Goal: Transaction & Acquisition: Purchase product/service

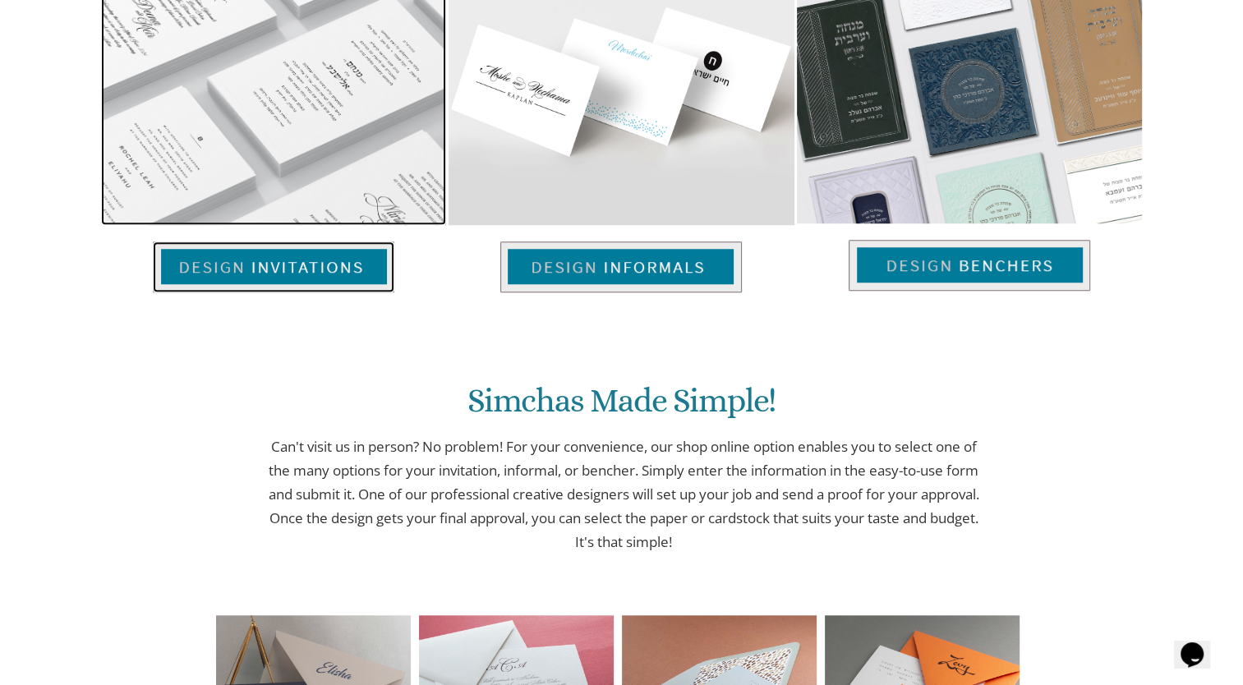
click at [301, 268] on img at bounding box center [273, 266] width 241 height 51
click at [322, 264] on img at bounding box center [273, 266] width 241 height 51
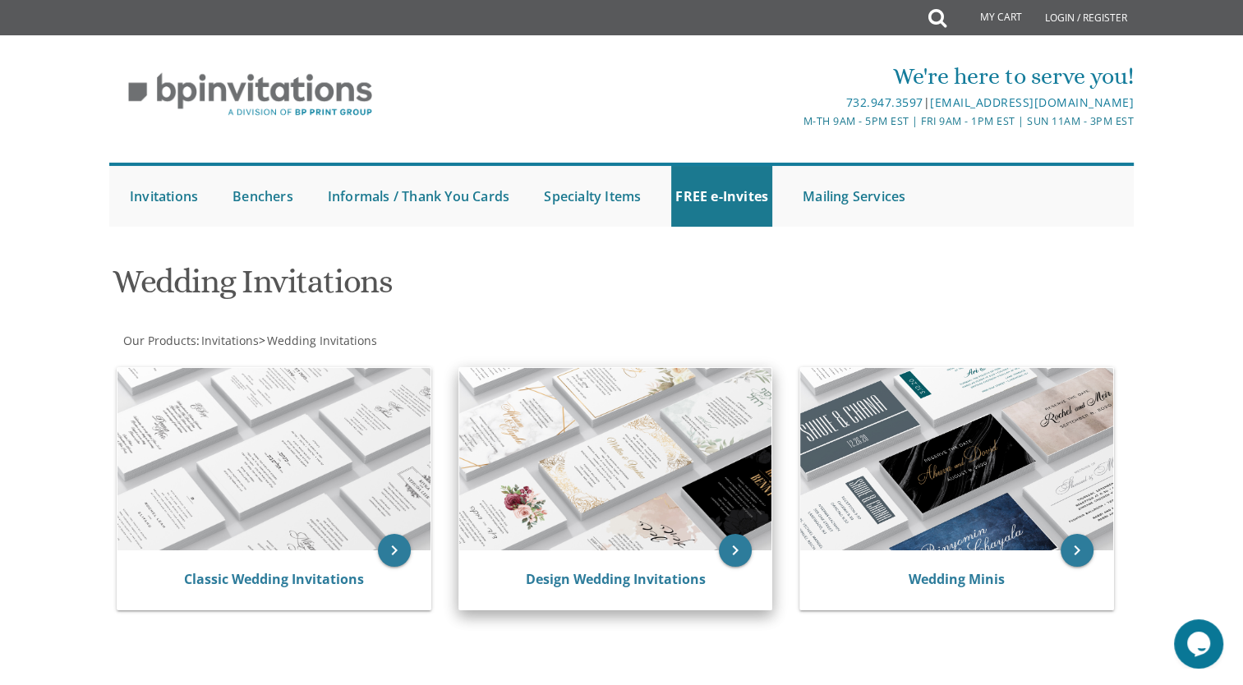
click at [509, 567] on div "Design Wedding Invitations" at bounding box center [615, 579] width 313 height 59
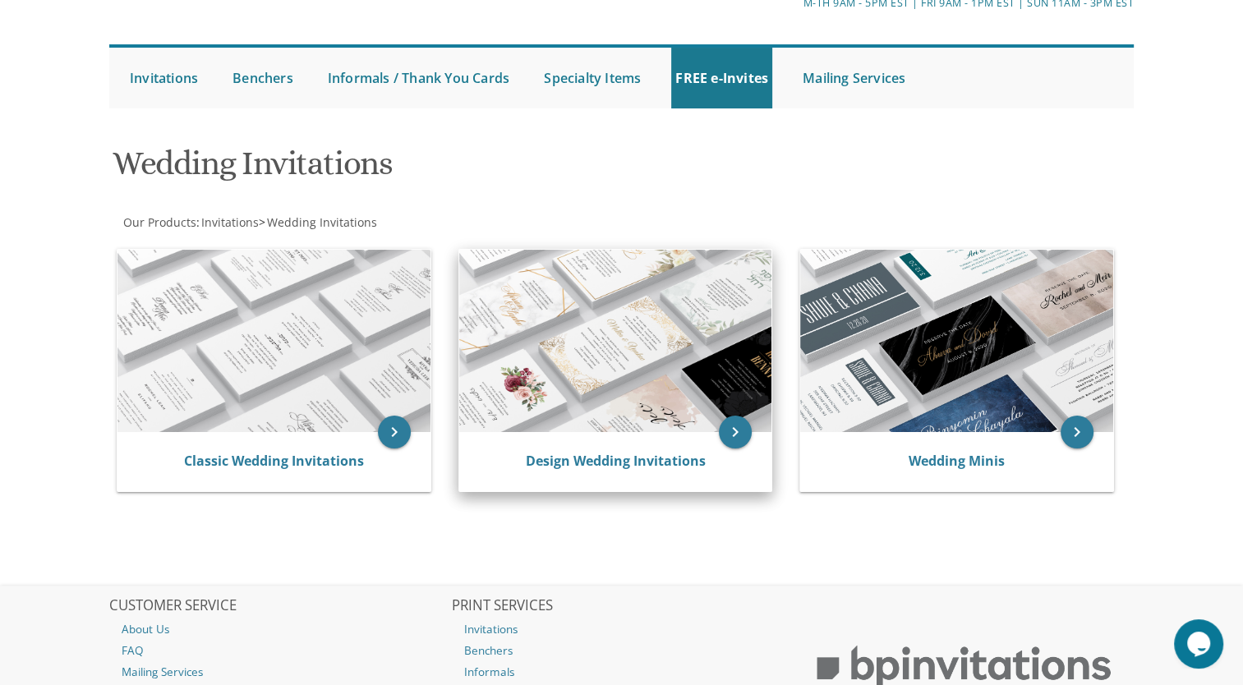
scroll to position [115, 0]
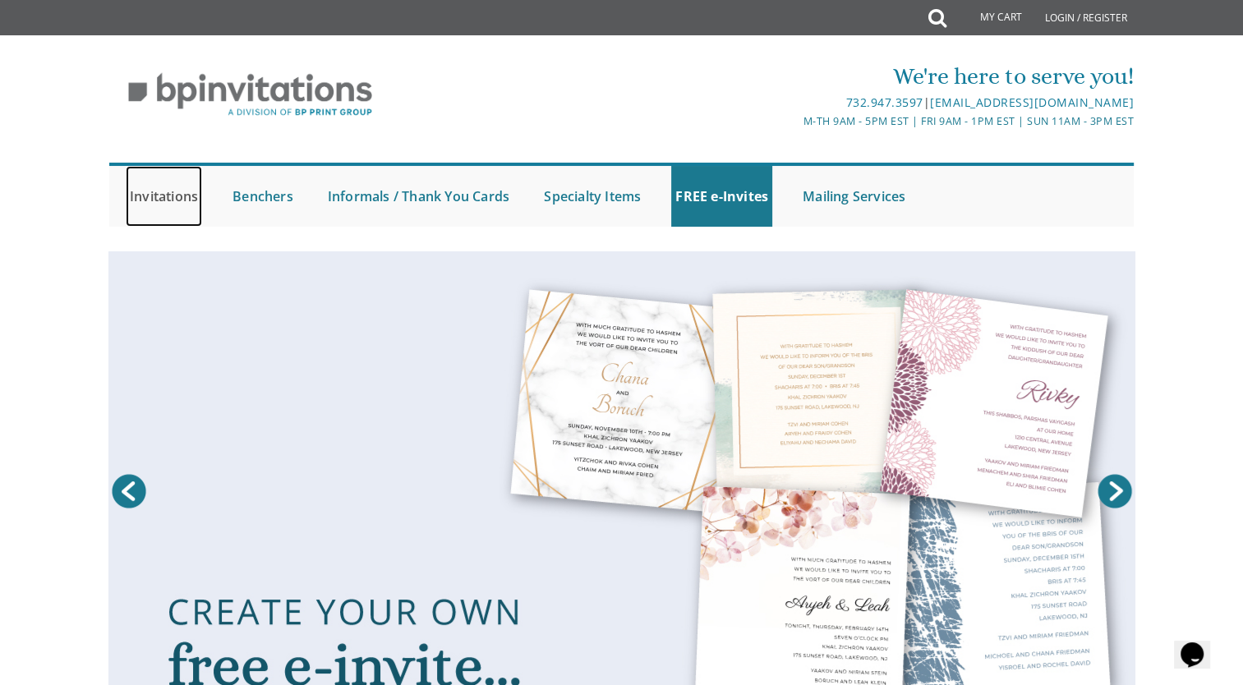
click at [173, 186] on link "Invitations" at bounding box center [164, 196] width 76 height 61
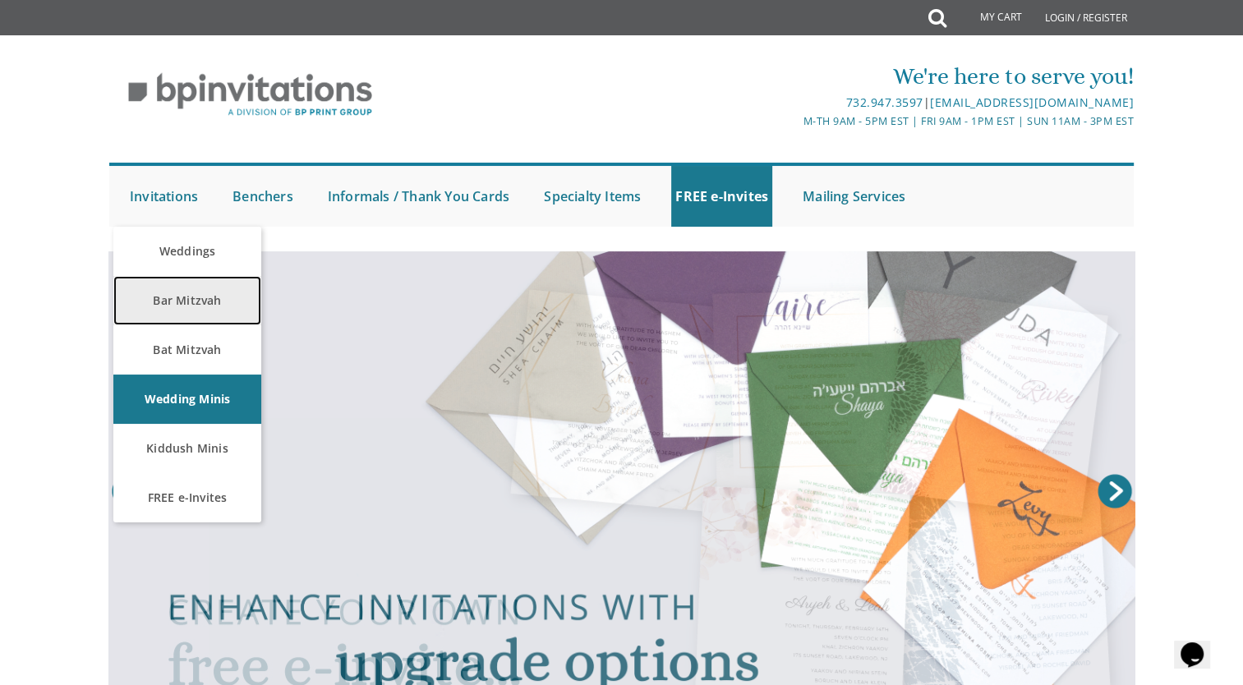
click at [209, 305] on link "Bar Mitzvah" at bounding box center [187, 300] width 148 height 49
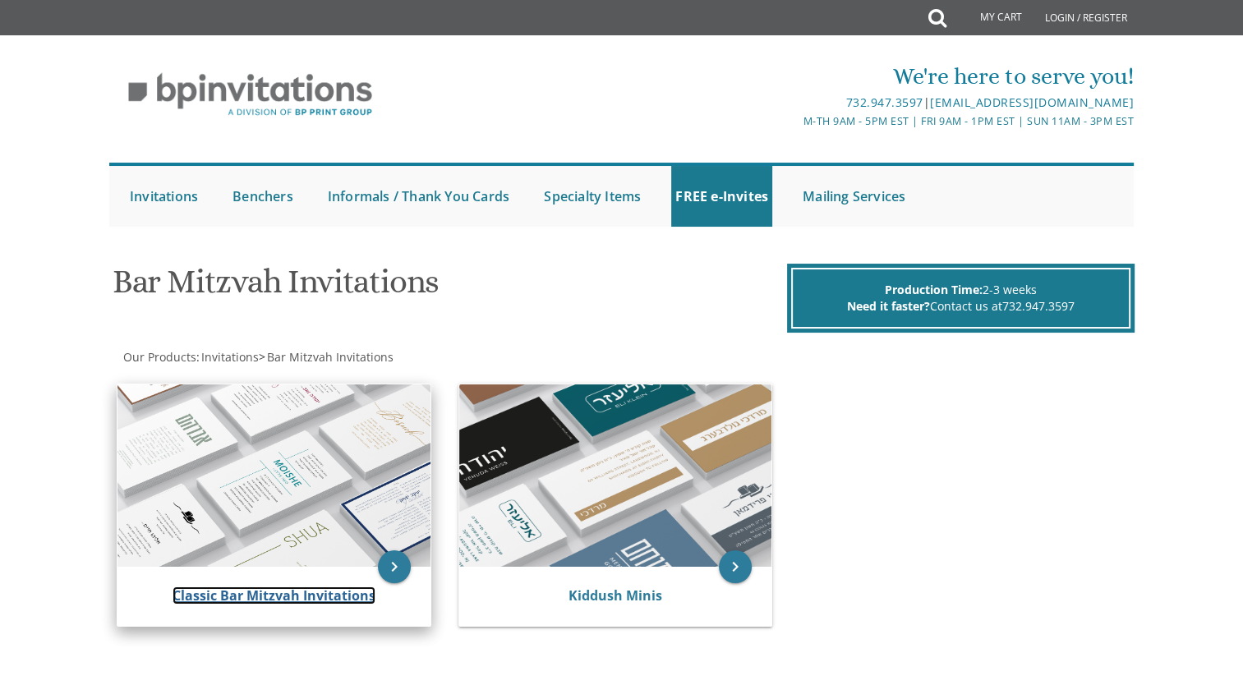
click at [279, 601] on link "Classic Bar Mitzvah Invitations" at bounding box center [273, 595] width 203 height 18
click at [302, 586] on link "Classic Bar Mitzvah Invitations" at bounding box center [273, 595] width 203 height 18
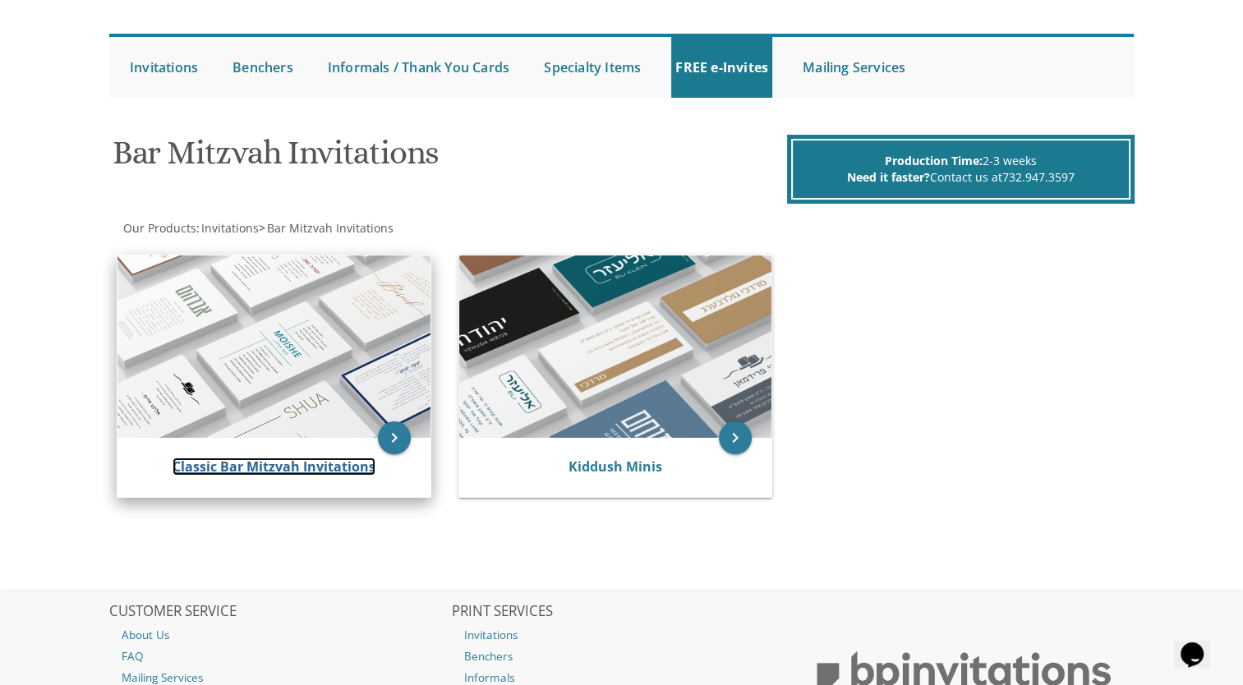
scroll to position [287, 0]
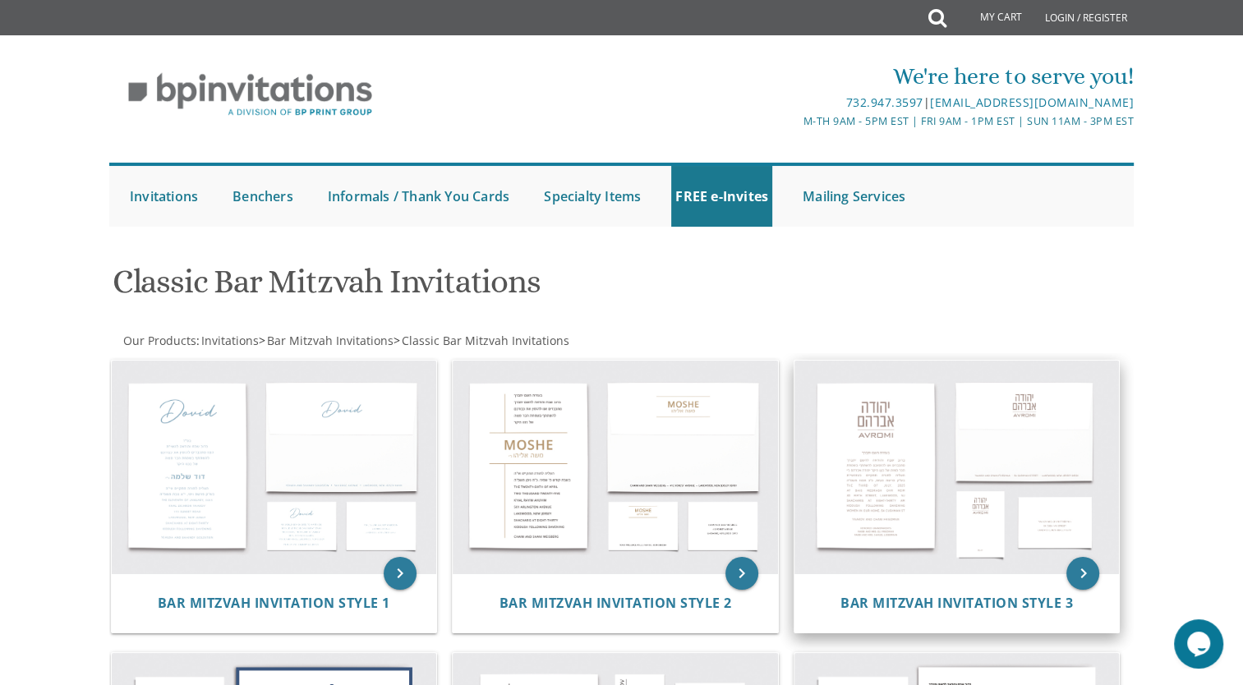
click at [1109, 555] on img at bounding box center [956, 468] width 325 height 214
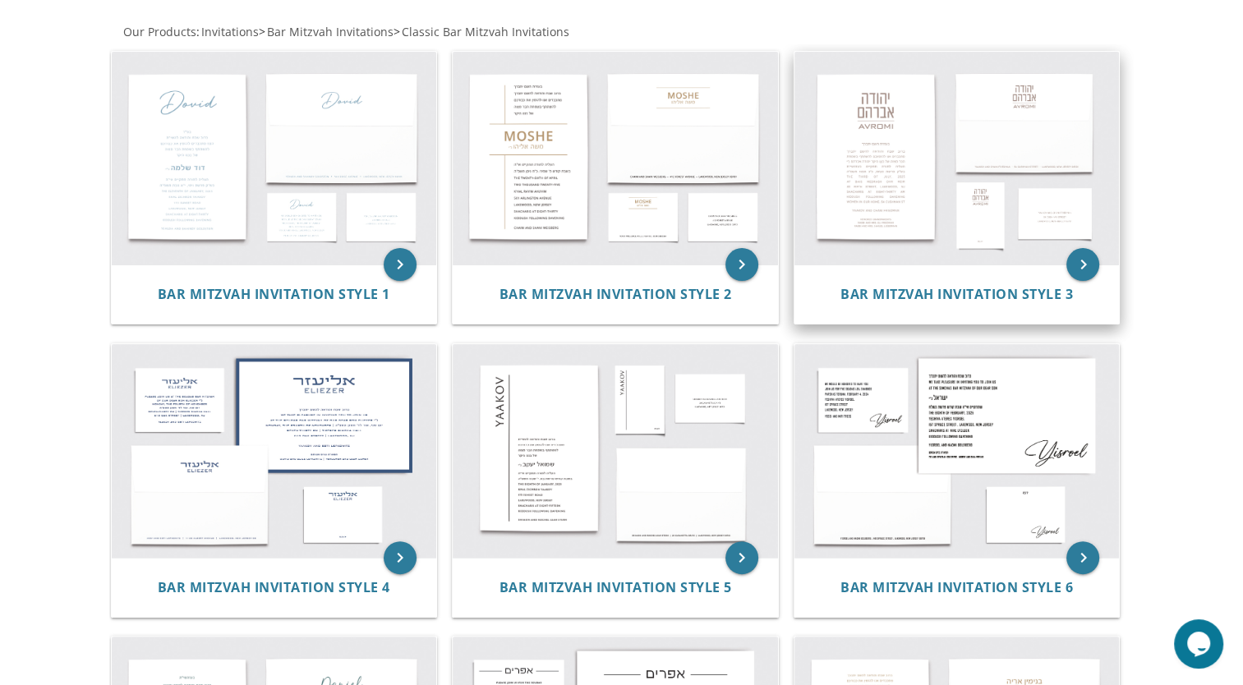
scroll to position [314, 0]
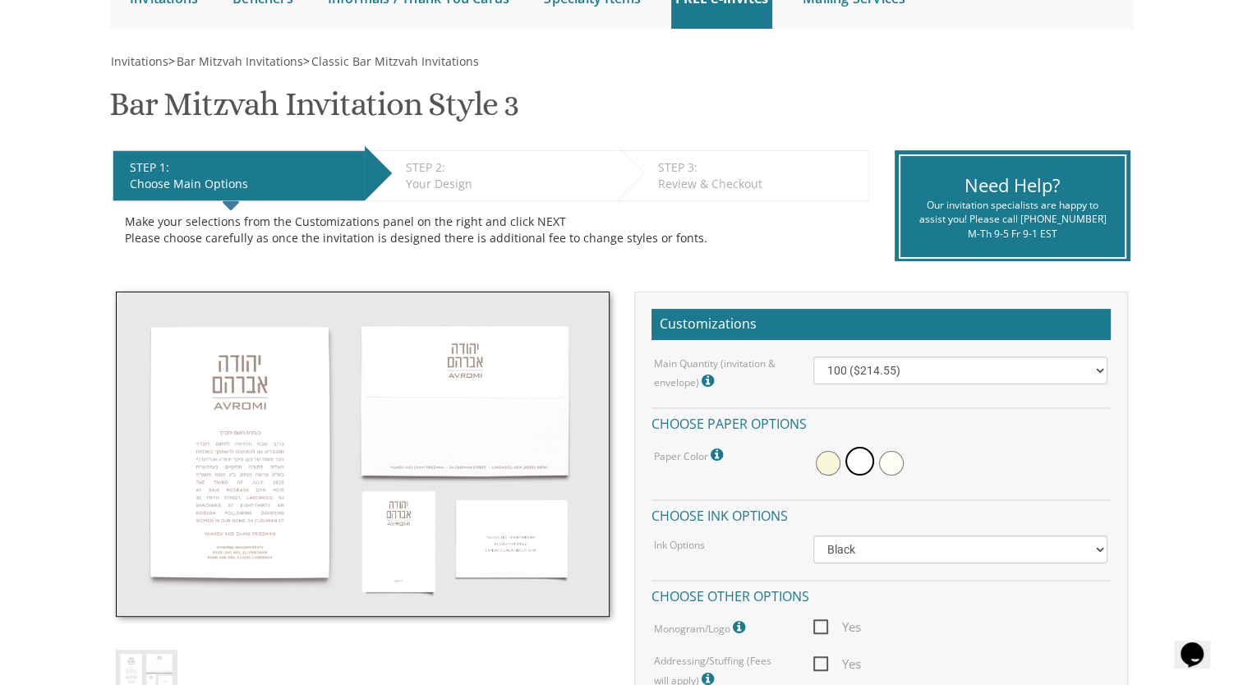
scroll to position [199, 0]
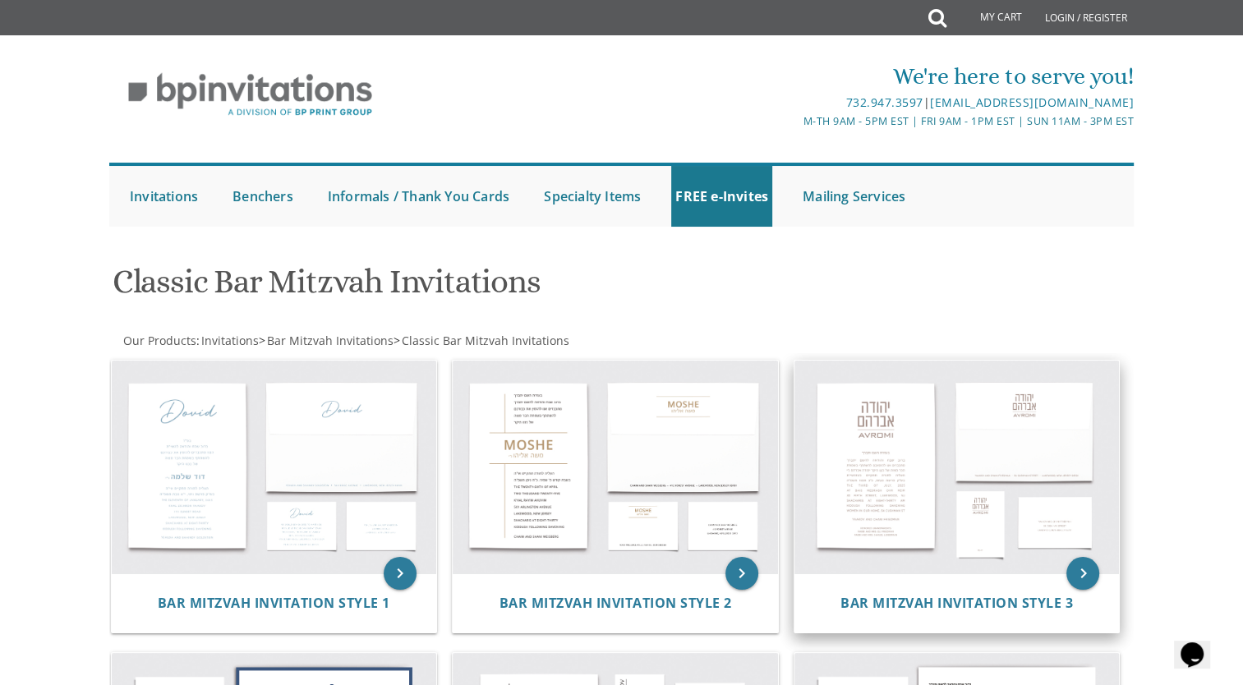
click at [1097, 552] on img at bounding box center [956, 468] width 325 height 214
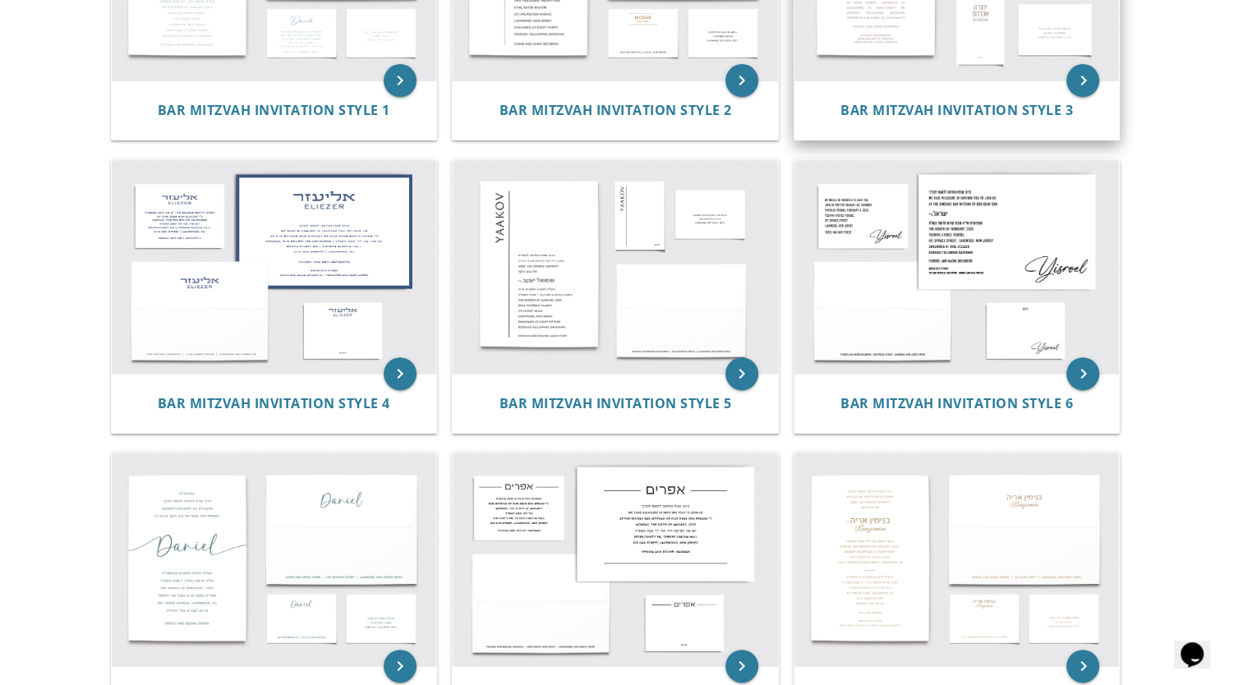
scroll to position [489, 0]
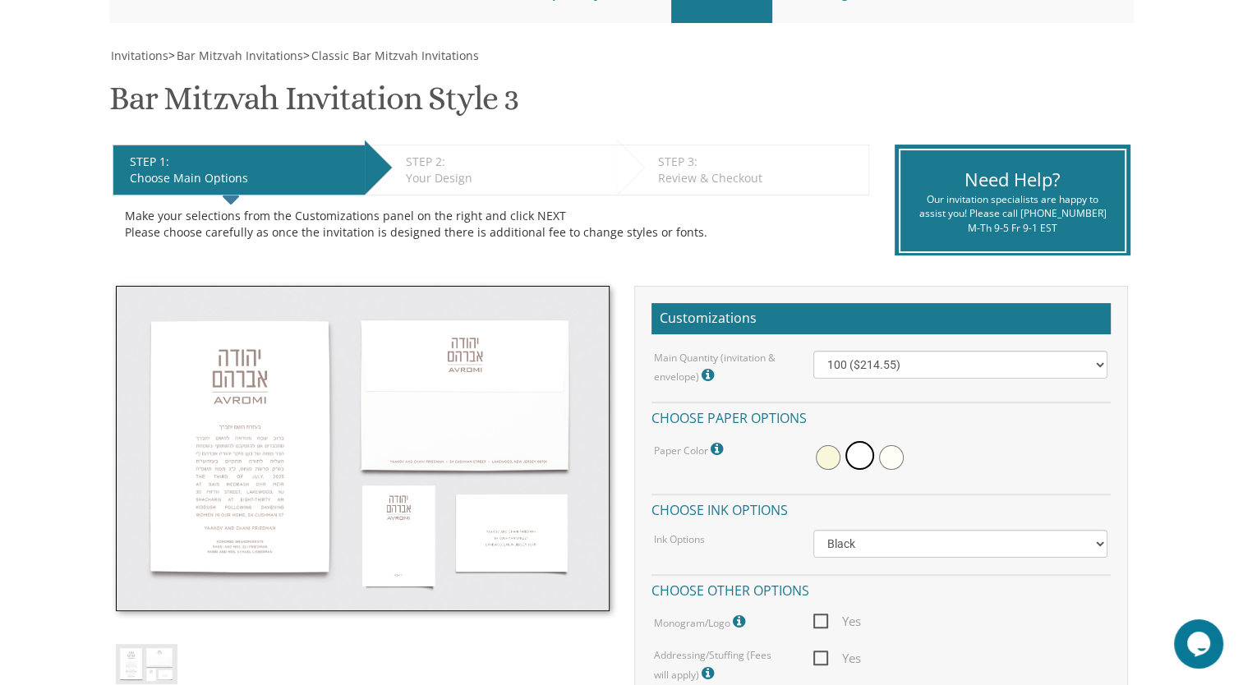
scroll to position [205, 0]
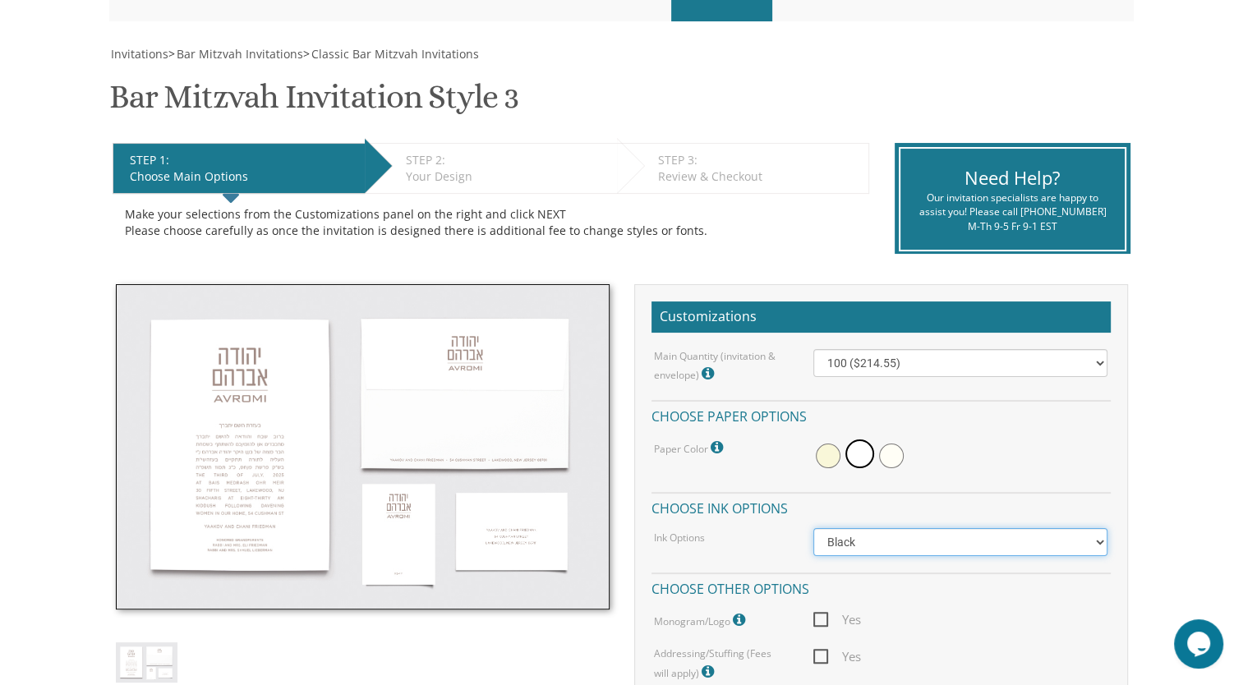
click at [1060, 553] on select "Black Colored Ink ($65.00) Black + One Color ($100.00) Two Colors ($137.95)" at bounding box center [960, 542] width 294 height 28
select select "Standard"
click at [813, 528] on select "Black Colored Ink ($65.00) Black + One Color ($100.00) Two Colors ($137.95)" at bounding box center [960, 542] width 294 height 28
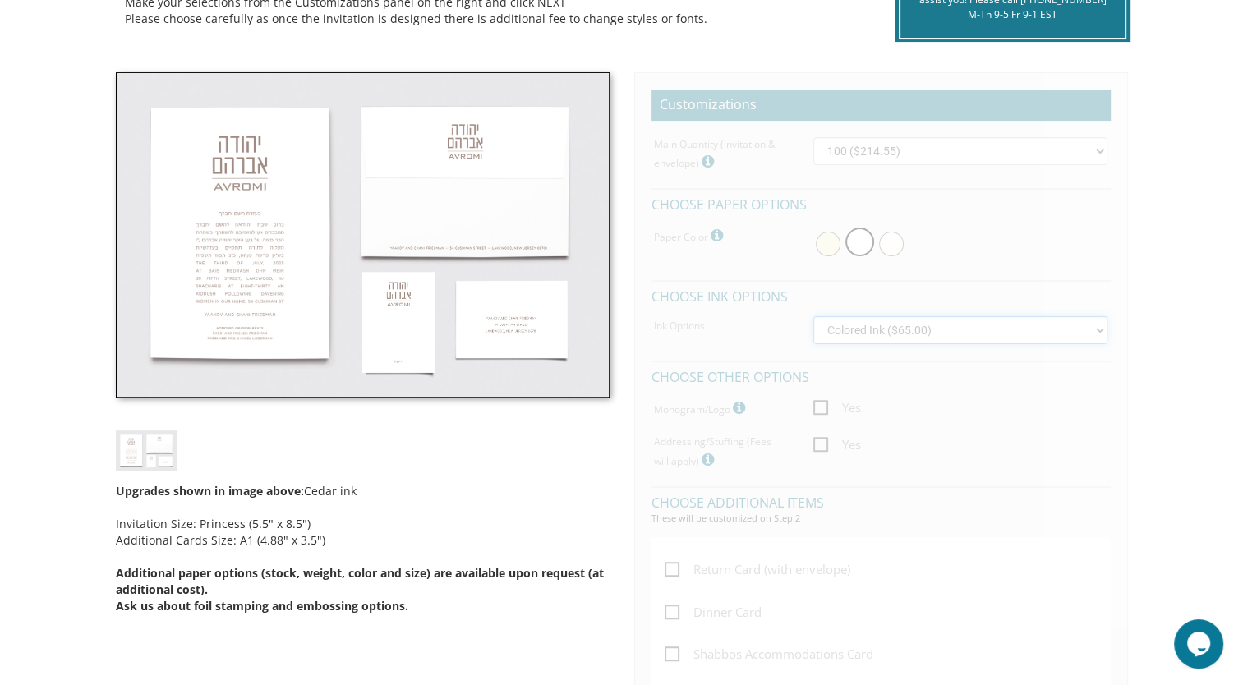
scroll to position [434, 0]
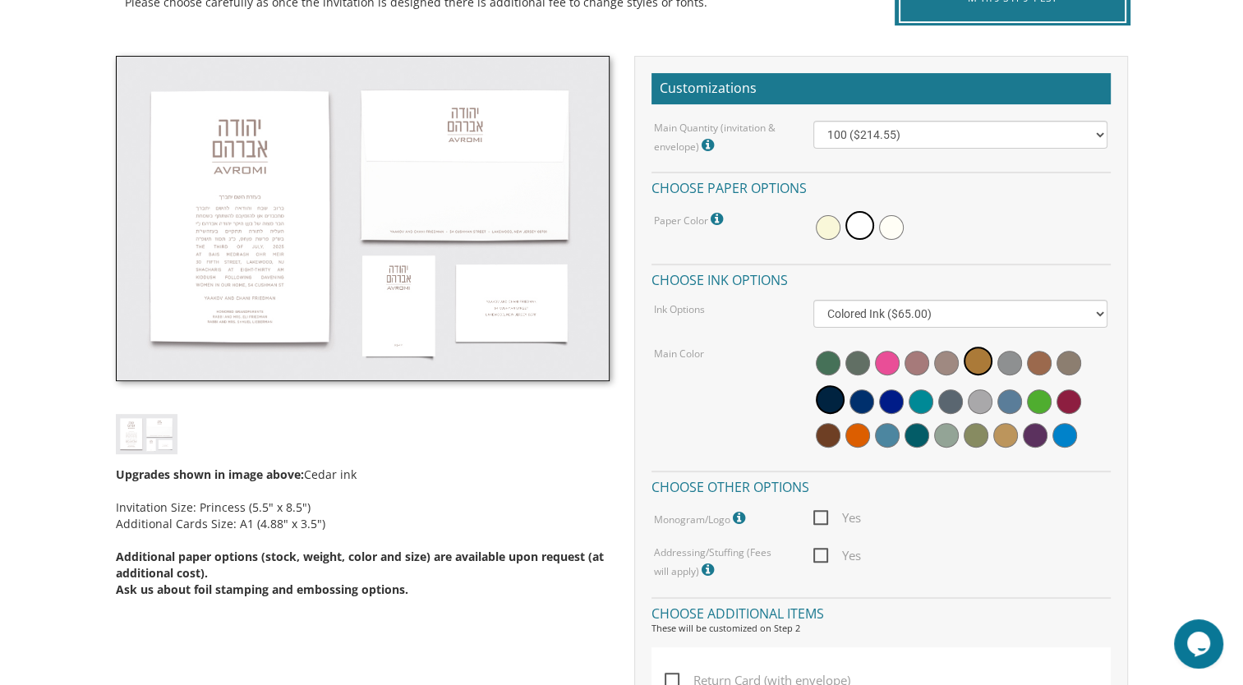
click at [826, 357] on span at bounding box center [827, 363] width 25 height 25
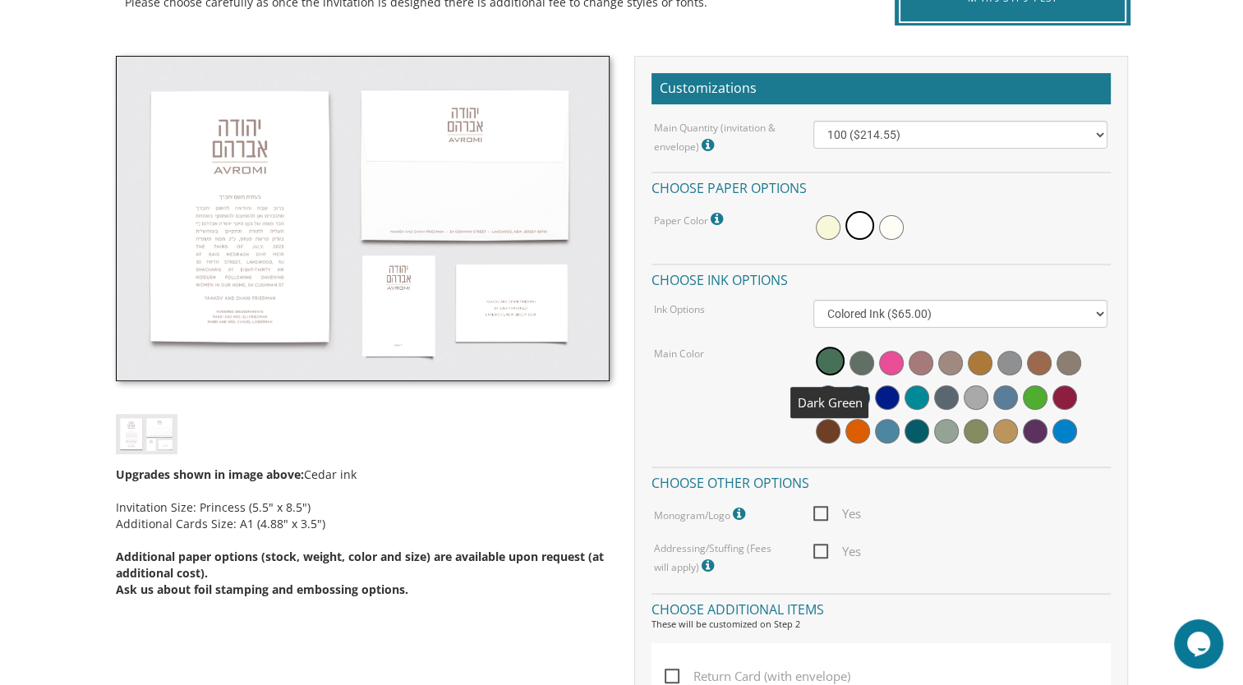
click at [870, 366] on span at bounding box center [861, 363] width 25 height 25
click at [903, 361] on span at bounding box center [891, 363] width 25 height 25
click at [920, 365] on span at bounding box center [920, 363] width 25 height 25
click at [949, 366] on span at bounding box center [950, 363] width 25 height 25
click at [979, 365] on span at bounding box center [979, 363] width 25 height 25
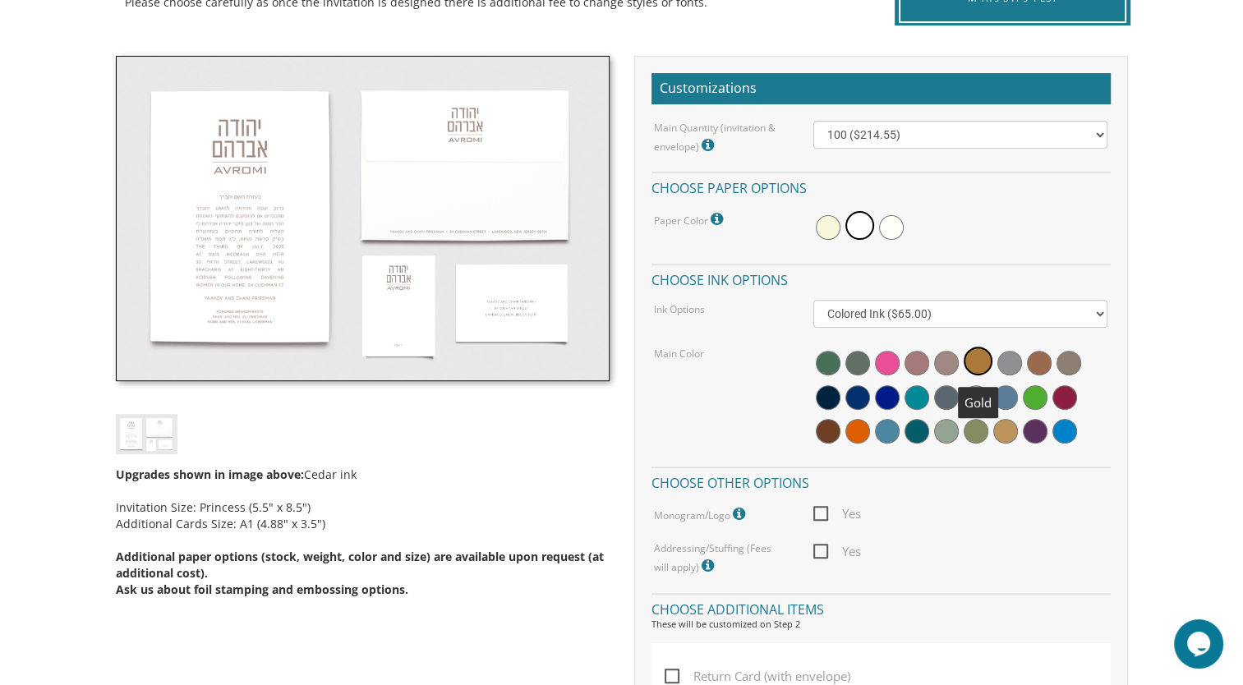
click at [1003, 365] on span at bounding box center [1009, 363] width 25 height 25
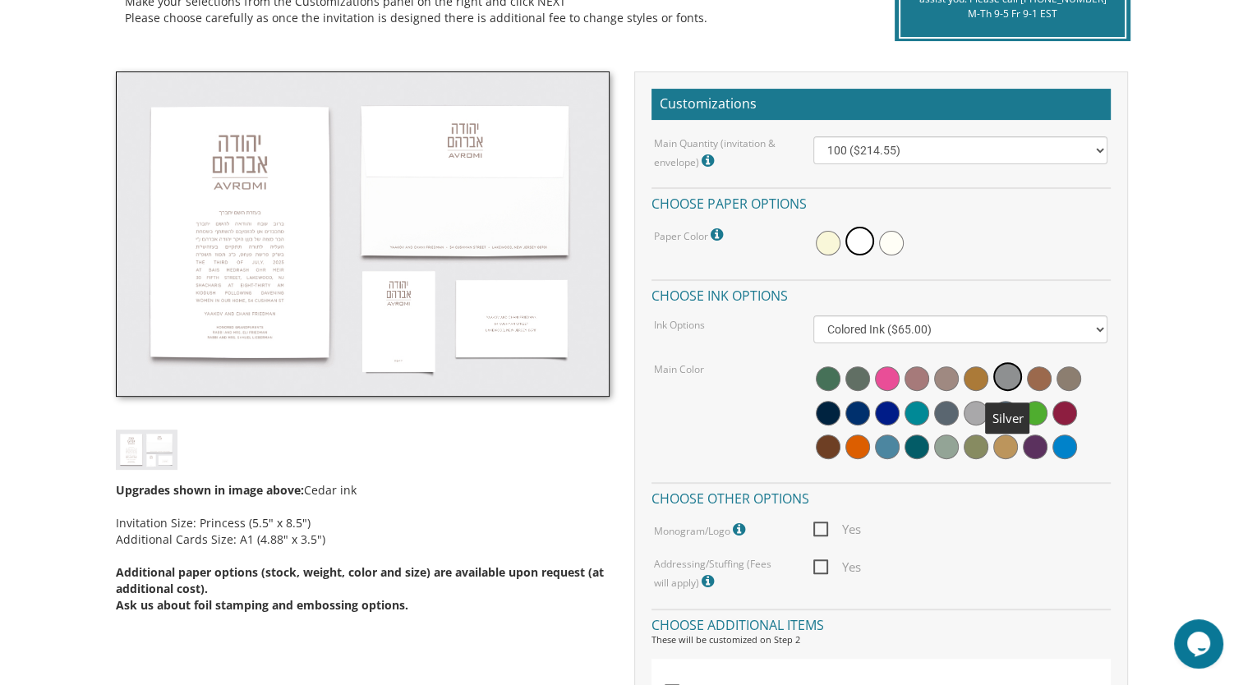
scroll to position [416, 0]
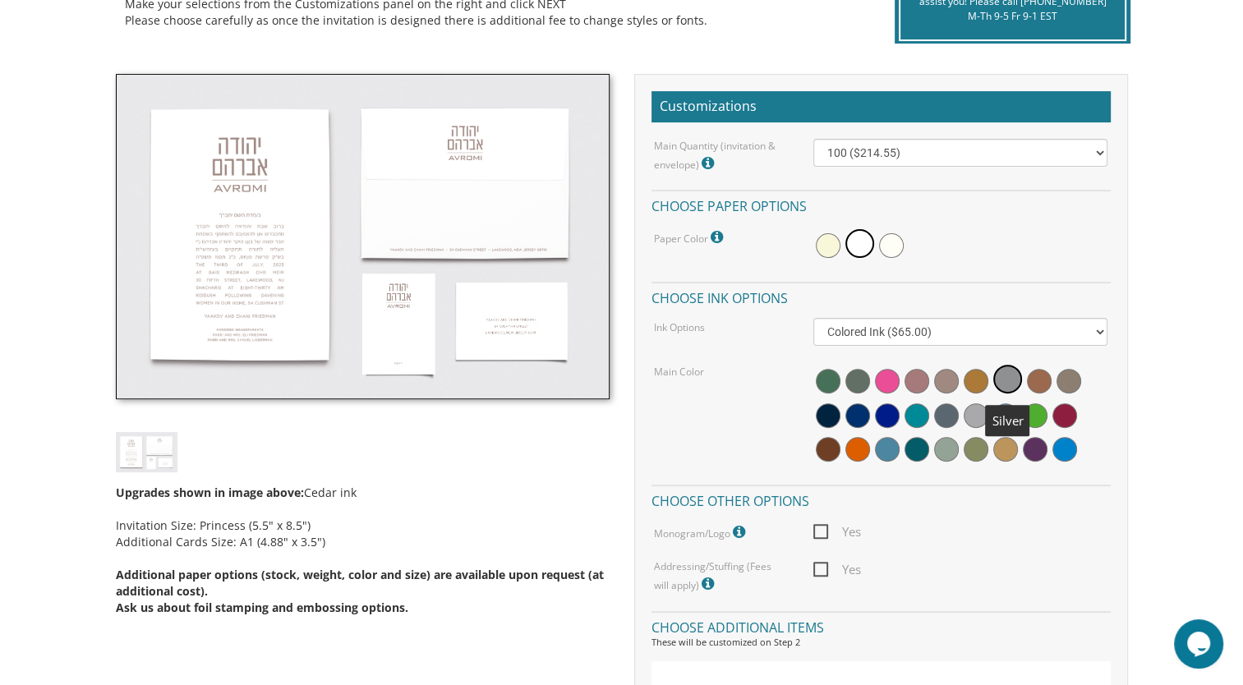
click at [1039, 380] on span at bounding box center [1039, 381] width 25 height 25
click at [1016, 449] on span at bounding box center [1005, 449] width 25 height 25
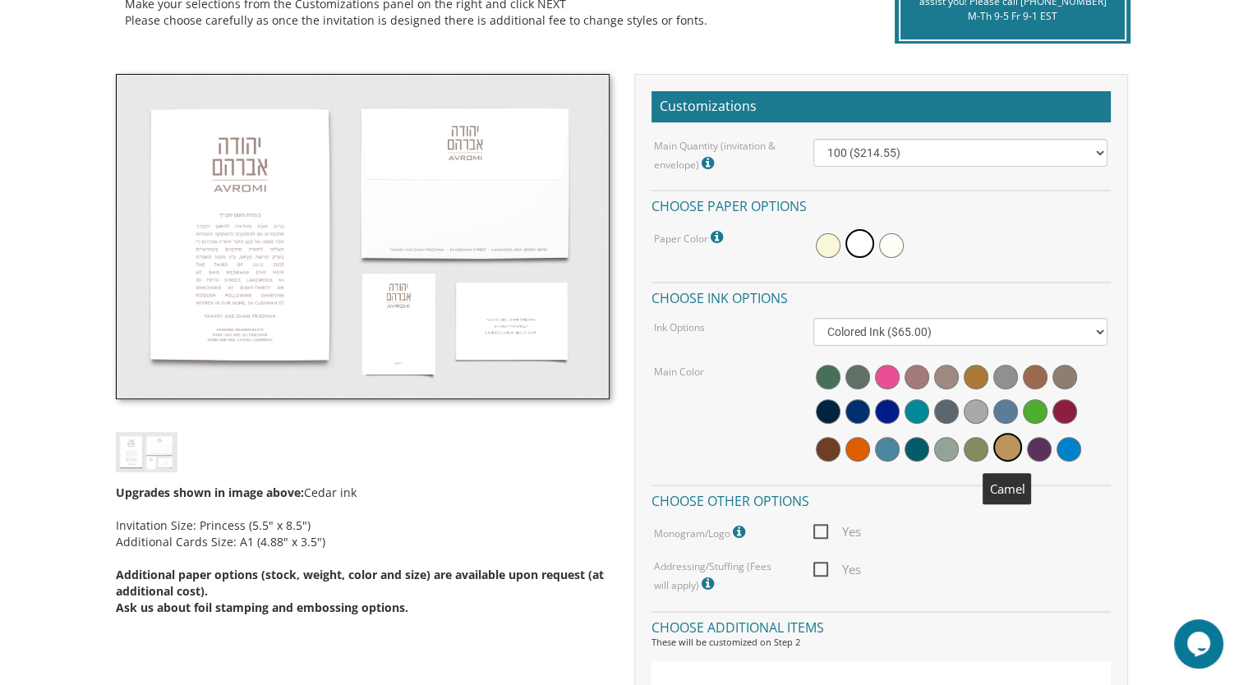
click at [821, 447] on span at bounding box center [827, 449] width 25 height 25
click at [979, 411] on span at bounding box center [975, 411] width 25 height 25
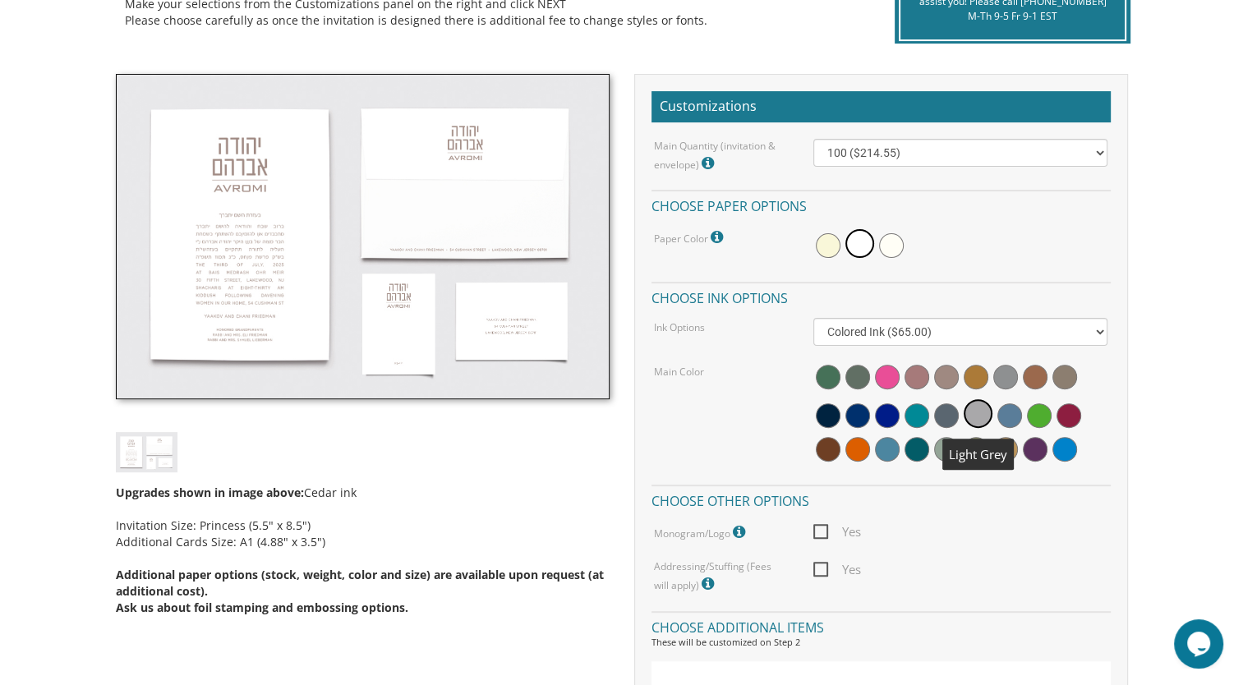
click at [946, 421] on span at bounding box center [946, 415] width 25 height 25
click at [1036, 380] on span at bounding box center [1034, 377] width 25 height 25
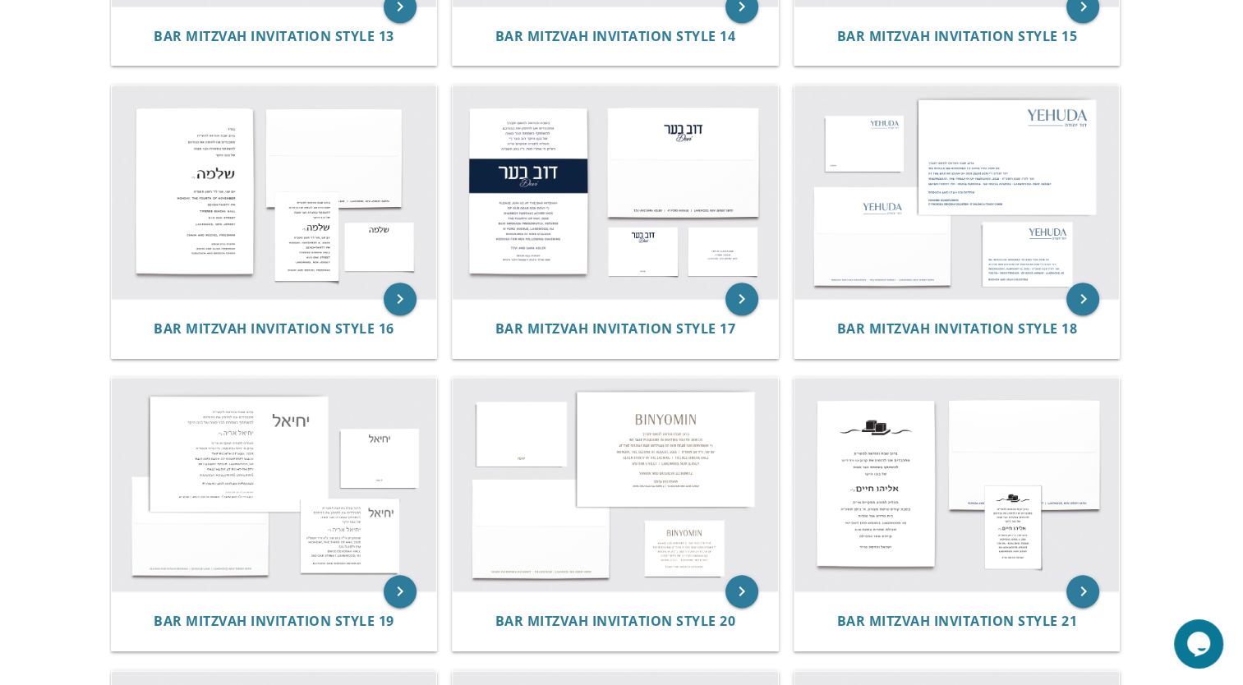
scroll to position [1583, 0]
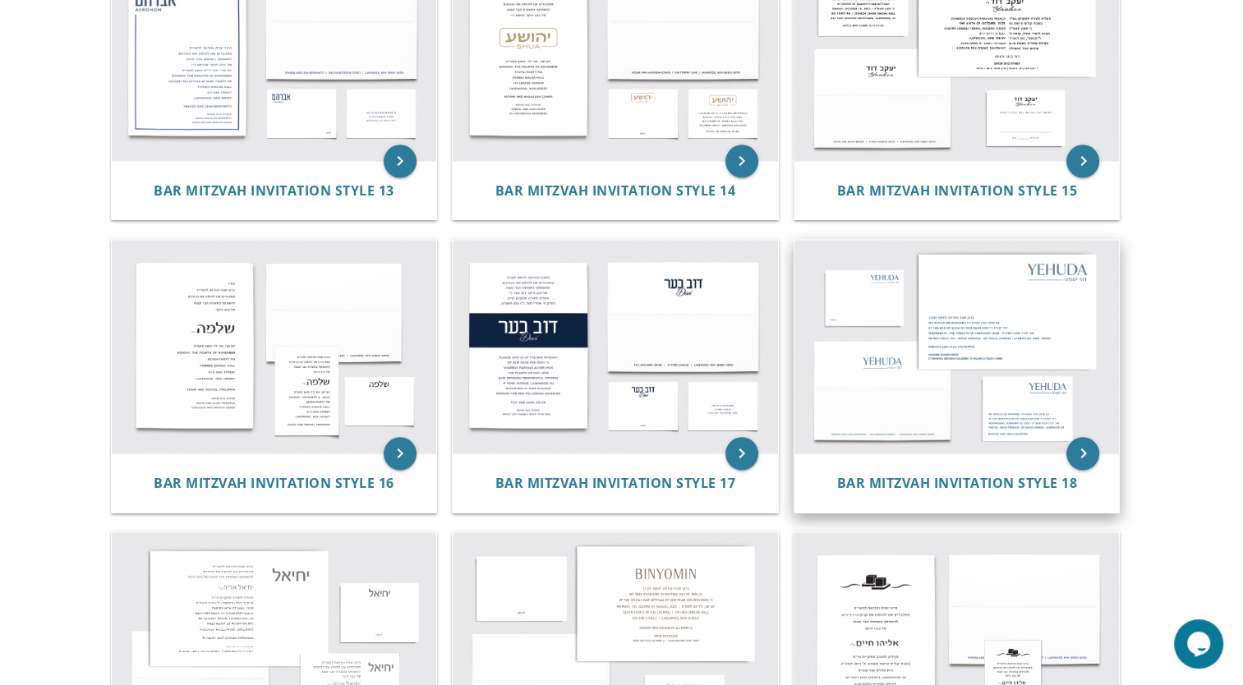
click at [1089, 399] on img at bounding box center [956, 347] width 325 height 214
click at [1089, 453] on icon "keyboard_arrow_right" at bounding box center [1082, 453] width 33 height 33
click at [1085, 384] on img at bounding box center [956, 347] width 325 height 214
click at [1082, 457] on icon "keyboard_arrow_right" at bounding box center [1082, 453] width 33 height 33
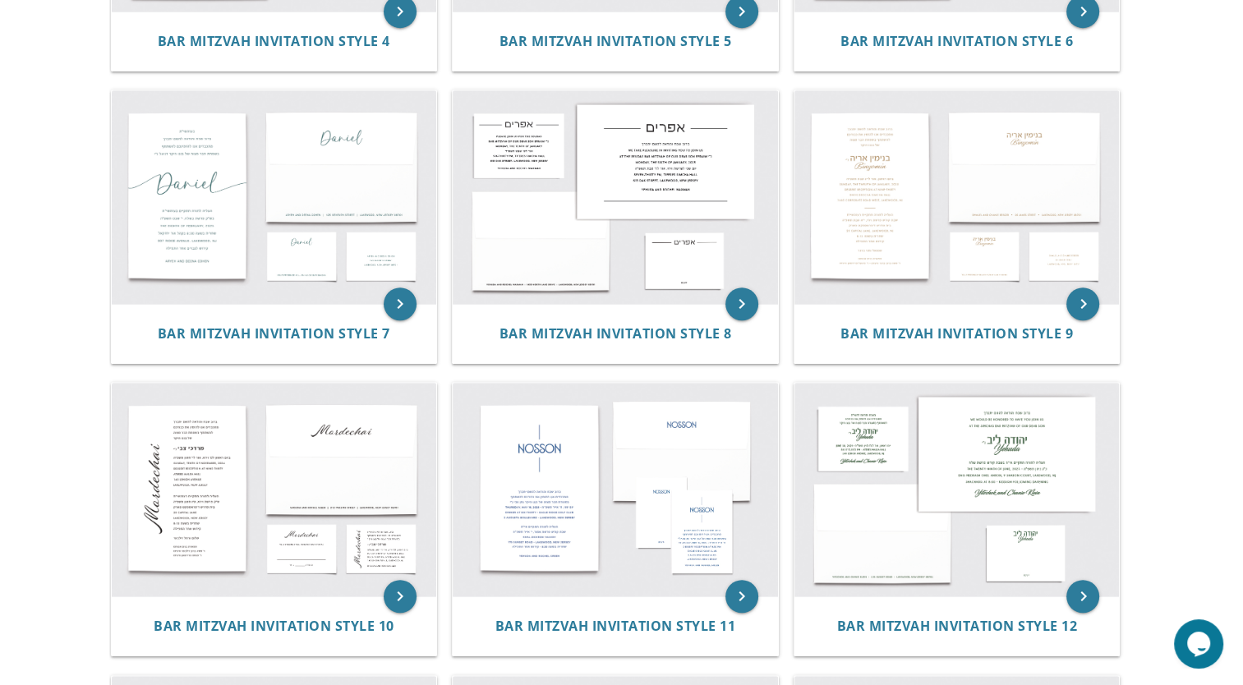
scroll to position [818, 0]
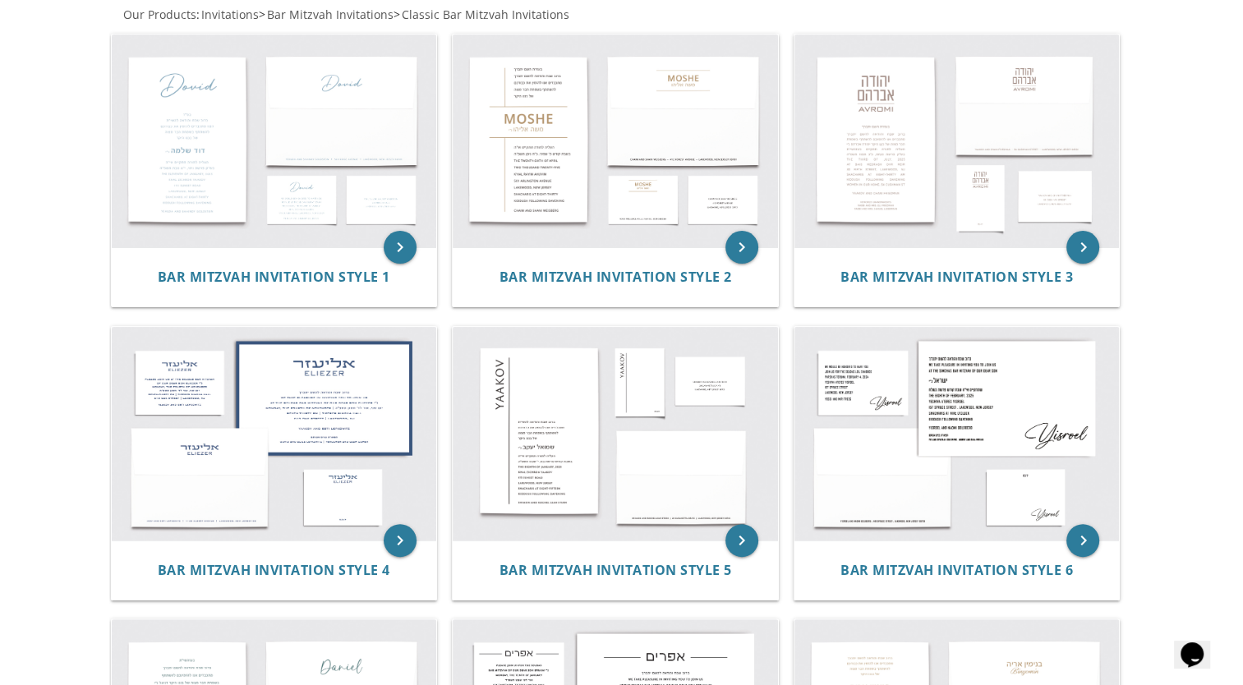
scroll to position [332, 0]
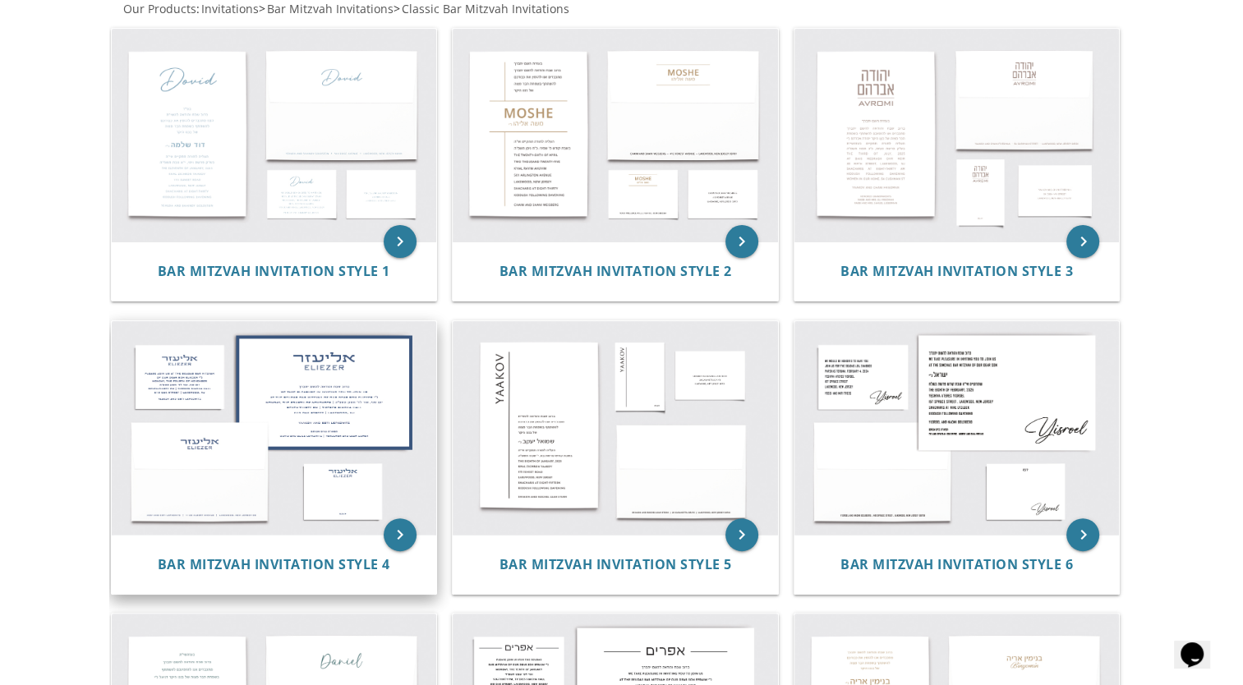
click at [242, 478] on img at bounding box center [274, 428] width 325 height 214
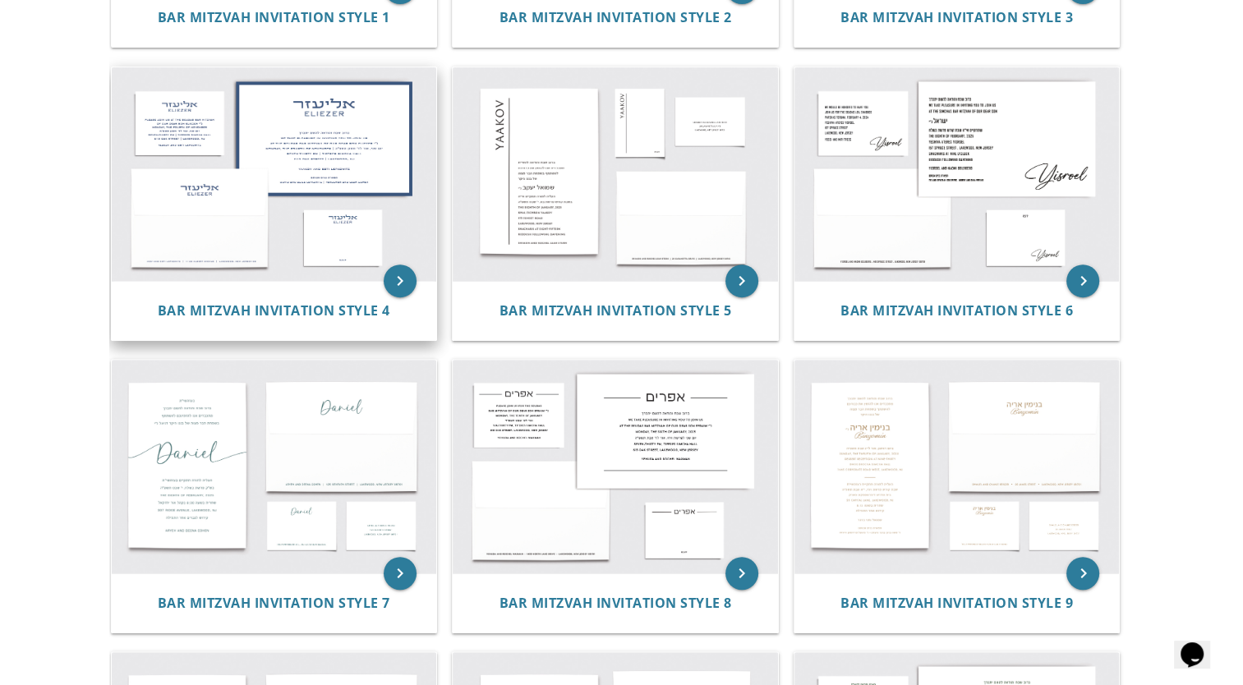
scroll to position [589, 0]
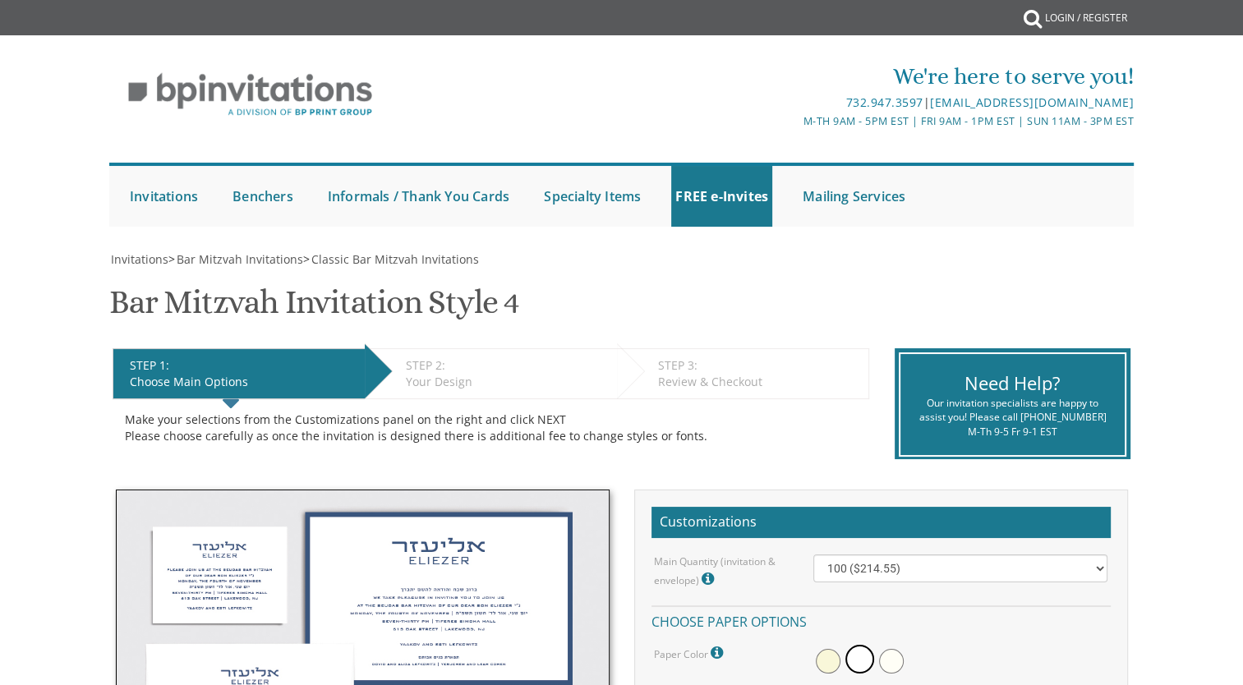
click at [336, 581] on img at bounding box center [363, 651] width 494 height 325
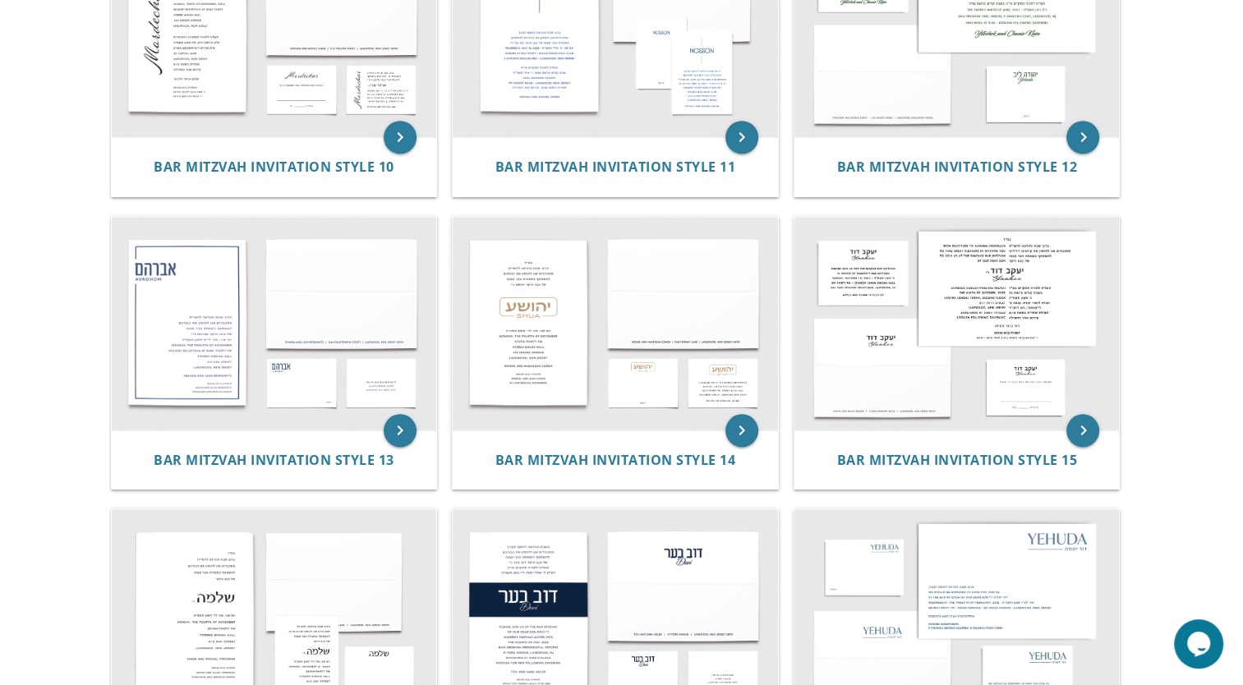
scroll to position [1325, 0]
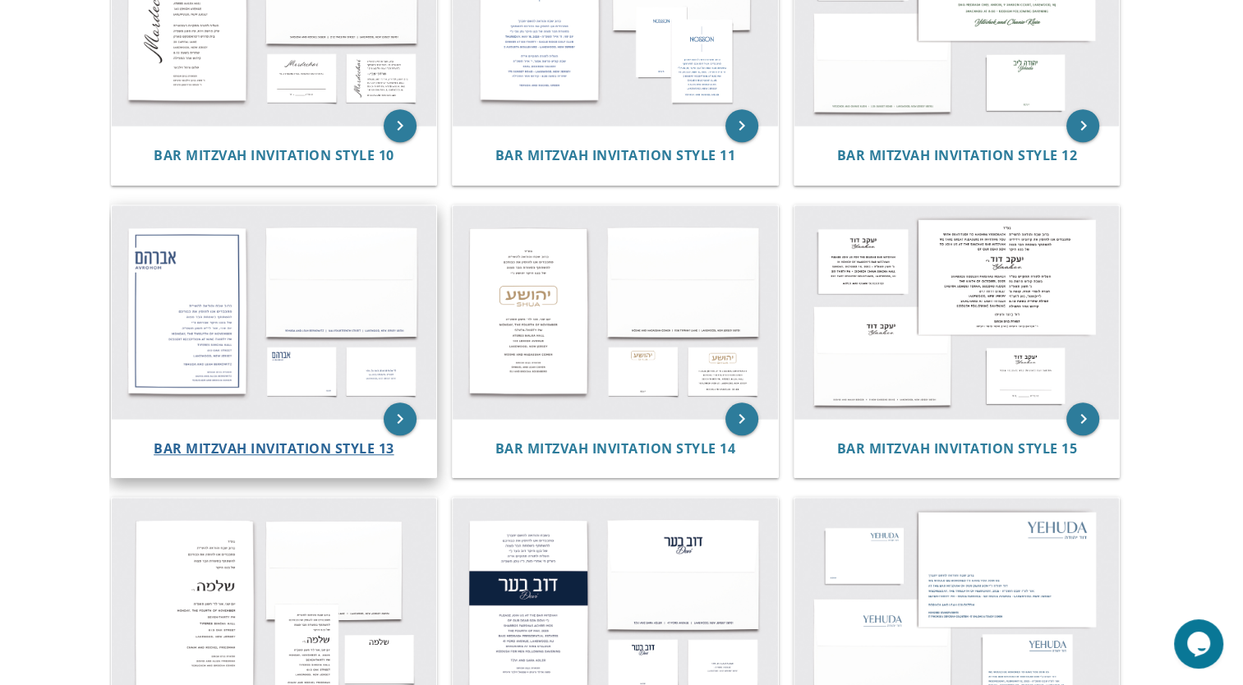
click at [305, 439] on span "Bar Mitzvah Invitation Style 13" at bounding box center [274, 448] width 241 height 18
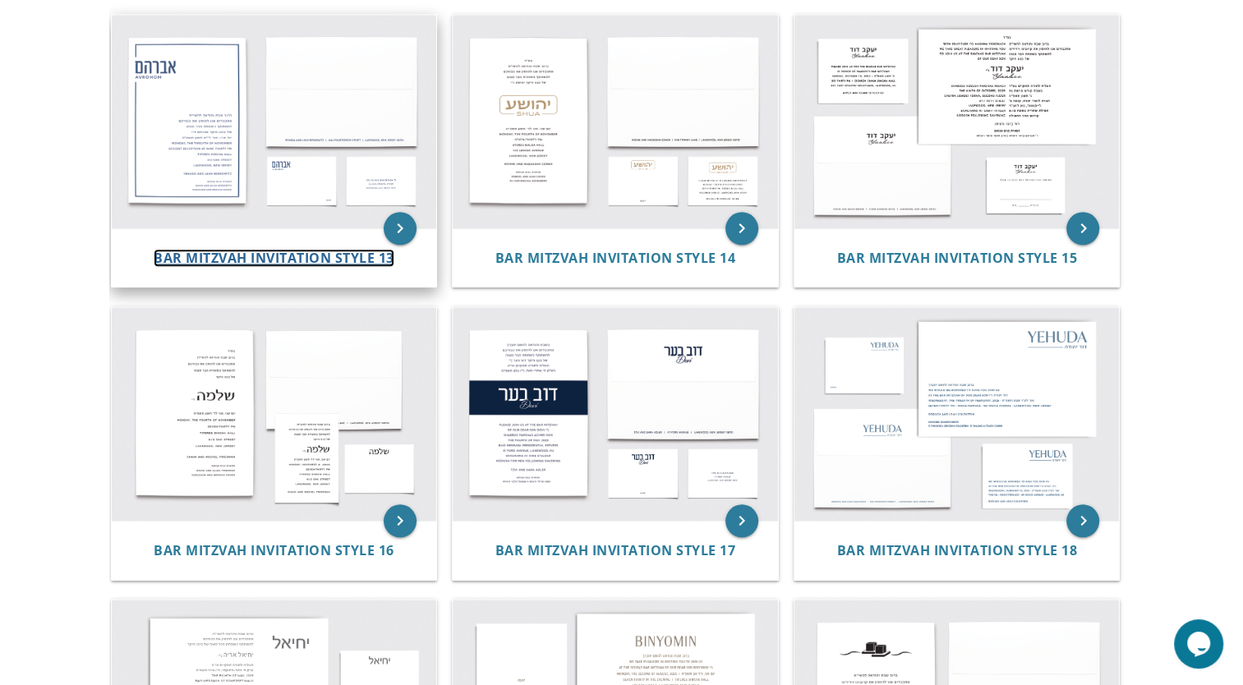
scroll to position [1531, 0]
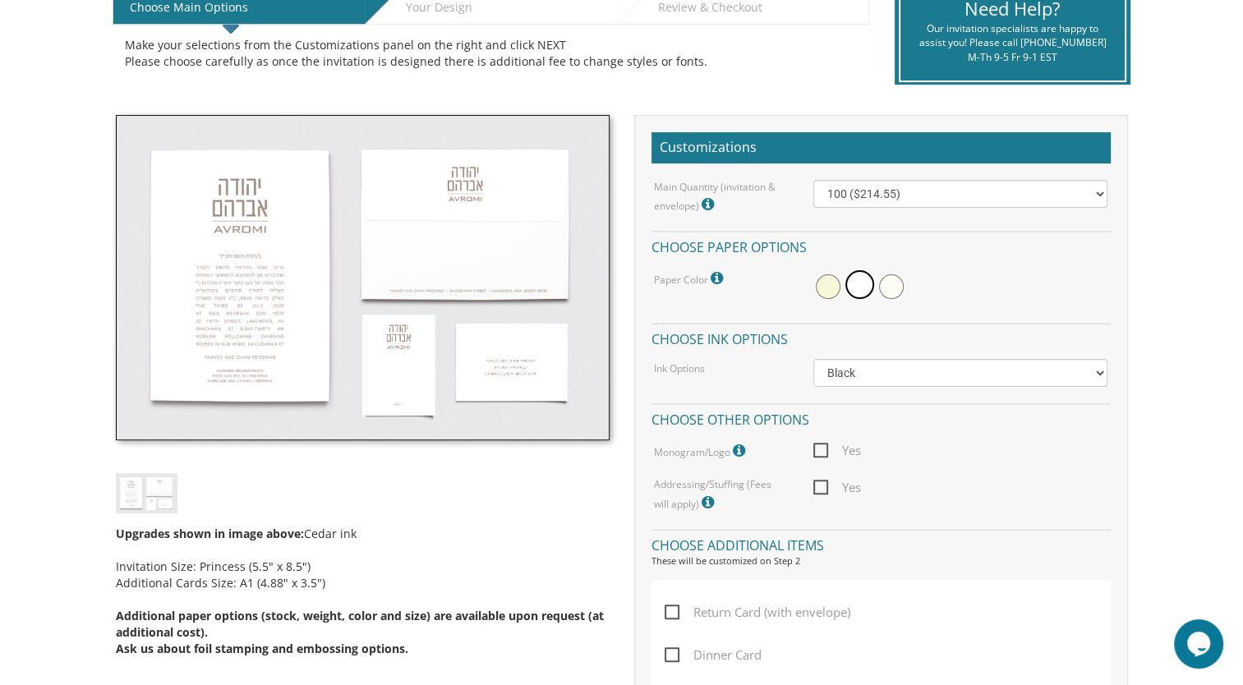
scroll to position [356, 0]
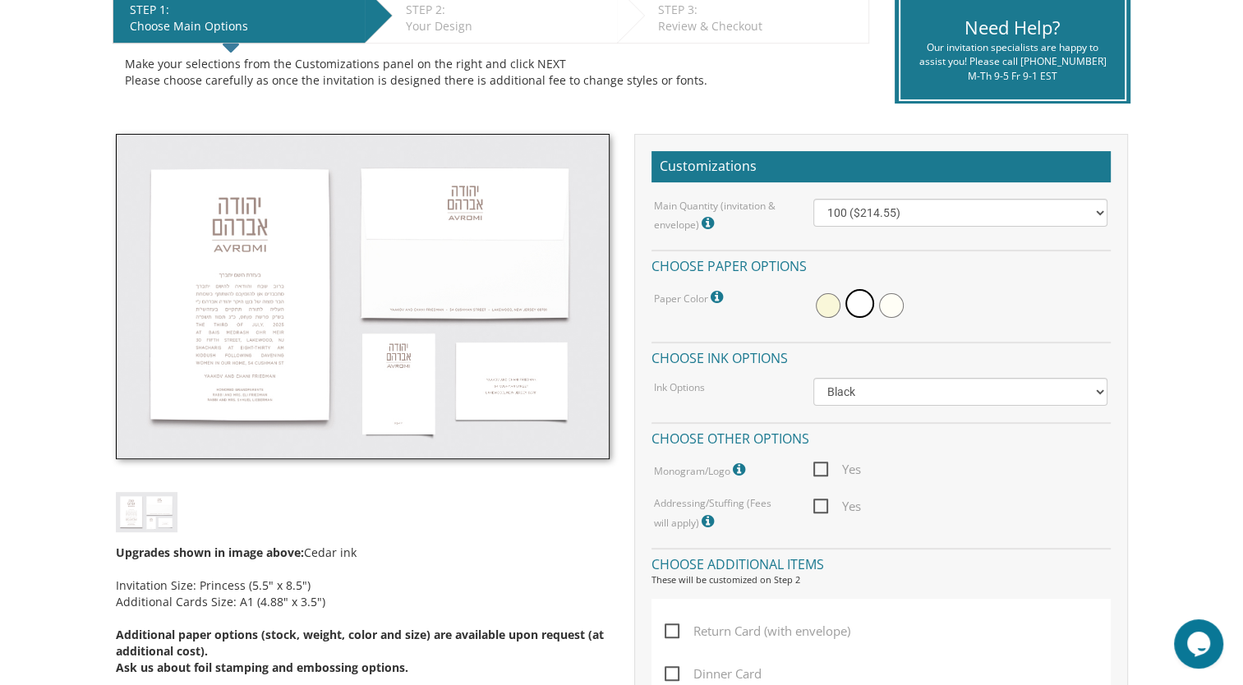
click at [825, 91] on div "Make your selections from the Customizations panel on the right and click NEXT …" at bounding box center [491, 72] width 756 height 57
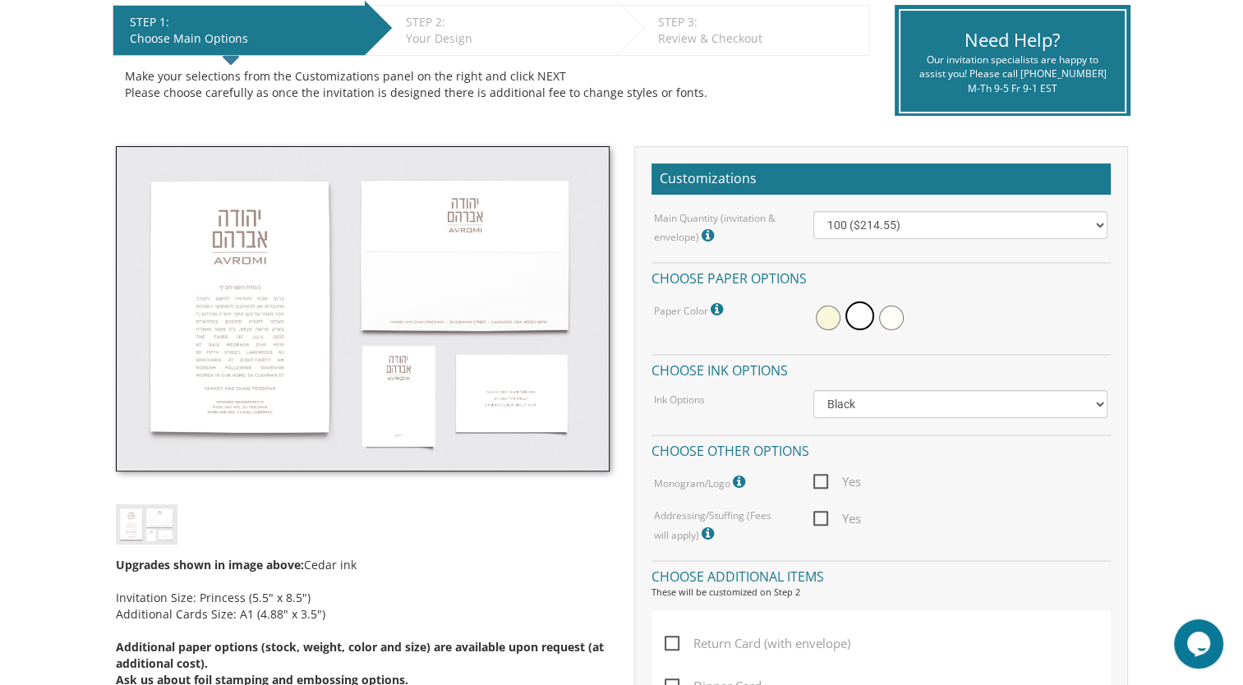
scroll to position [342, 0]
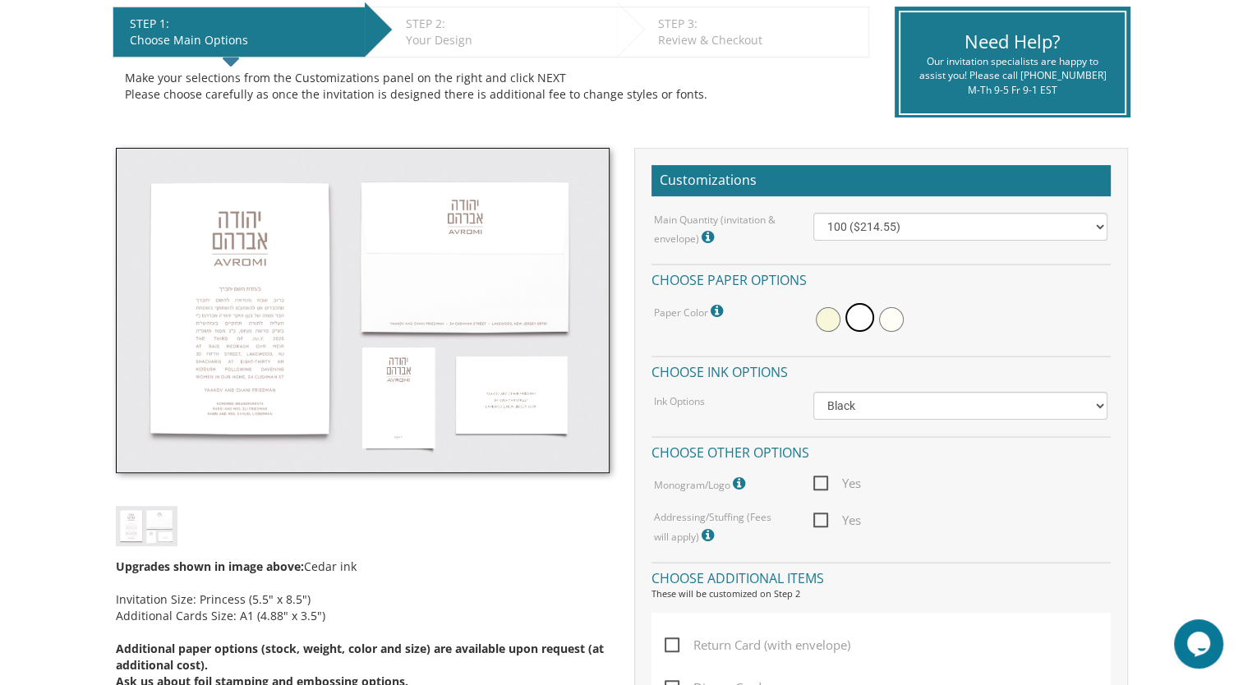
click at [1136, 512] on div "Customizations Main Quantity (invitation & envelope) Invitation Size: Princess …" at bounding box center [881, 661] width 518 height 1027
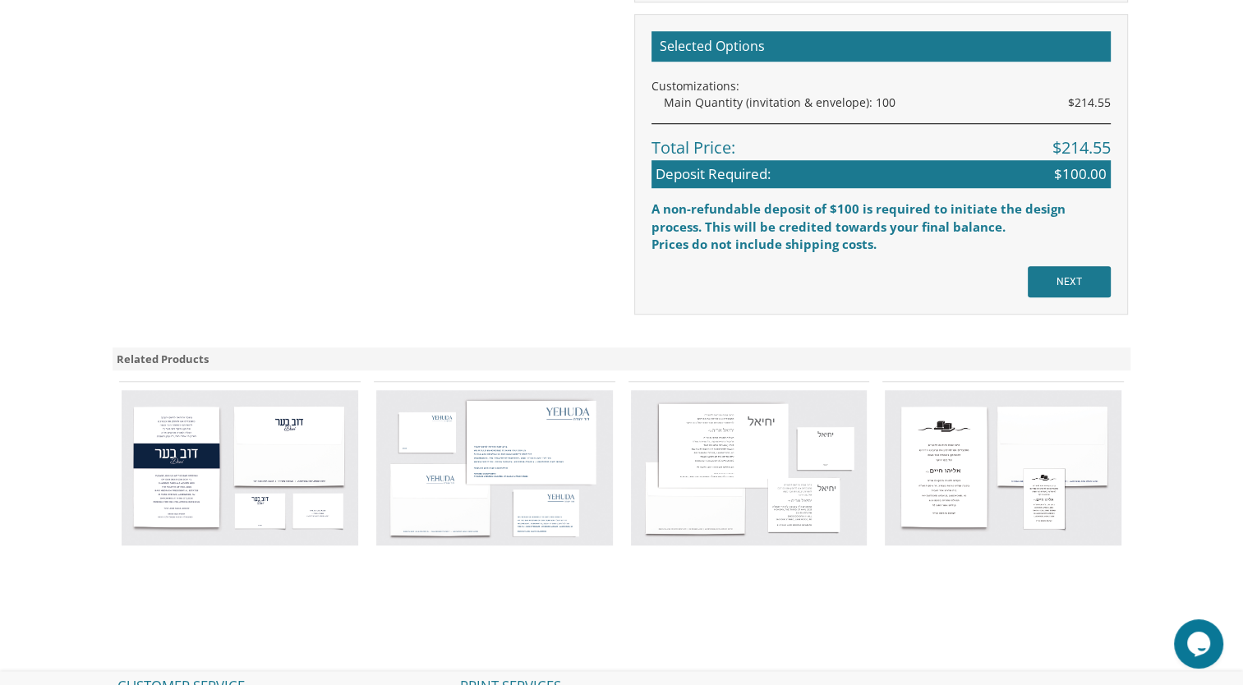
scroll to position [1202, 0]
click at [784, 483] on img at bounding box center [749, 467] width 237 height 155
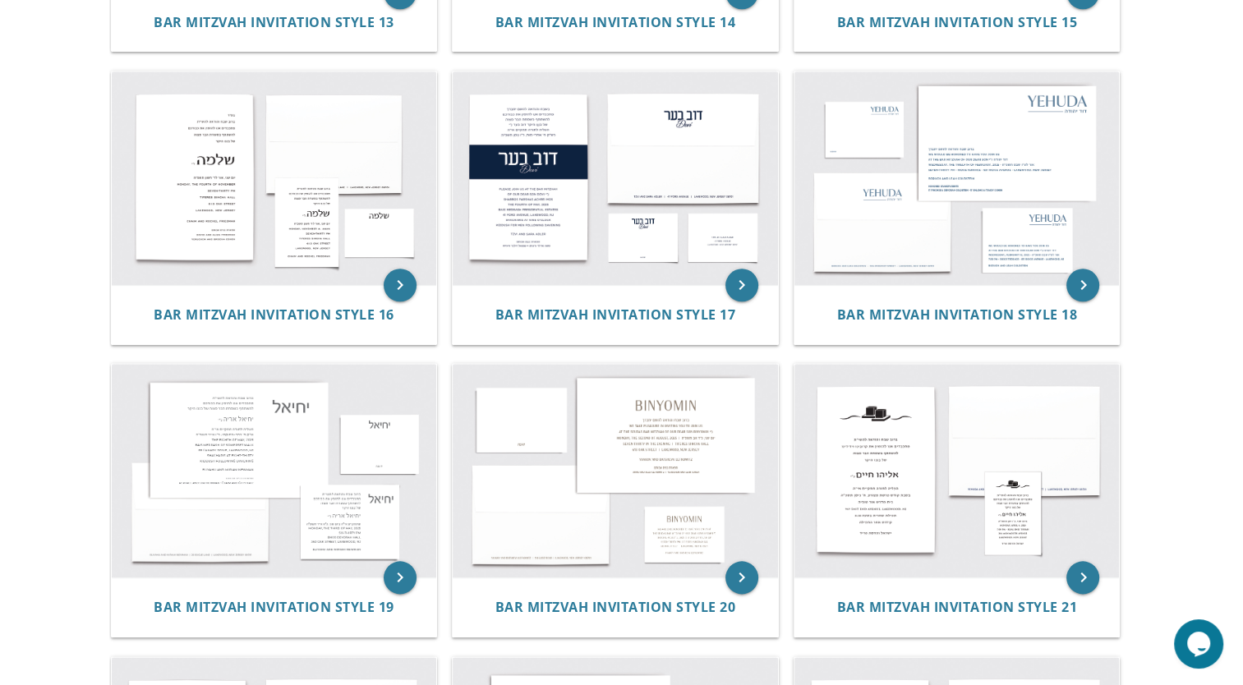
scroll to position [1758, 0]
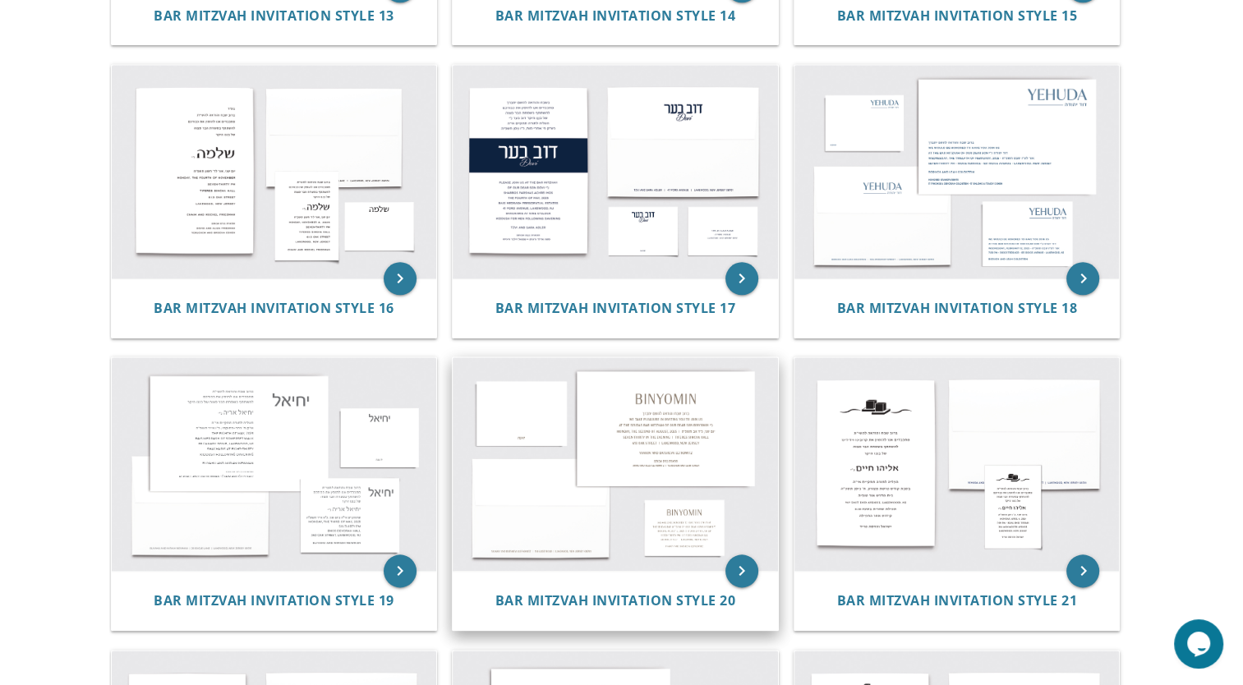
click at [635, 426] on img at bounding box center [615, 464] width 325 height 214
click at [724, 564] on img at bounding box center [615, 464] width 325 height 214
click at [616, 494] on img at bounding box center [615, 464] width 325 height 214
click at [747, 570] on icon "keyboard_arrow_right" at bounding box center [741, 570] width 33 height 33
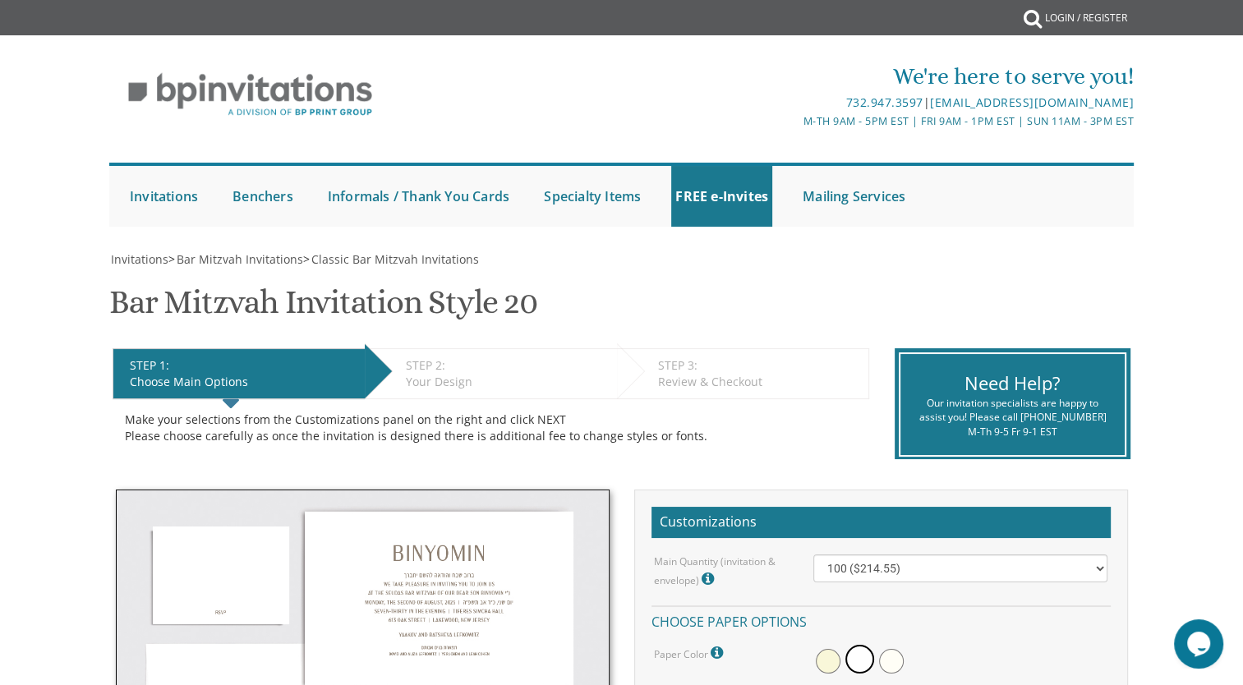
click at [554, 511] on img at bounding box center [363, 651] width 494 height 325
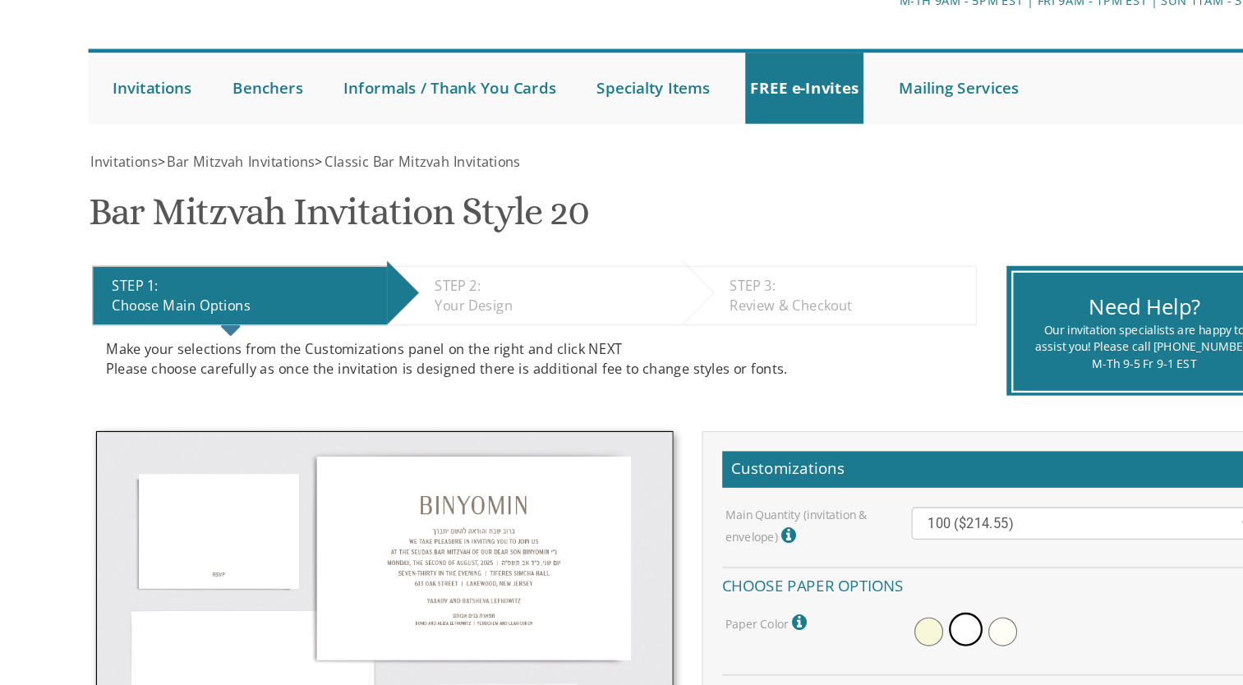
scroll to position [103, 0]
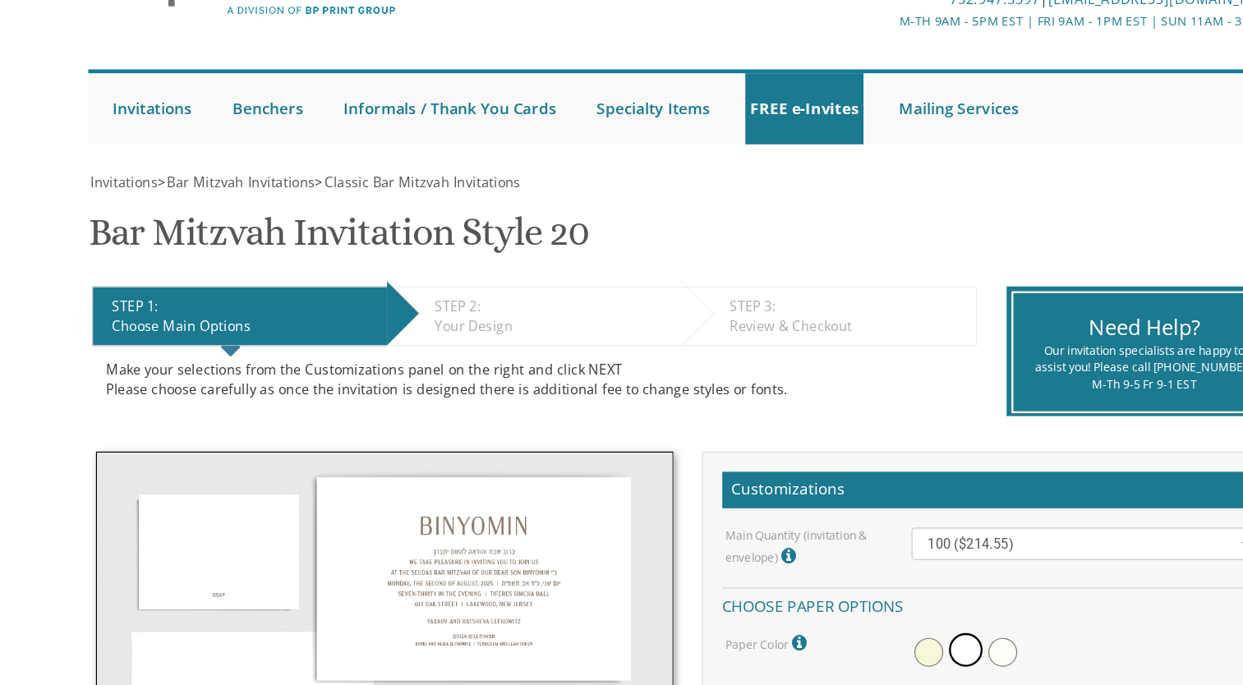
click at [513, 251] on li "STEP 2: EDIT Your Design" at bounding box center [491, 270] width 252 height 51
click at [519, 266] on div "STEP 2: EDIT" at bounding box center [507, 262] width 203 height 16
click at [697, 271] on div "Review & Checkout" at bounding box center [759, 278] width 202 height 16
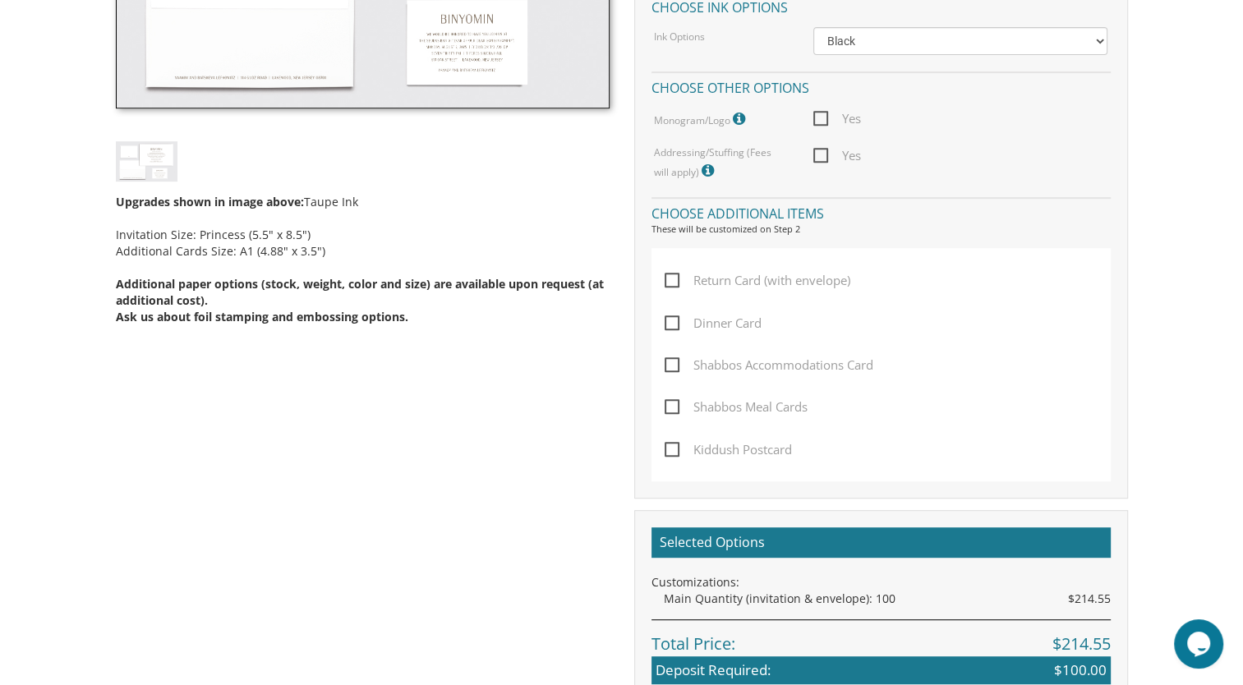
scroll to position [702, 0]
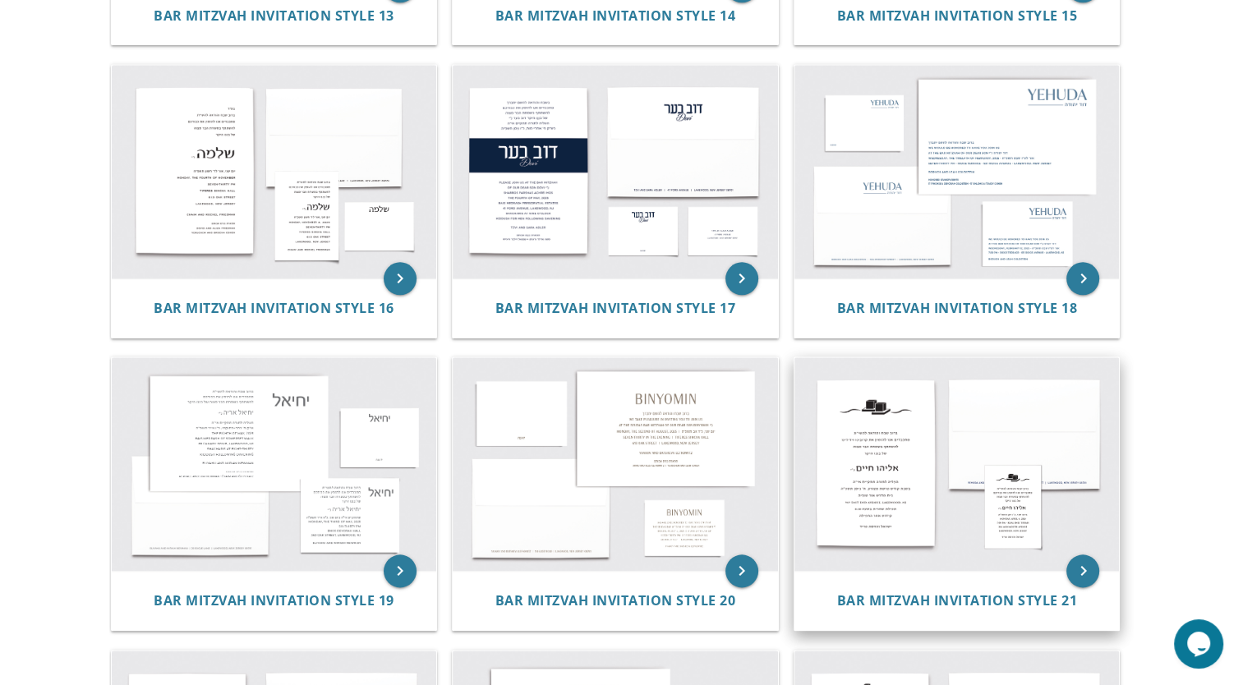
click at [1004, 288] on div "Bar Mitzvah Invitation Style 18" at bounding box center [956, 307] width 325 height 59
click at [971, 407] on img at bounding box center [956, 464] width 325 height 214
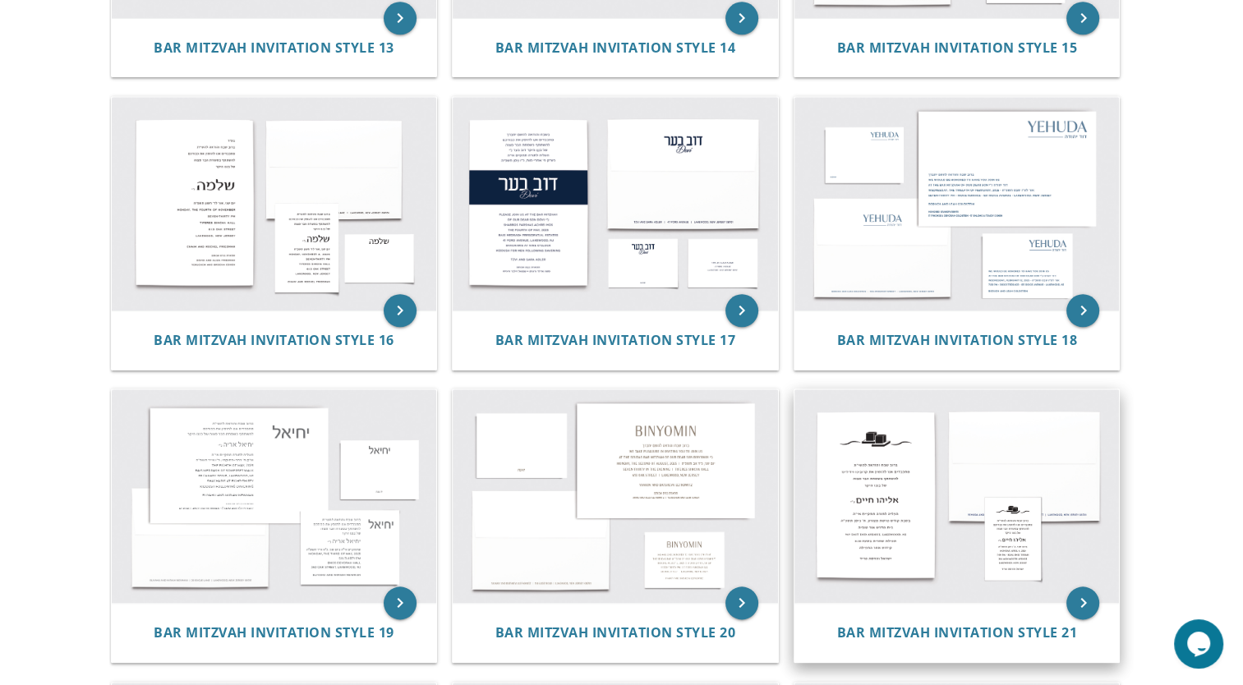
scroll to position [1716, 0]
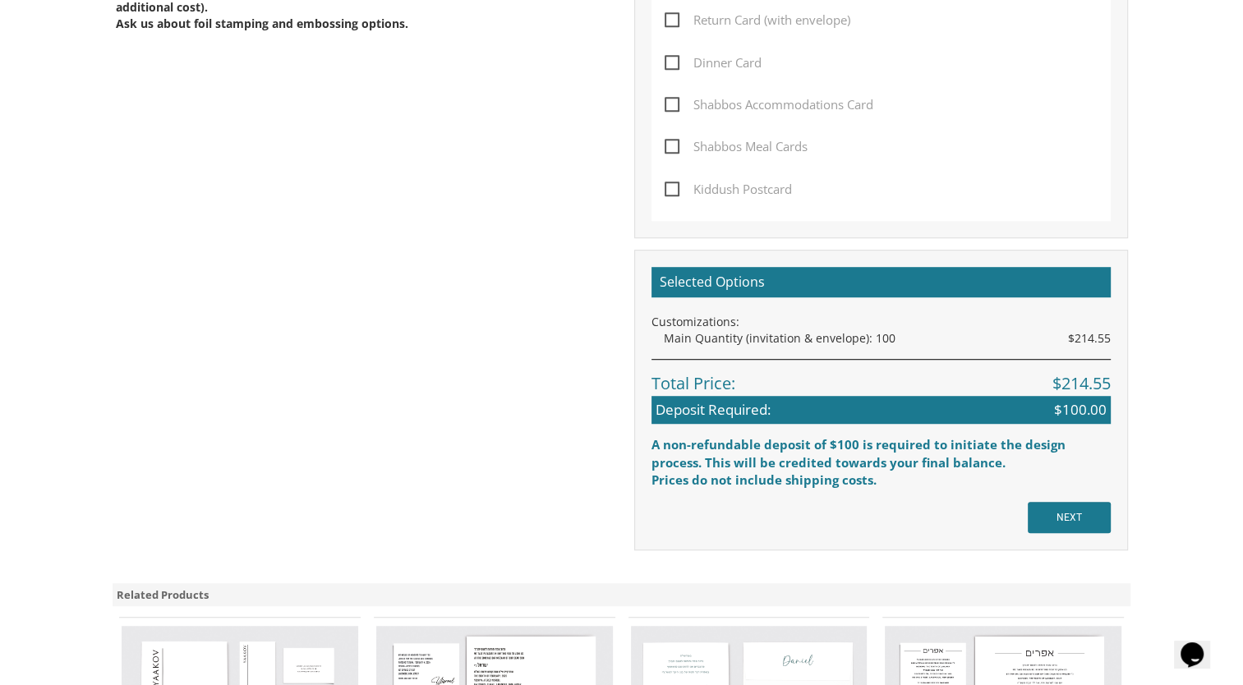
scroll to position [964, 0]
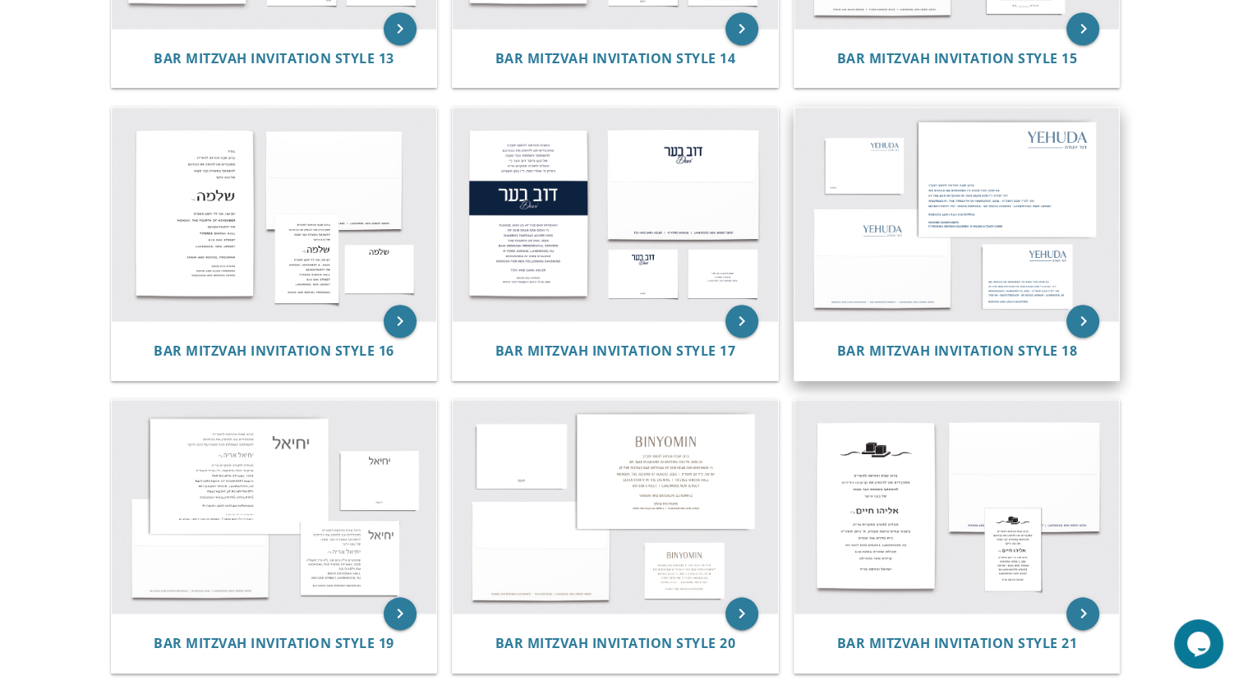
click at [1042, 237] on img at bounding box center [956, 215] width 325 height 214
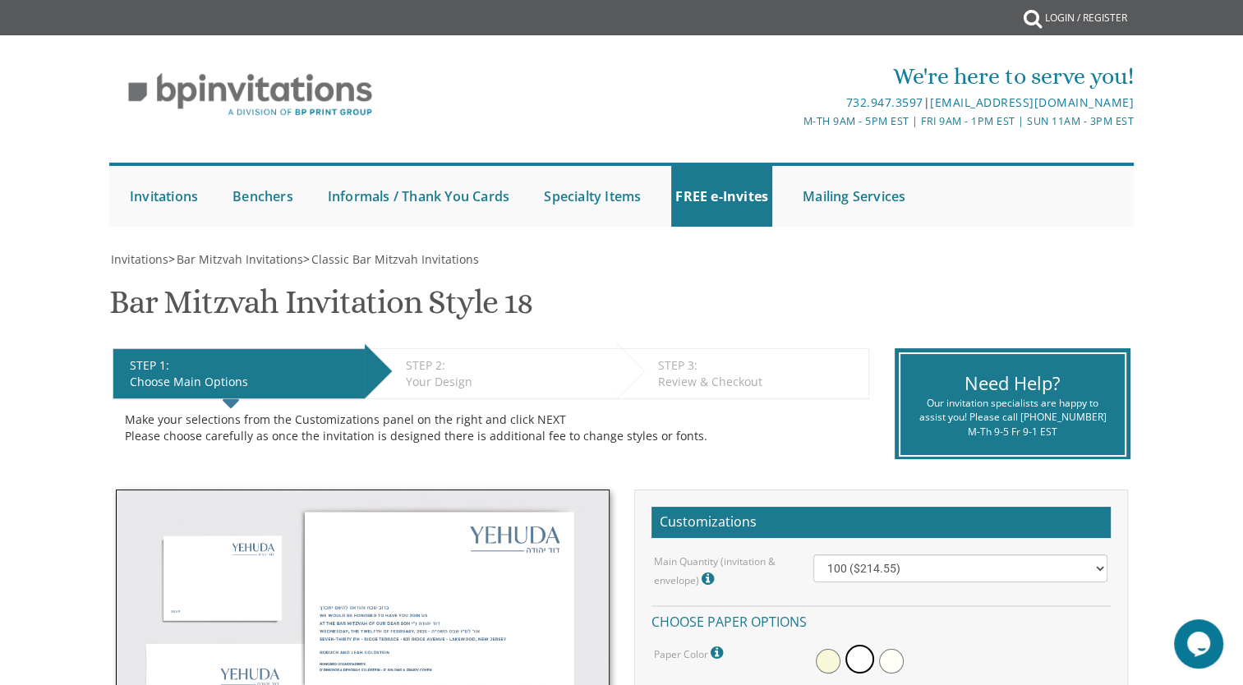
click at [526, 286] on h1 "Bar Mitzvah Invitation Style 18 SKU: bminv18" at bounding box center [321, 308] width 424 height 48
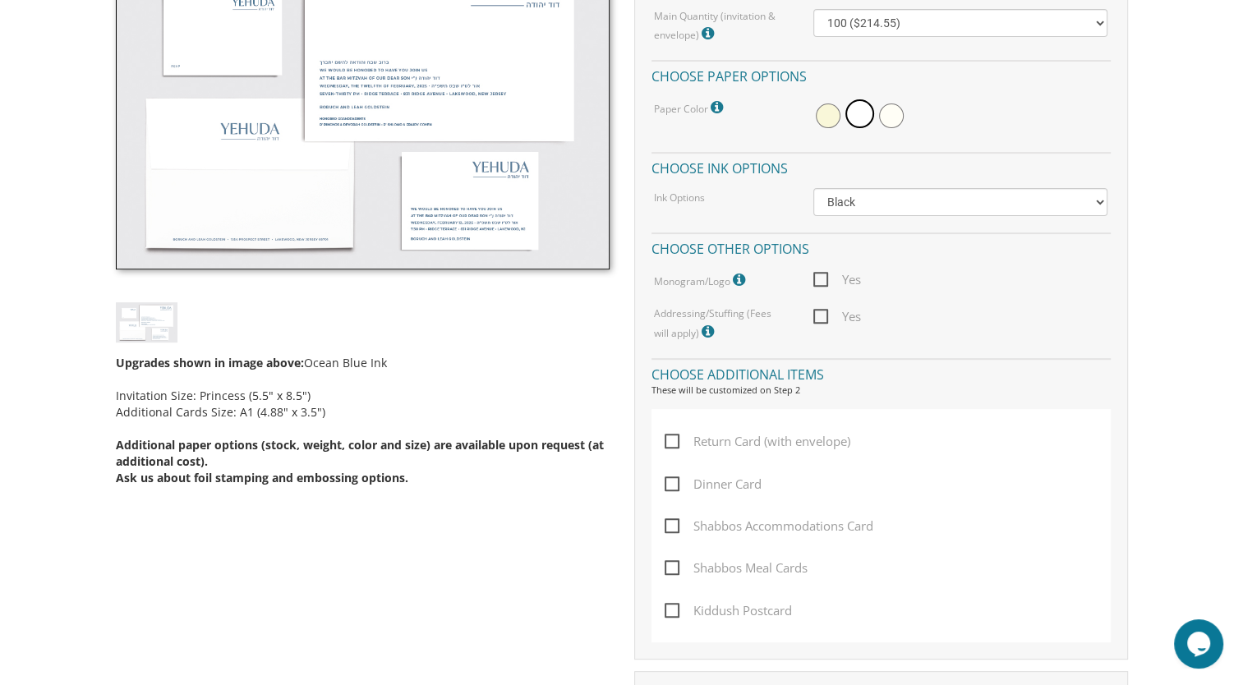
scroll to position [538, 0]
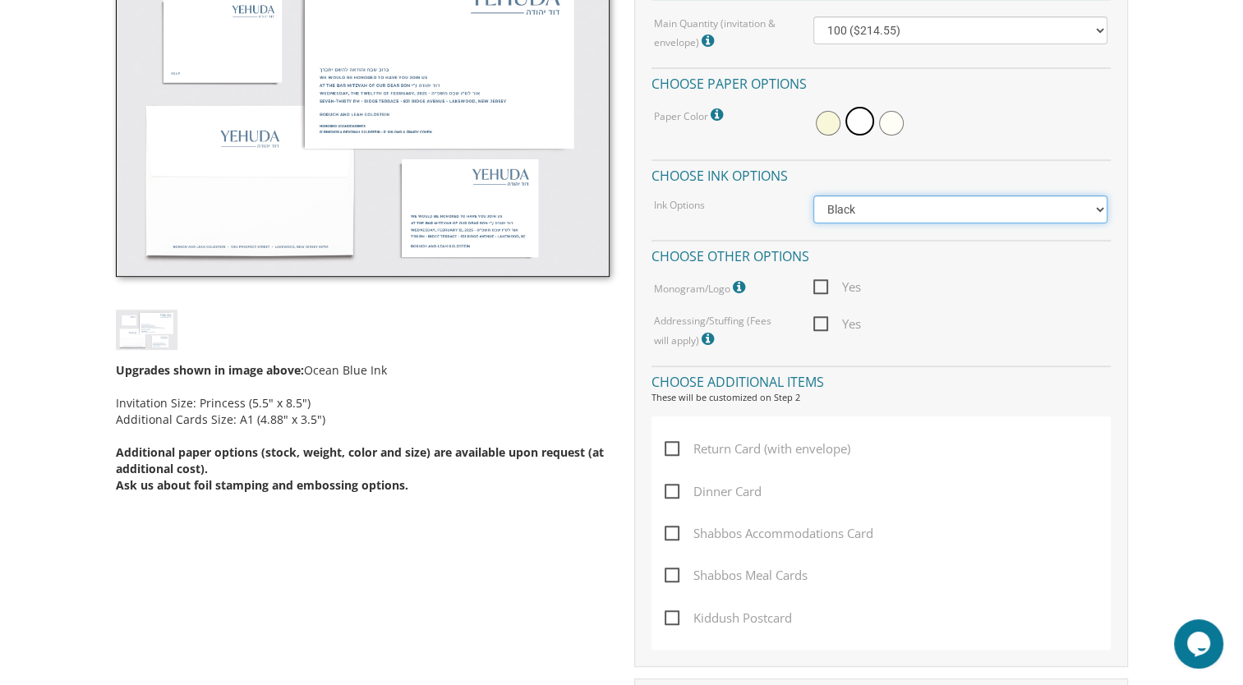
click at [977, 202] on select "Black Colored Ink ($65.00) Black + One Color ($100.00) Two Colors ($137.95)" at bounding box center [960, 209] width 294 height 28
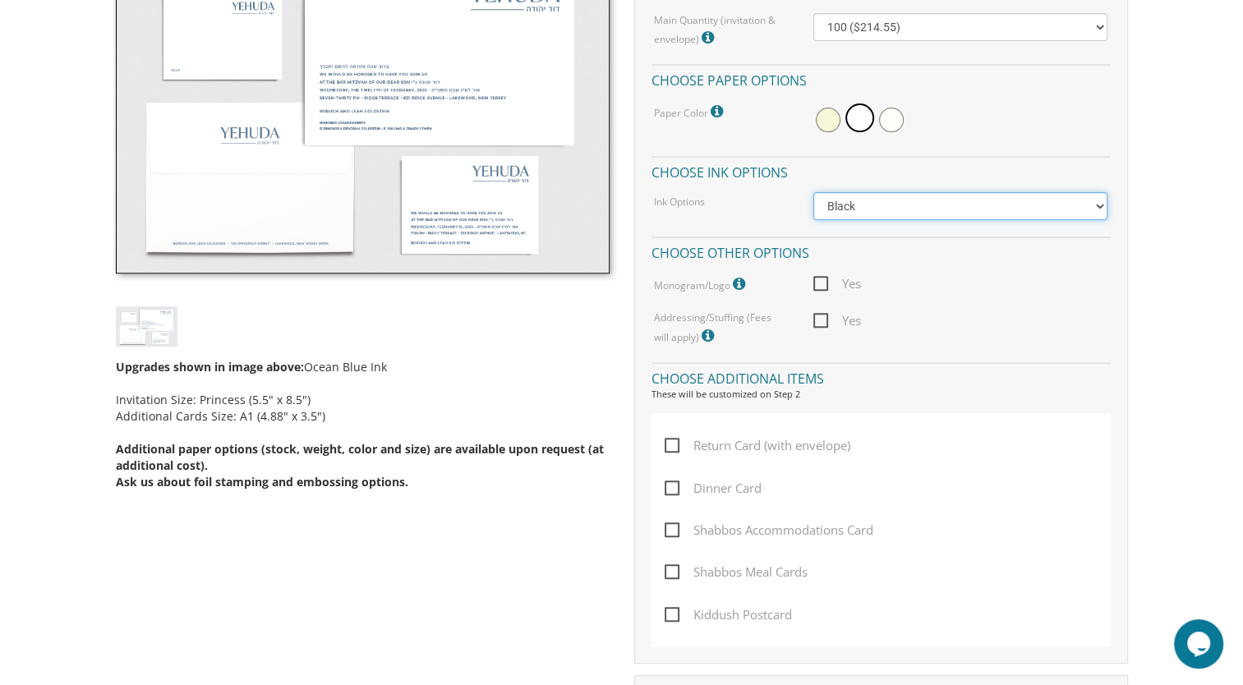
scroll to position [543, 0]
click at [967, 198] on select "Black Colored Ink ($65.00) Black + One Color ($100.00) Two Colors ($137.95)" at bounding box center [960, 205] width 294 height 28
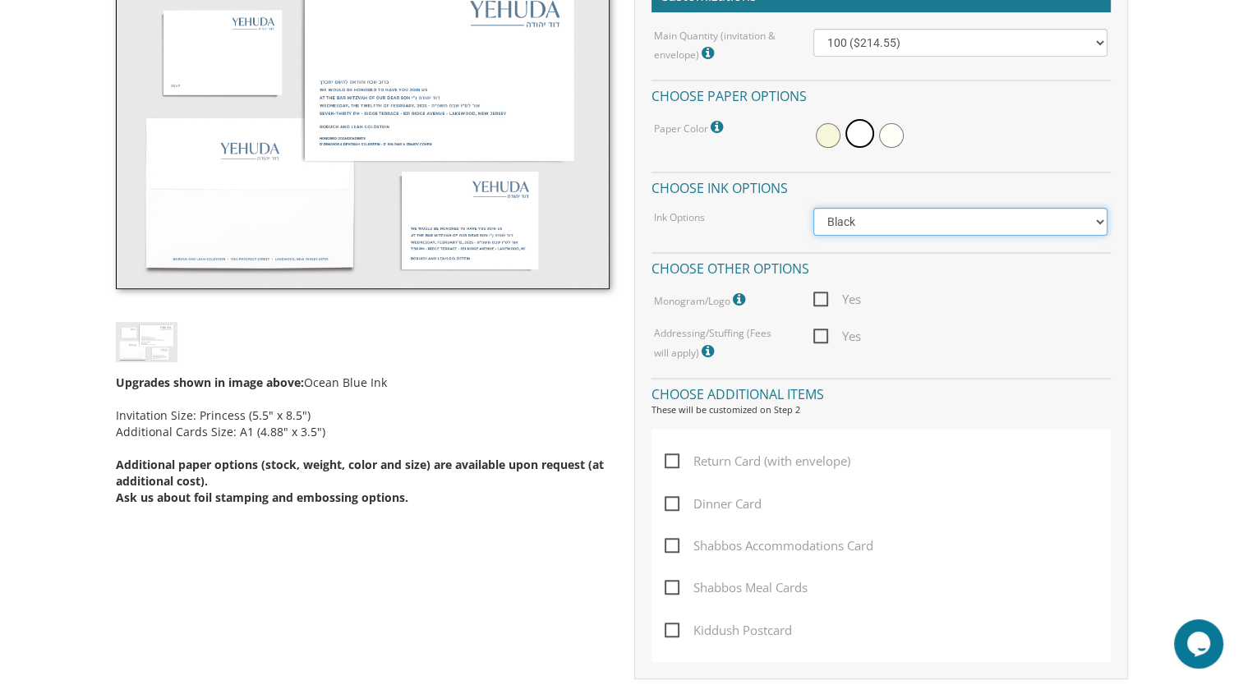
scroll to position [522, 0]
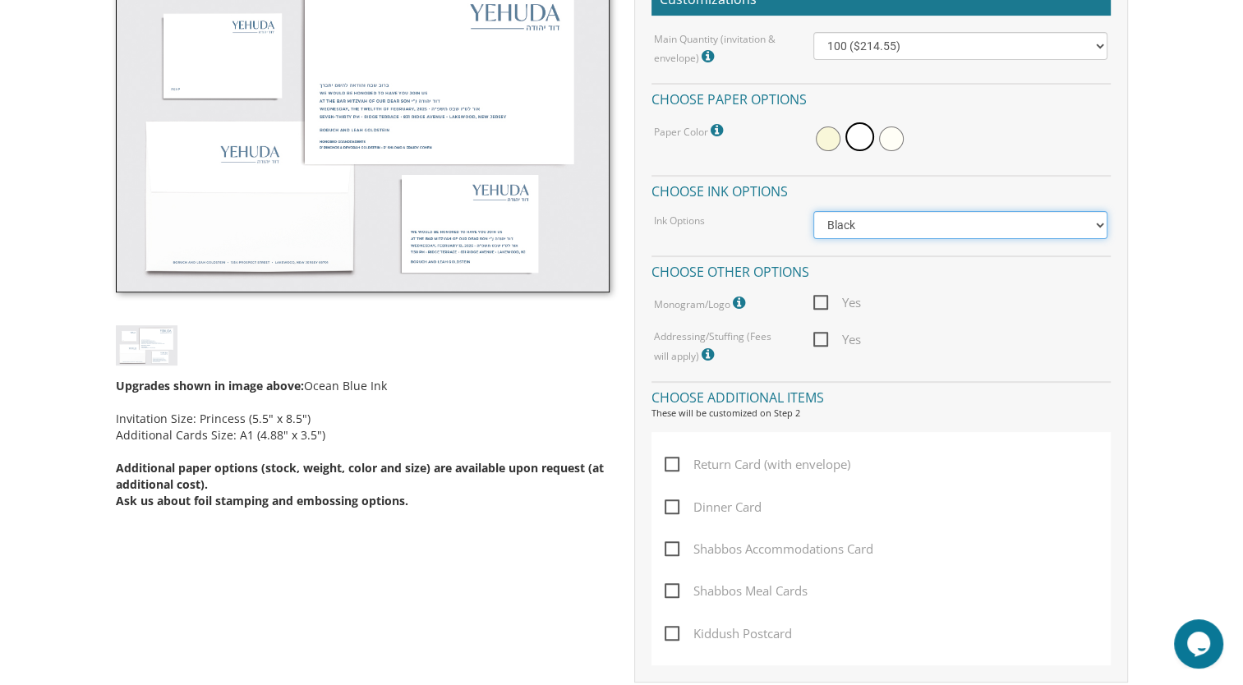
click at [943, 223] on select "Black Colored Ink ($65.00) Black + One Color ($100.00) Two Colors ($137.95)" at bounding box center [960, 225] width 294 height 28
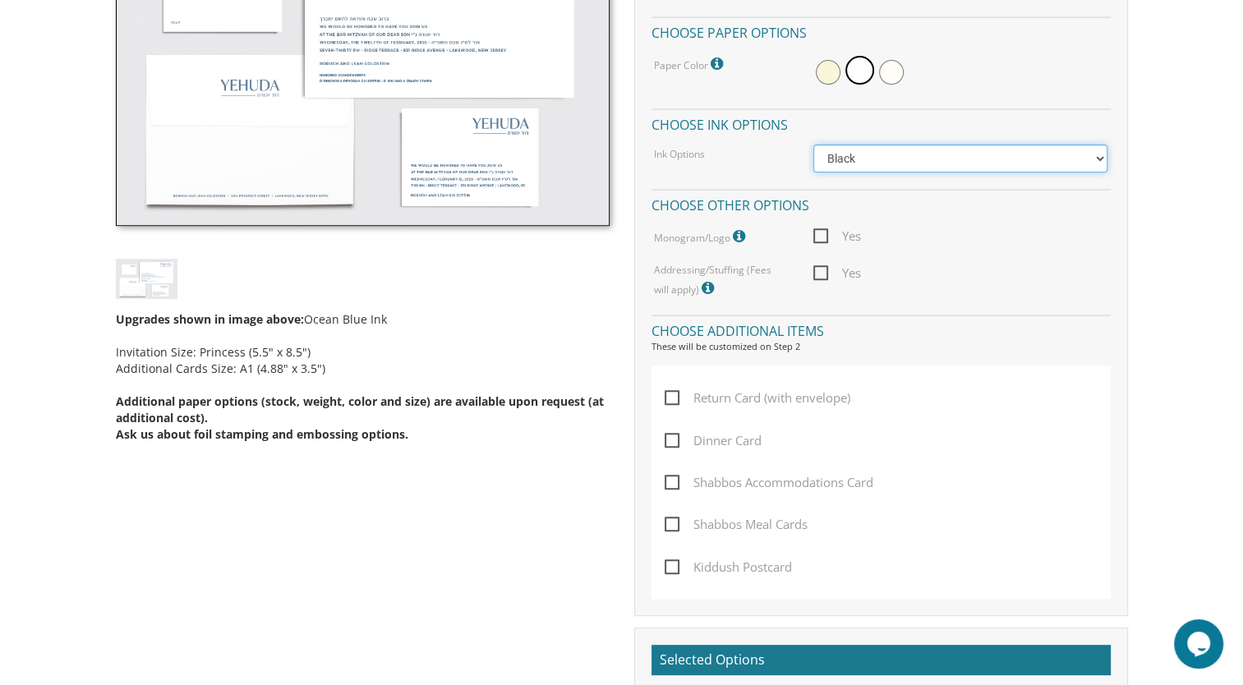
scroll to position [596, 0]
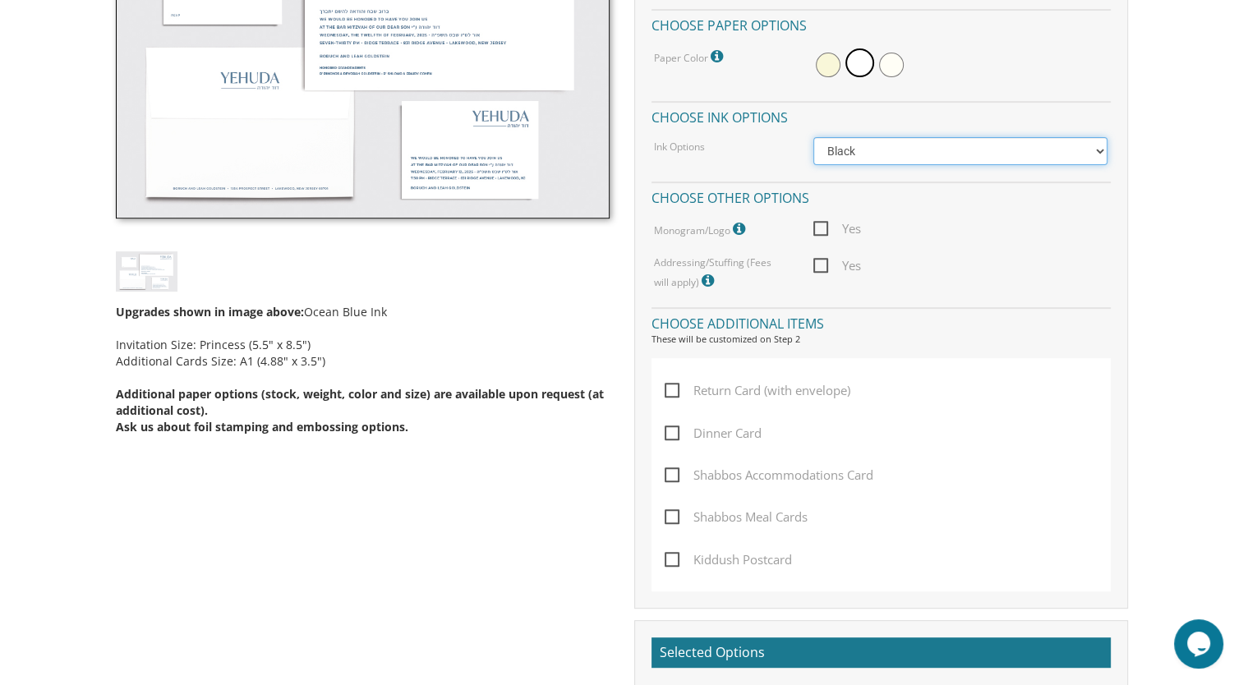
click at [921, 137] on select "Black Colored Ink ($65.00) Black + One Color ($100.00) Two Colors ($137.95)" at bounding box center [960, 151] width 294 height 28
click at [991, 95] on div "Main Quantity (invitation & envelope) Invitation Size: Princess (5.5" x 8.5") 1…" at bounding box center [880, 124] width 459 height 333
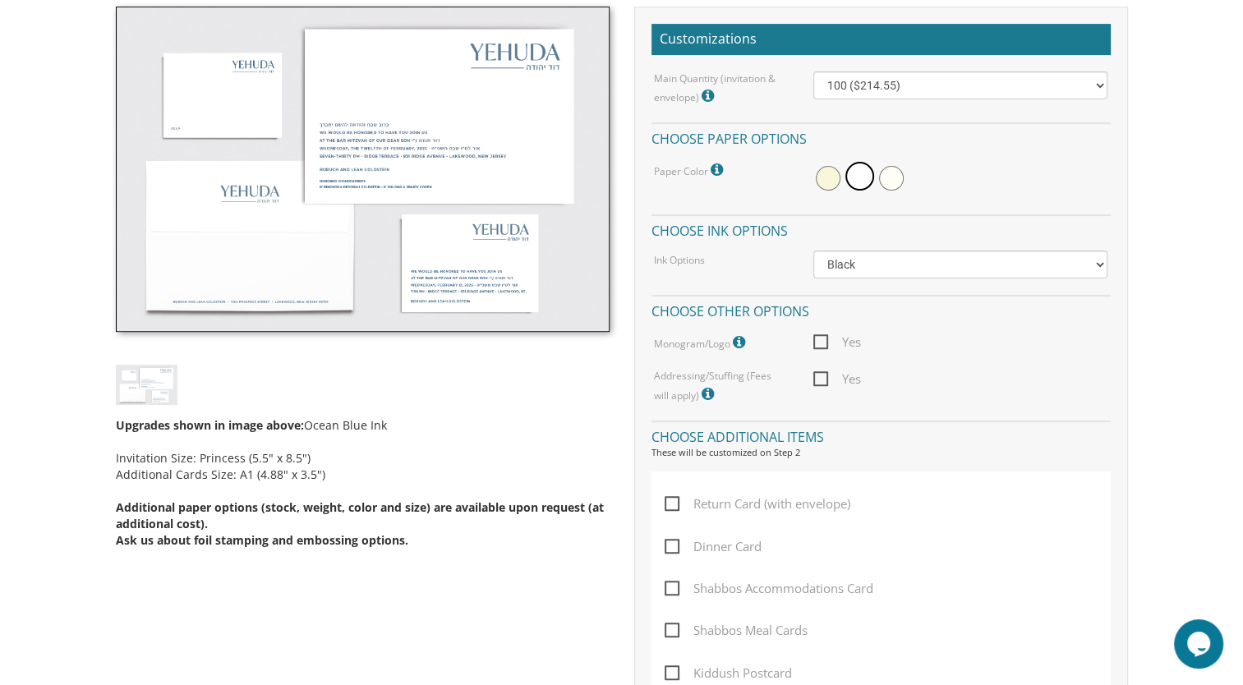
scroll to position [477, 0]
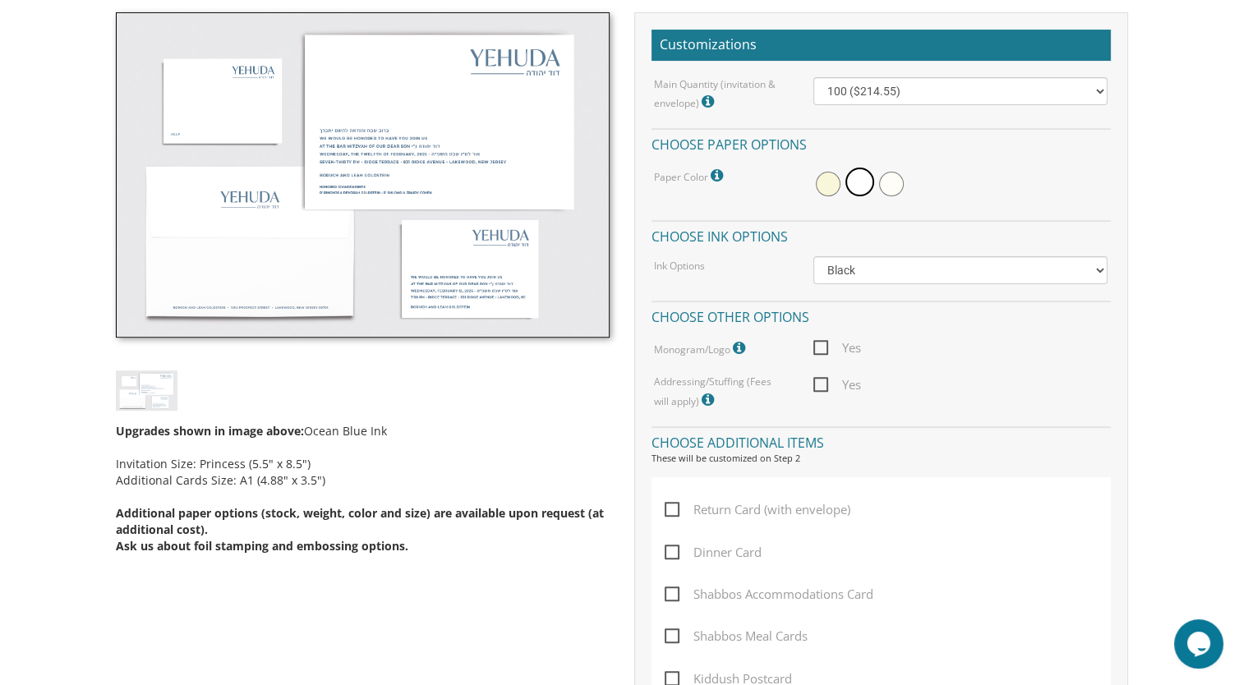
click at [828, 177] on span at bounding box center [827, 184] width 25 height 25
click at [863, 182] on span at bounding box center [861, 184] width 25 height 25
click at [889, 178] on span at bounding box center [891, 184] width 25 height 25
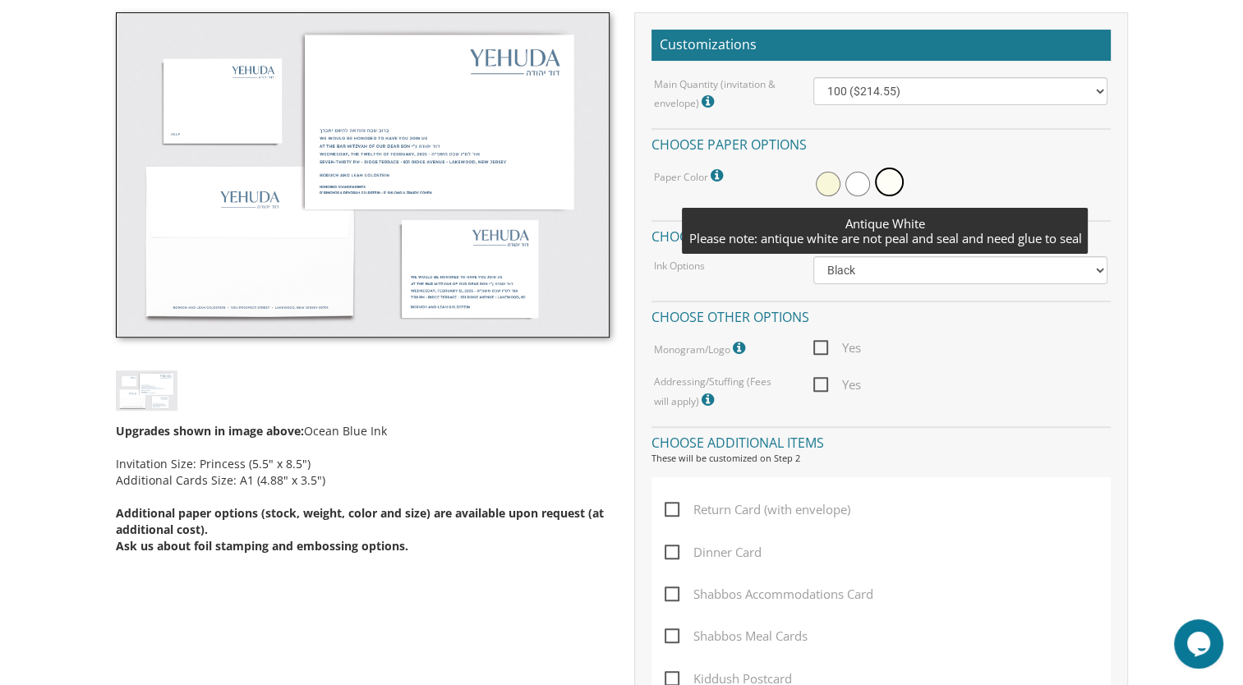
click at [828, 176] on span at bounding box center [827, 184] width 25 height 25
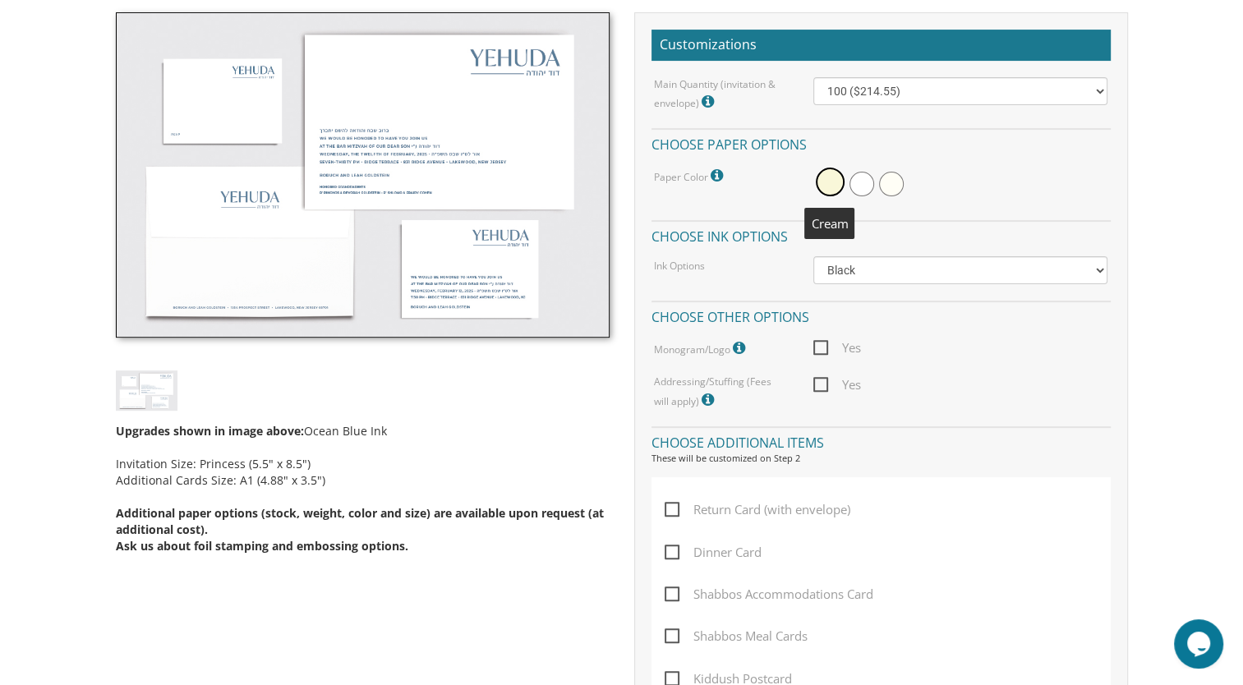
click at [859, 183] on span at bounding box center [861, 184] width 25 height 25
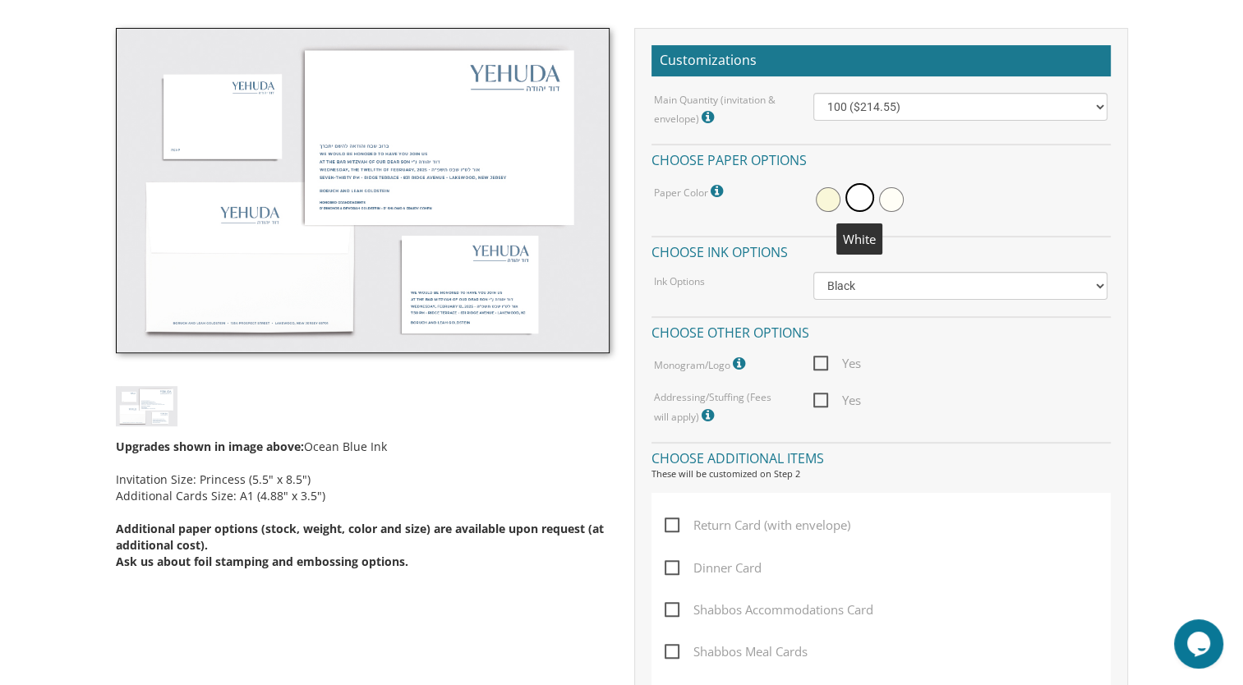
scroll to position [460, 0]
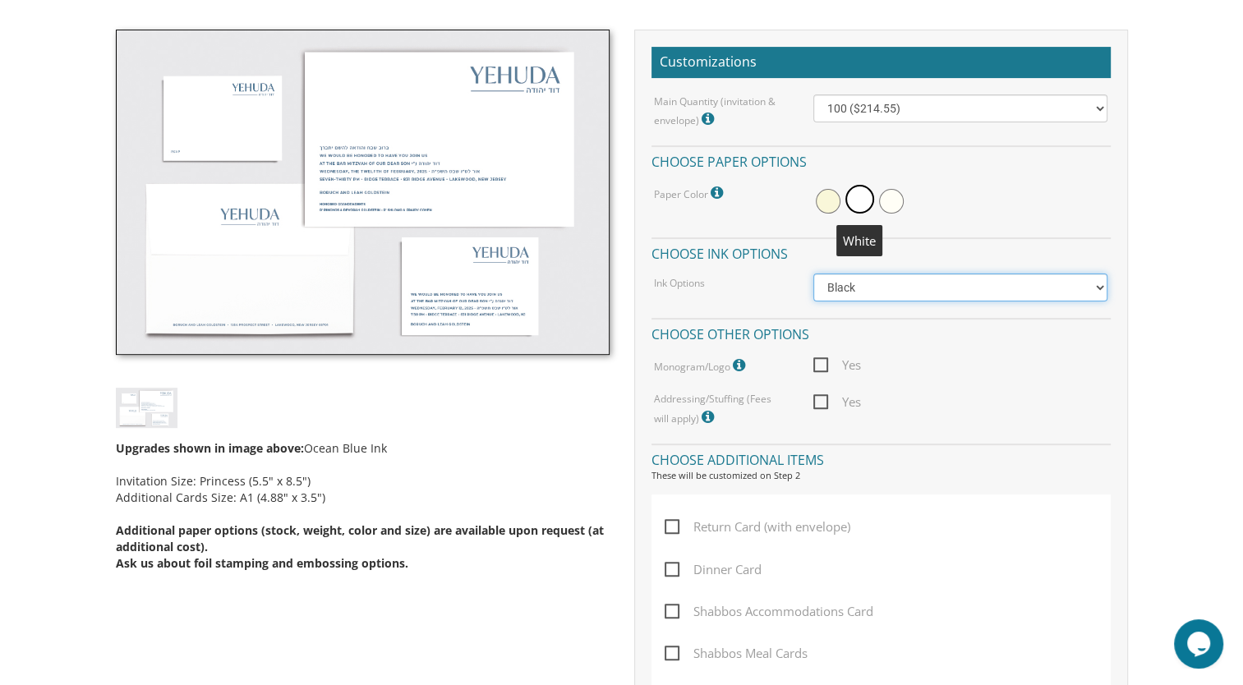
click at [1079, 288] on select "Black Colored Ink ($65.00) Black + One Color ($100.00) Two Colors ($137.95)" at bounding box center [960, 287] width 294 height 28
click at [813, 273] on select "Black Colored Ink ($65.00) Black + One Color ($100.00) Two Colors ($137.95)" at bounding box center [960, 287] width 294 height 28
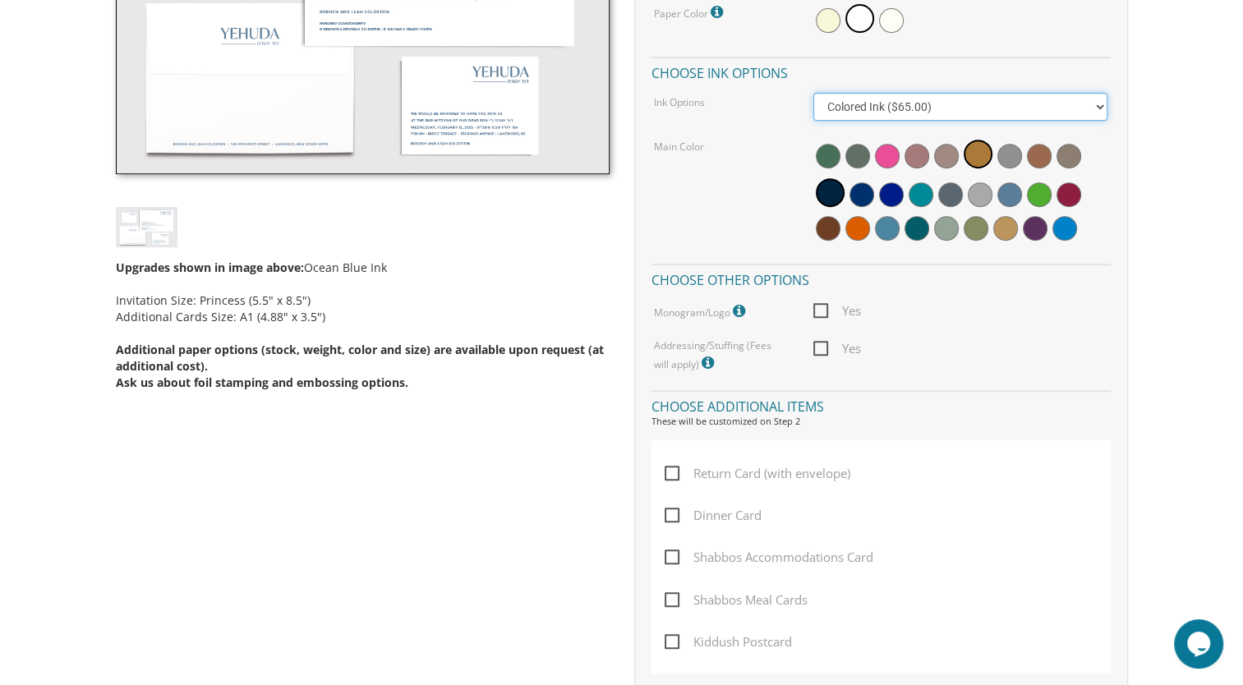
scroll to position [644, 0]
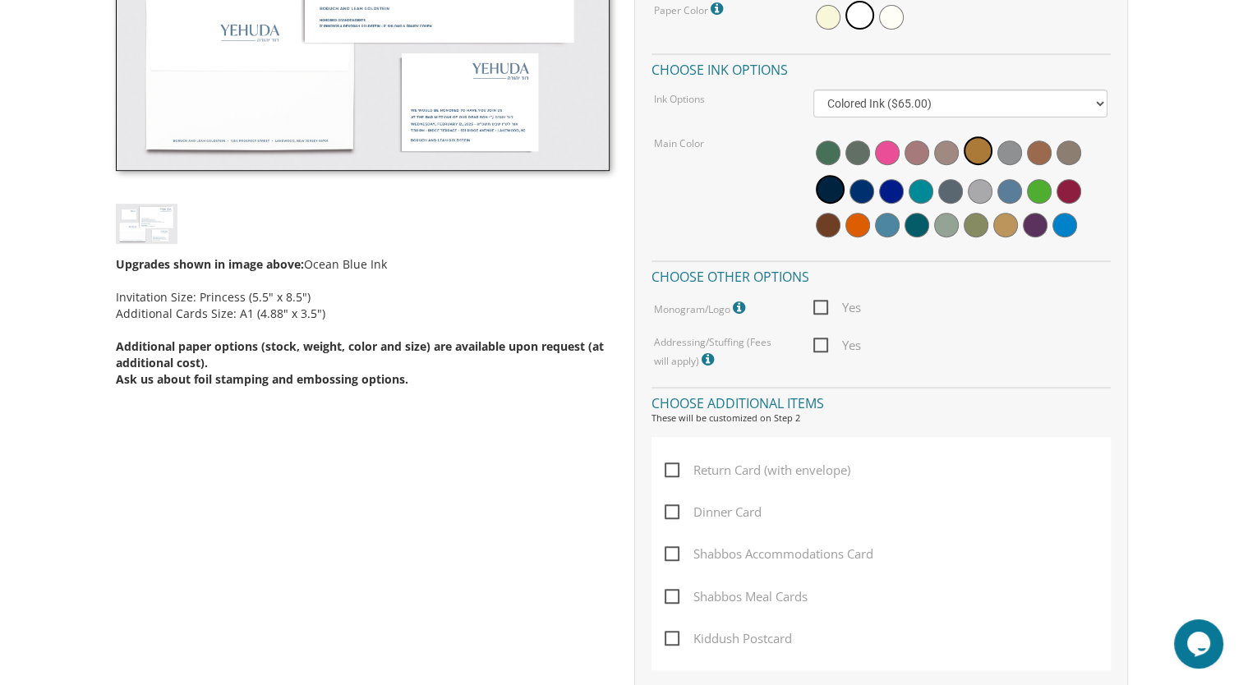
click at [1068, 223] on span at bounding box center [1064, 225] width 25 height 25
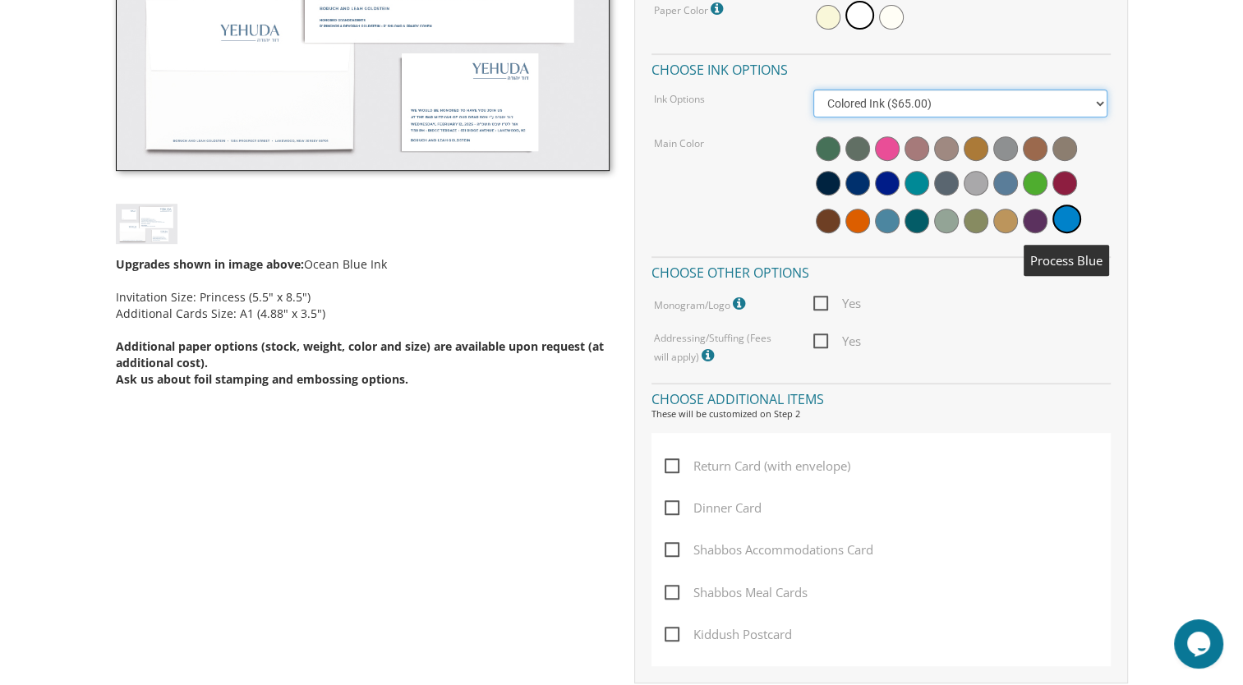
click at [1078, 99] on select "Black Colored Ink ($65.00) Black + One Color ($100.00) Two Colors ($137.95)" at bounding box center [960, 104] width 294 height 28
select select "Black"
click at [813, 90] on select "Black Colored Ink ($65.00) Black + One Color ($100.00) Two Colors ($137.95)" at bounding box center [960, 104] width 294 height 28
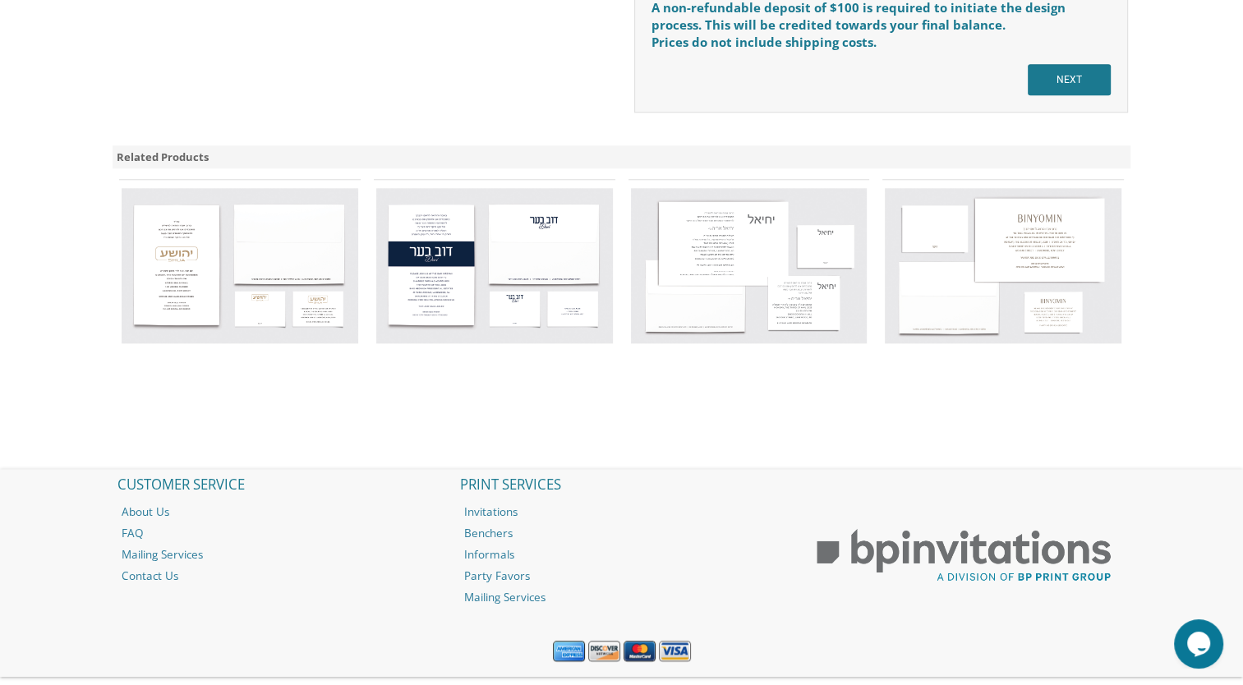
scroll to position [1531, 0]
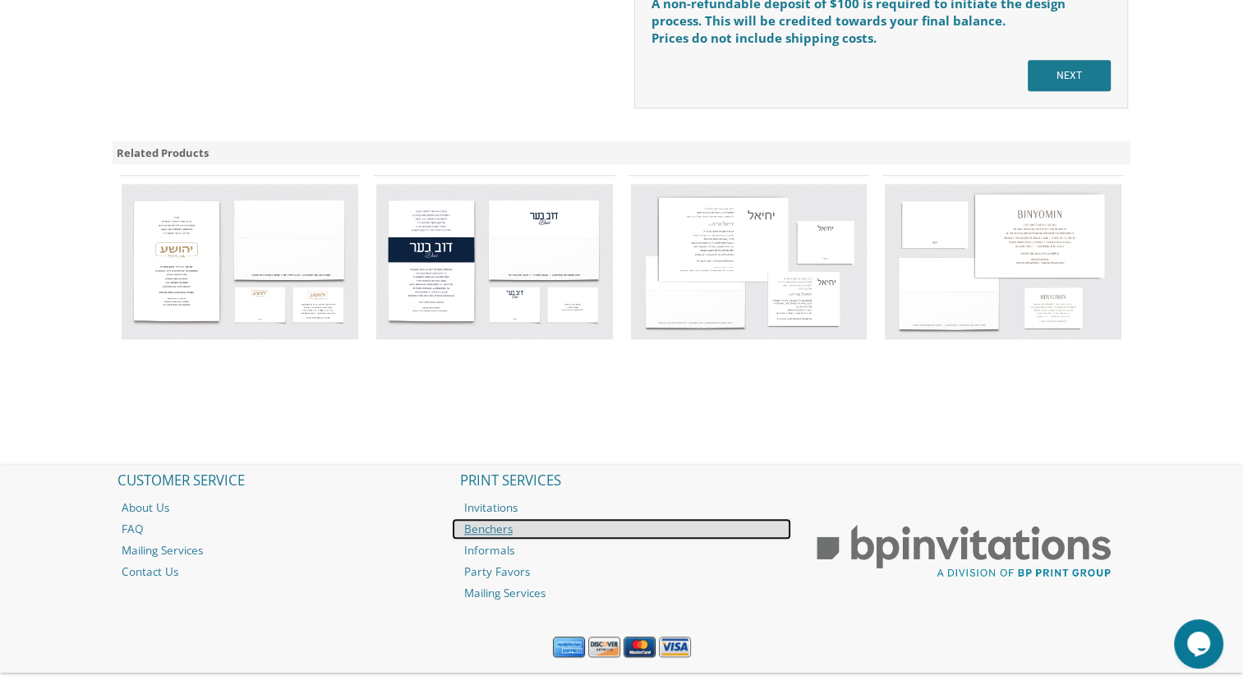
click at [498, 535] on link "Benchers" at bounding box center [622, 528] width 340 height 21
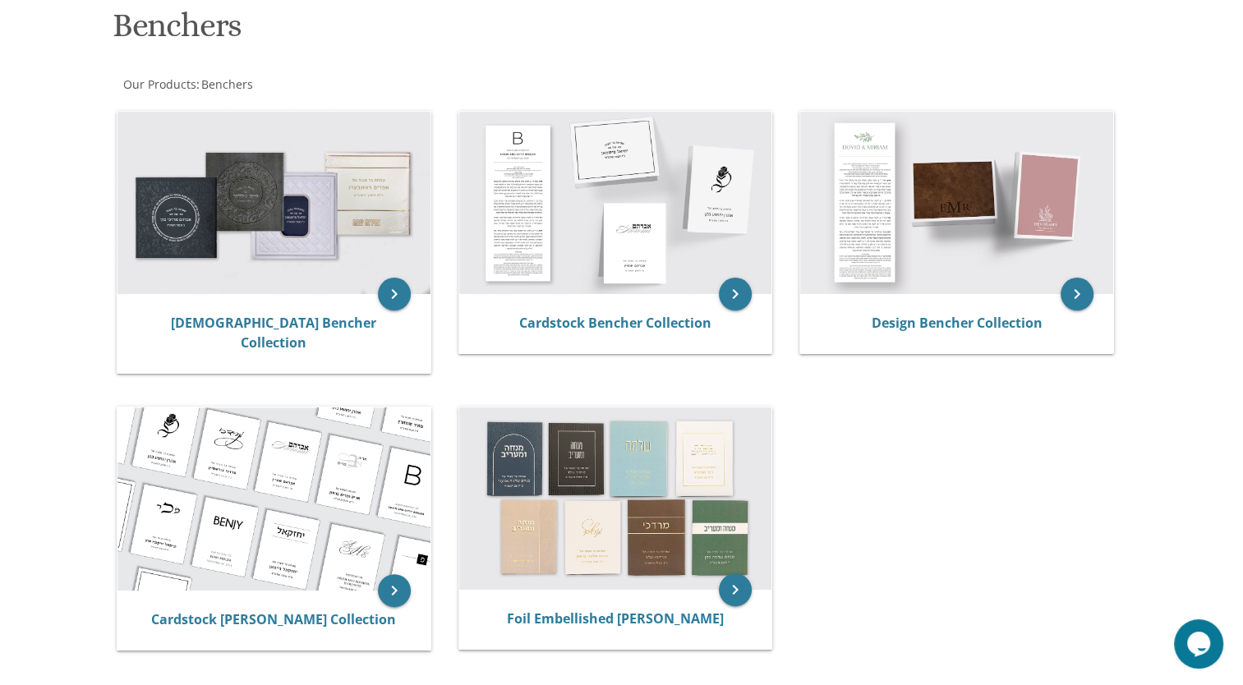
scroll to position [255, 0]
click at [892, 492] on div "keyboard_arrow_right Judaica Bencher Collection keyboard_arrow_right Cardstock …" at bounding box center [621, 384] width 1024 height 573
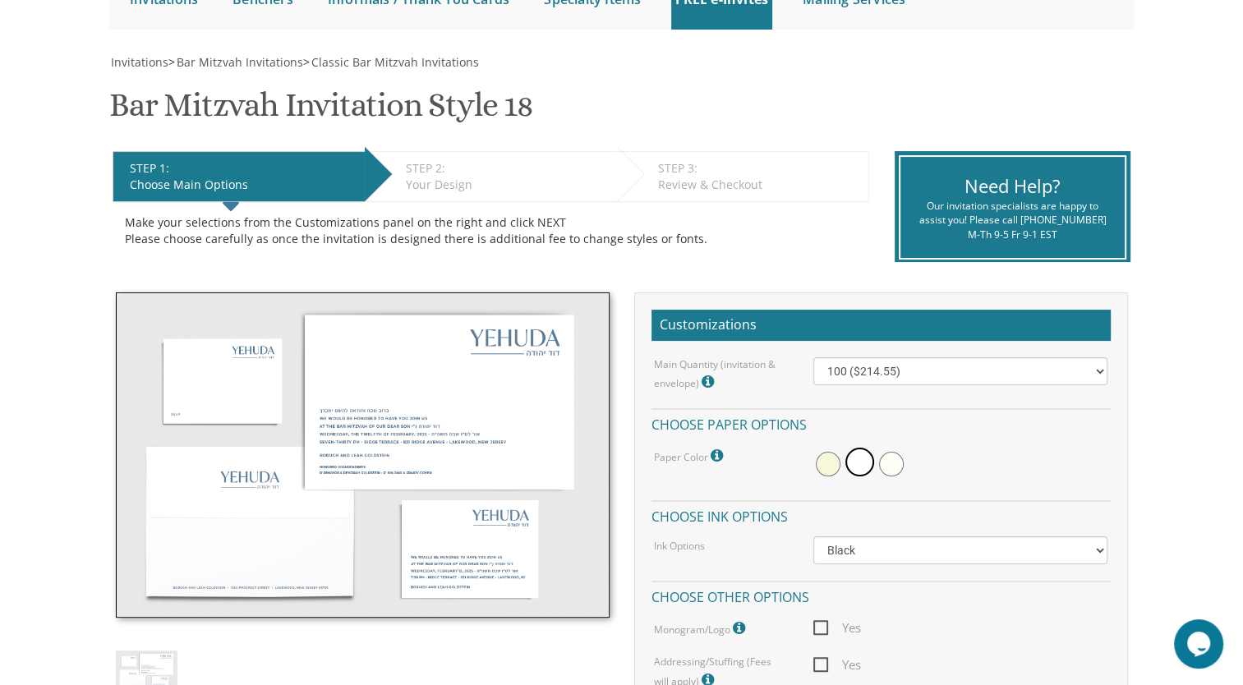
scroll to position [210, 0]
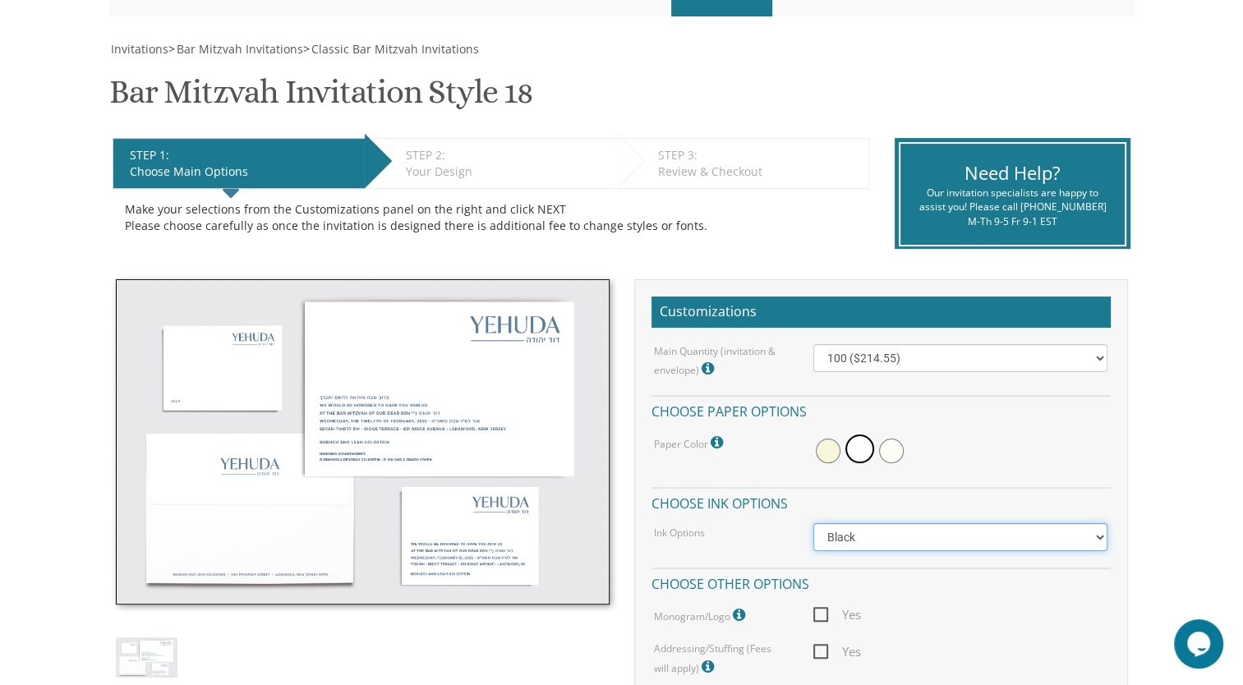
click at [1029, 526] on select "Black Colored Ink ($65.00) Black + One Color ($100.00) Two Colors ($137.95)" at bounding box center [960, 537] width 294 height 28
select select "Standard"
click at [813, 523] on select "Black Colored Ink ($65.00) Black + One Color ($100.00) Two Colors ($137.95)" at bounding box center [960, 537] width 294 height 28
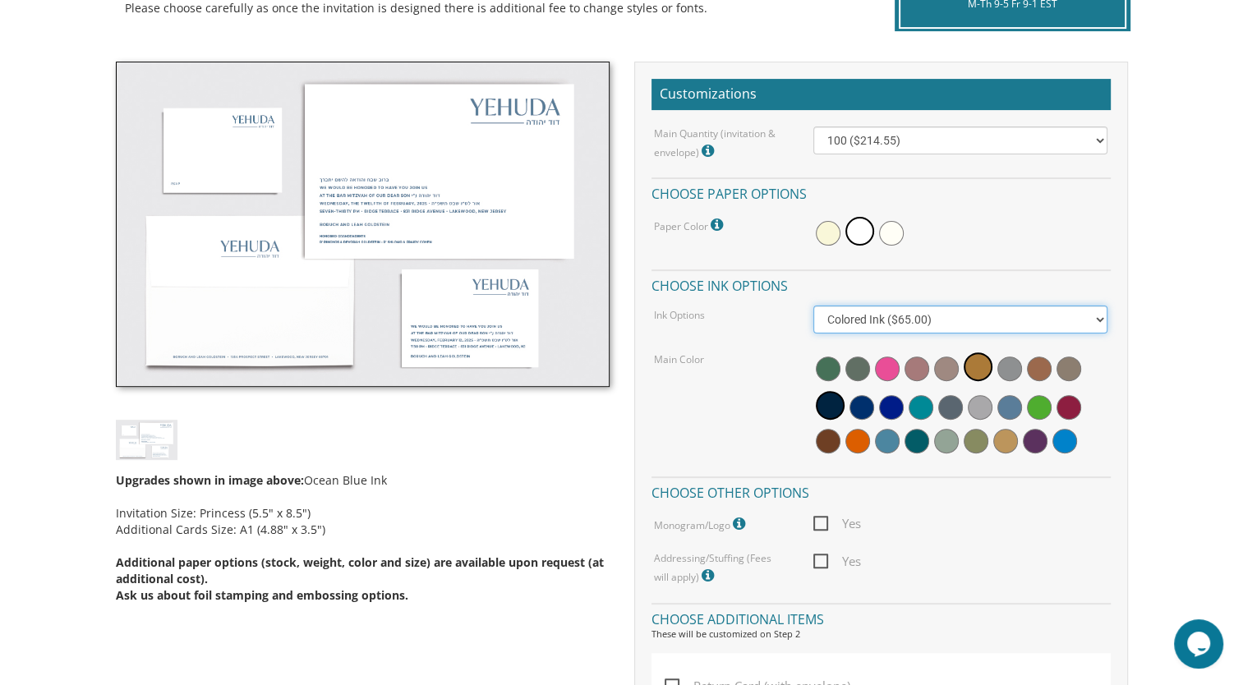
scroll to position [427, 0]
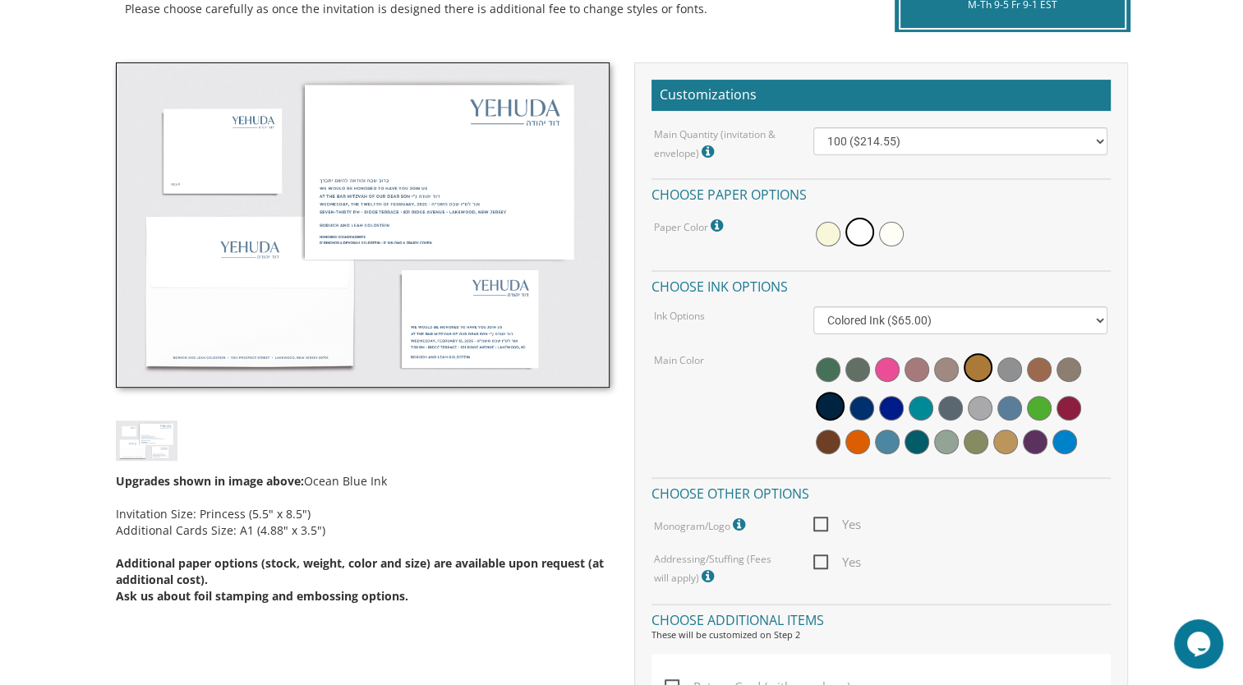
click at [928, 403] on span at bounding box center [920, 408] width 25 height 25
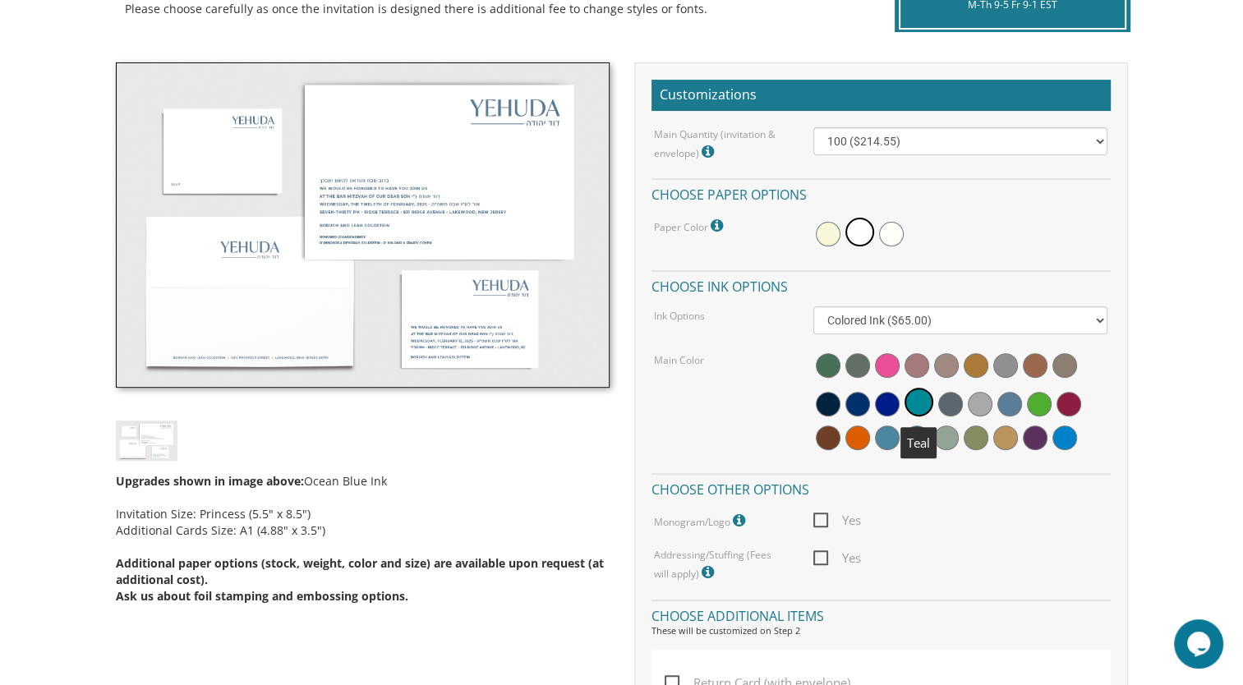
click at [892, 434] on span at bounding box center [887, 437] width 25 height 25
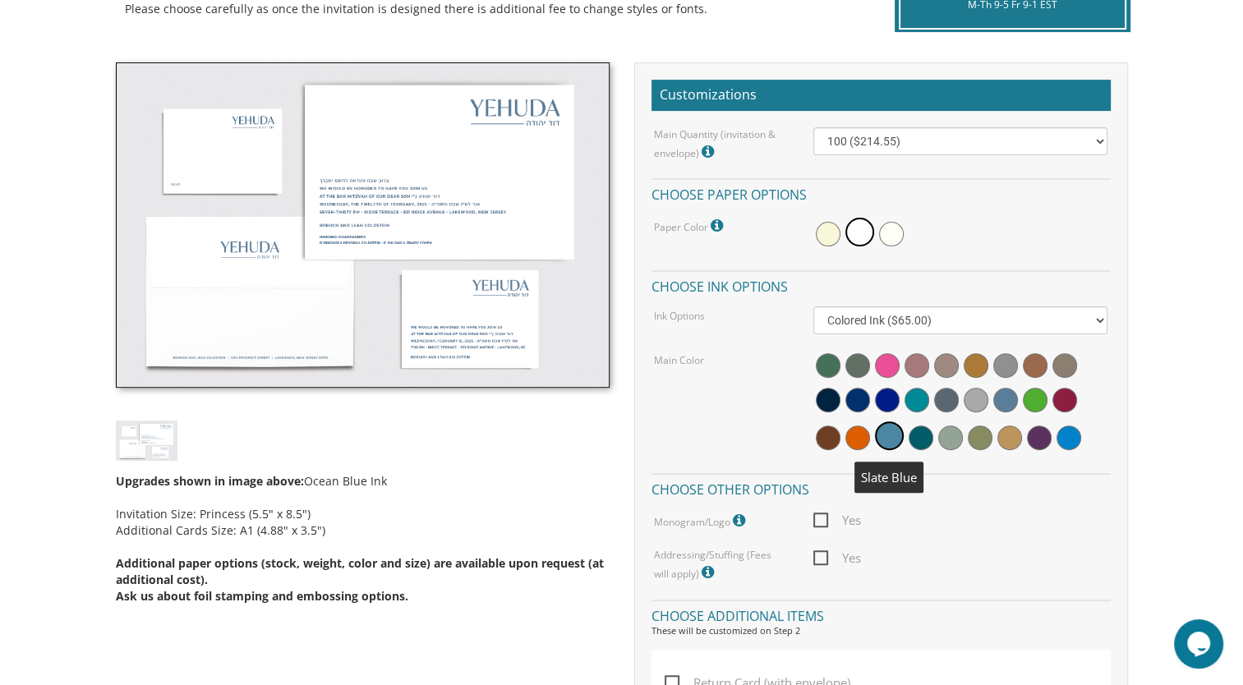
click at [1074, 430] on span at bounding box center [1068, 437] width 25 height 25
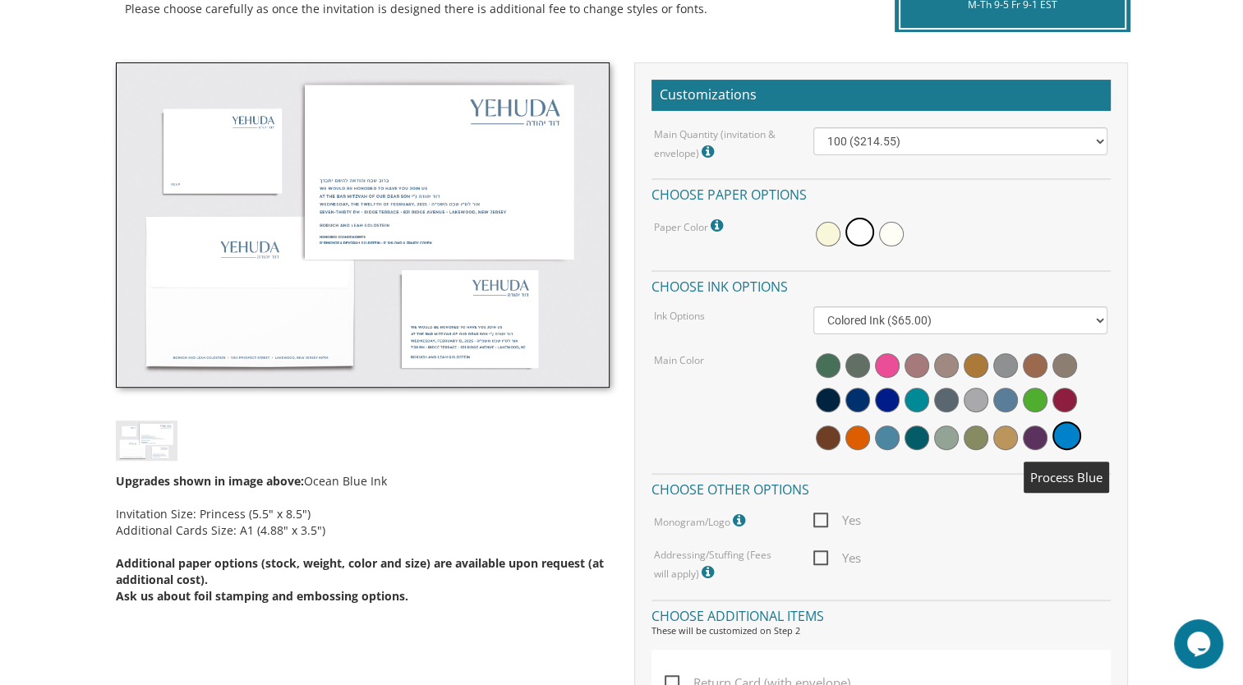
click at [848, 404] on span at bounding box center [857, 400] width 25 height 25
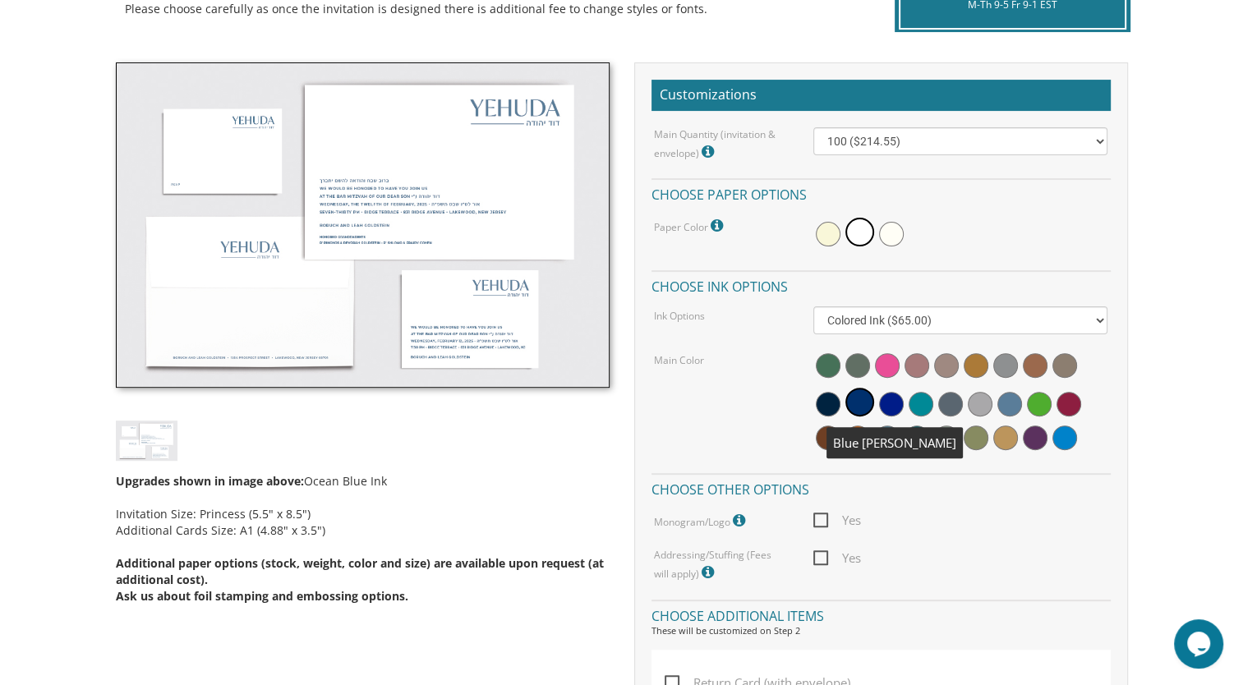
click at [891, 394] on span at bounding box center [891, 404] width 25 height 25
click at [825, 409] on span at bounding box center [827, 404] width 25 height 25
click at [830, 434] on span at bounding box center [827, 437] width 25 height 25
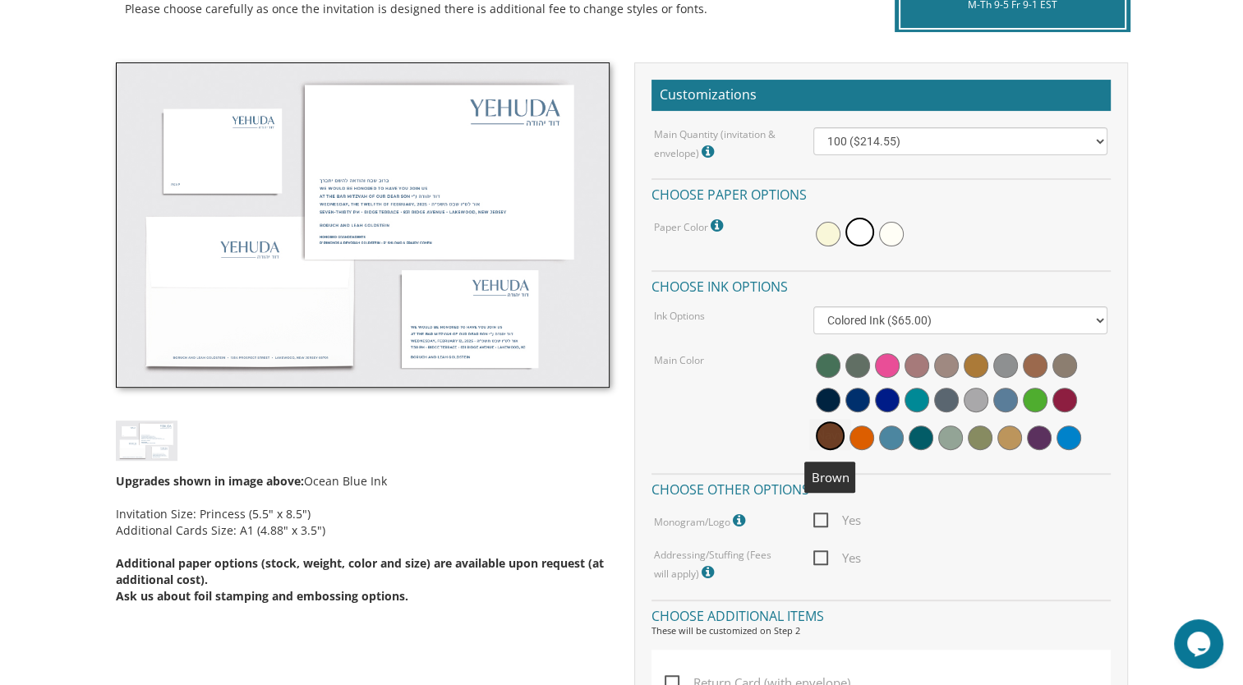
click at [857, 443] on span at bounding box center [861, 437] width 25 height 25
click at [886, 440] on span at bounding box center [891, 437] width 25 height 25
click at [926, 443] on span at bounding box center [920, 437] width 25 height 25
click at [958, 447] on div at bounding box center [960, 404] width 294 height 106
click at [951, 443] on span at bounding box center [950, 437] width 25 height 25
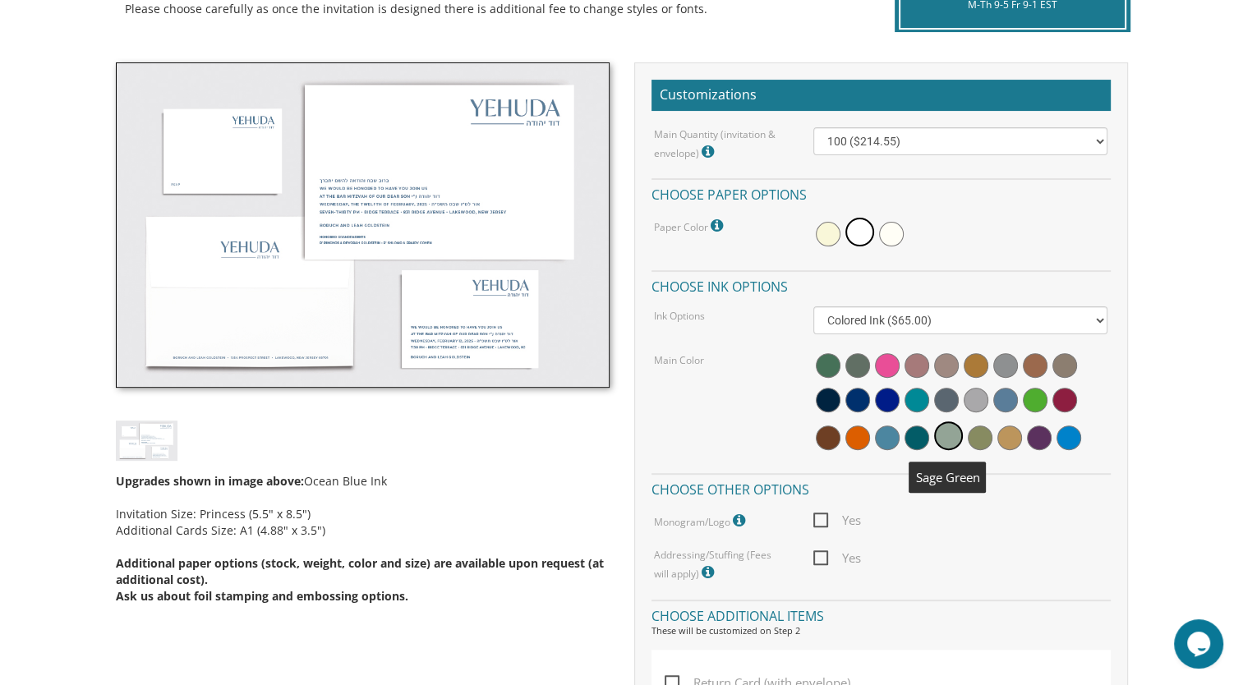
click at [976, 434] on span at bounding box center [979, 437] width 25 height 25
click at [1015, 444] on span at bounding box center [1009, 437] width 25 height 25
click at [1043, 445] on span at bounding box center [1039, 437] width 25 height 25
click at [1070, 440] on span at bounding box center [1068, 437] width 25 height 25
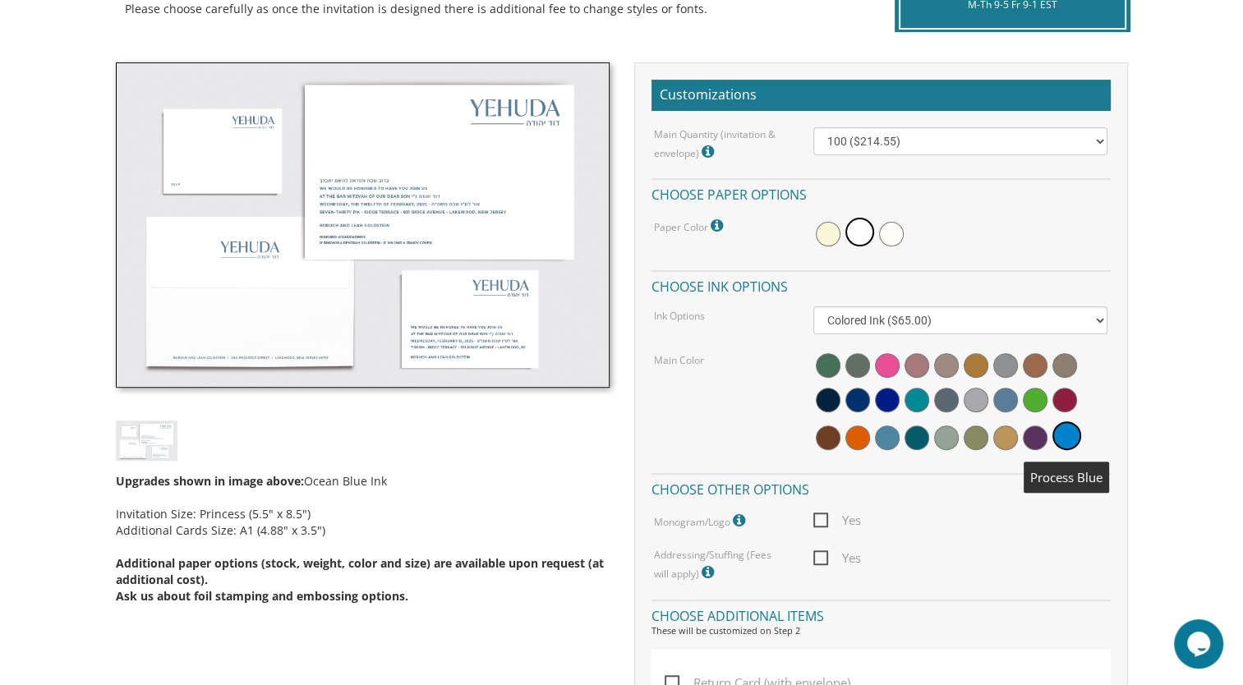
click at [1067, 397] on span at bounding box center [1064, 400] width 25 height 25
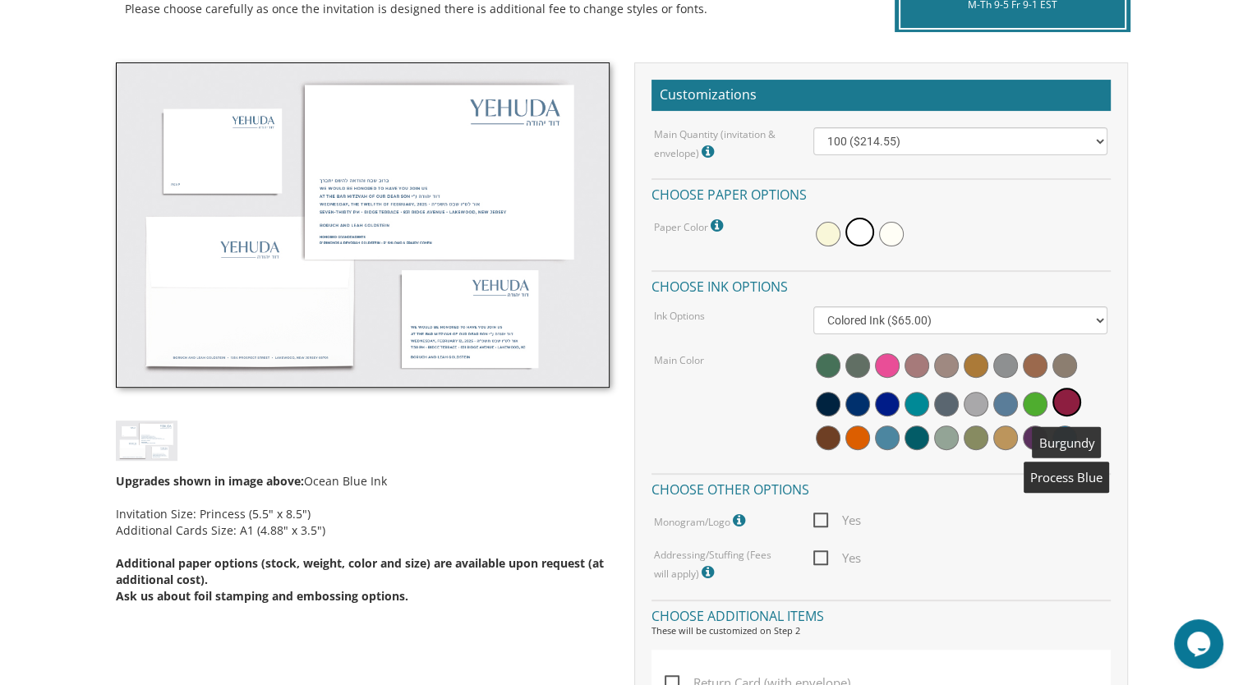
click at [1032, 403] on span at bounding box center [1034, 404] width 25 height 25
click at [1005, 398] on span at bounding box center [1005, 404] width 25 height 25
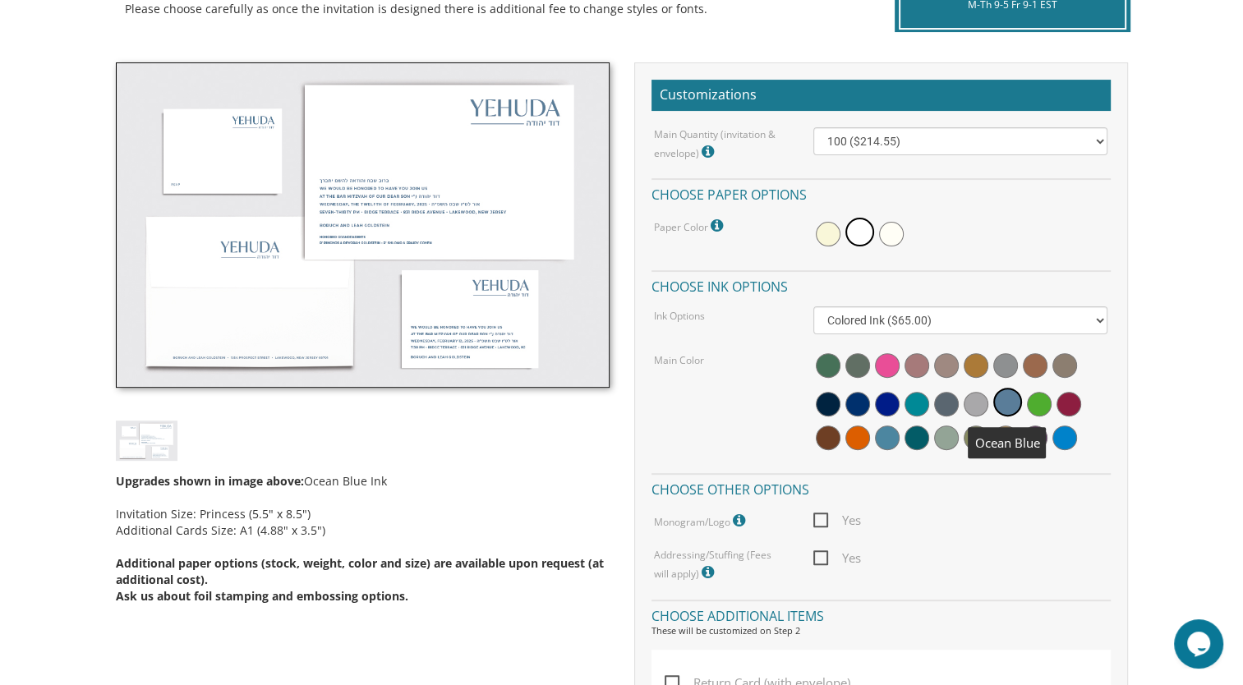
click at [1117, 600] on div "Customizations Main Quantity (invitation & envelope) Invitation Size: Princess …" at bounding box center [881, 481] width 494 height 838
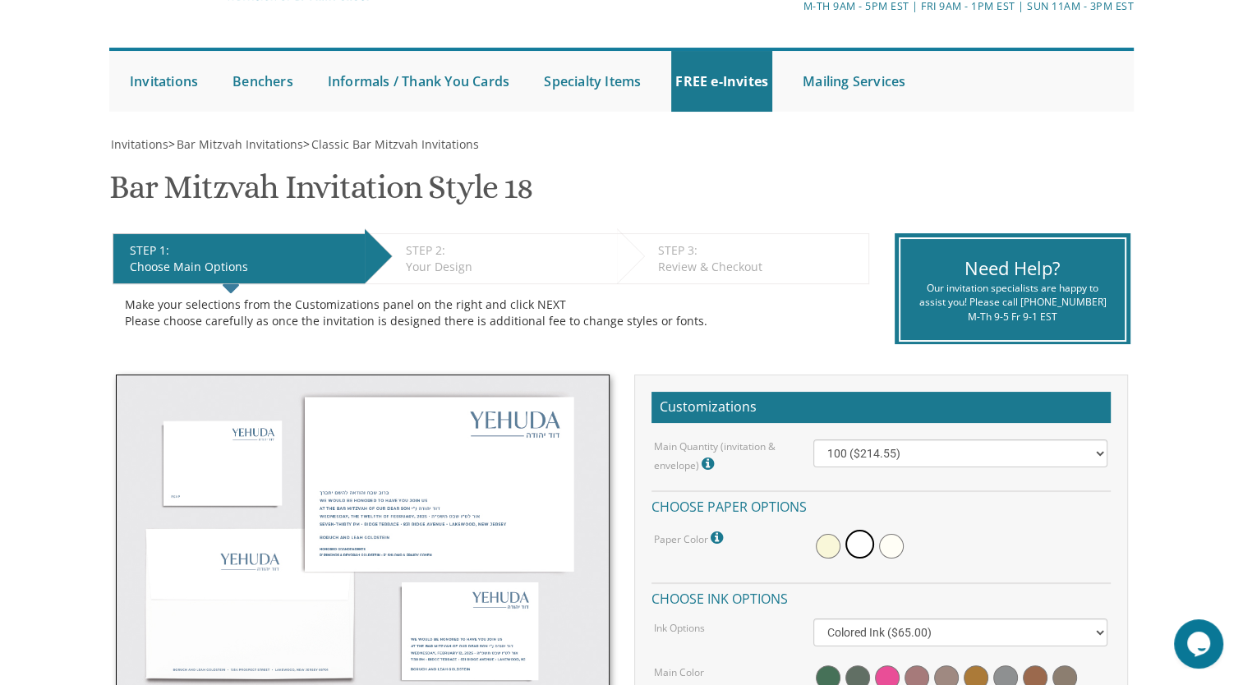
scroll to position [125, 0]
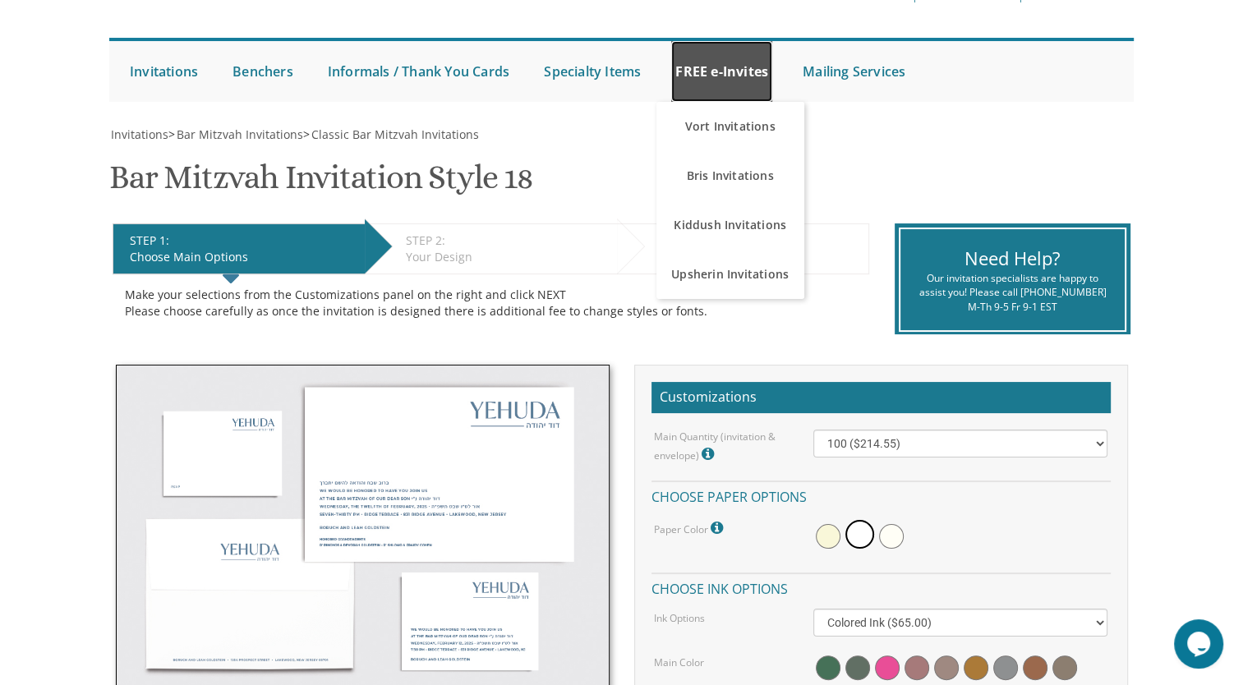
click at [714, 62] on link "FREE e-Invites" at bounding box center [721, 71] width 101 height 61
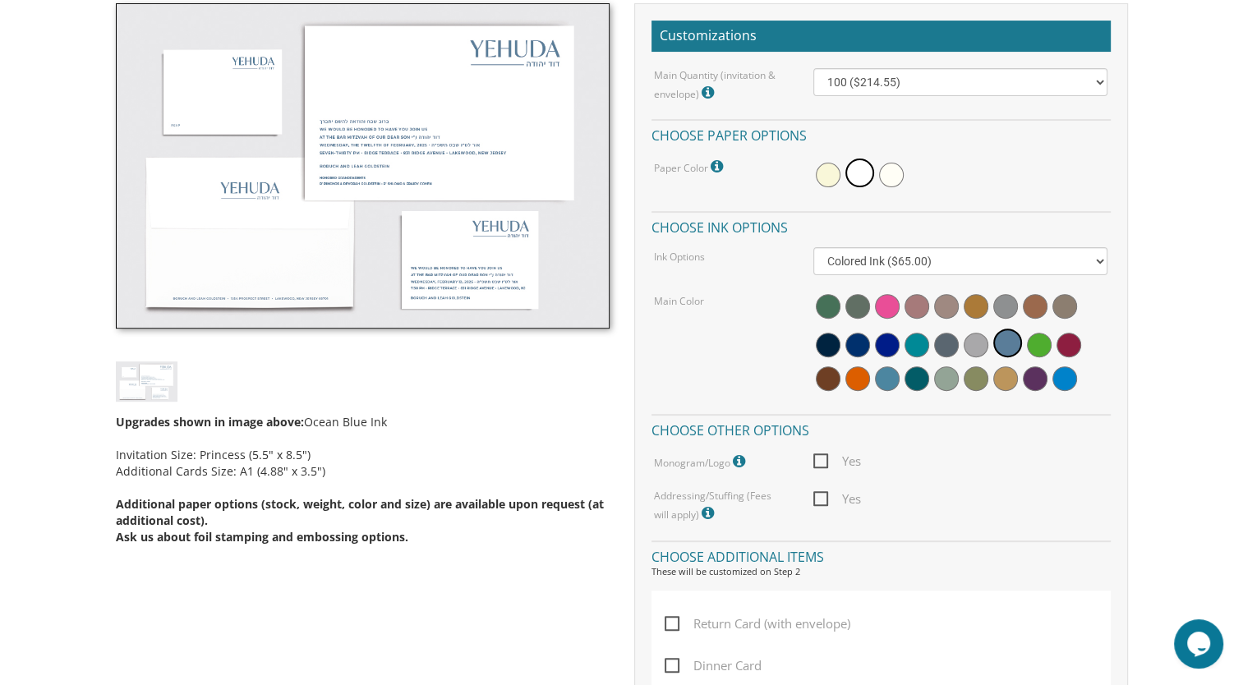
scroll to position [487, 0]
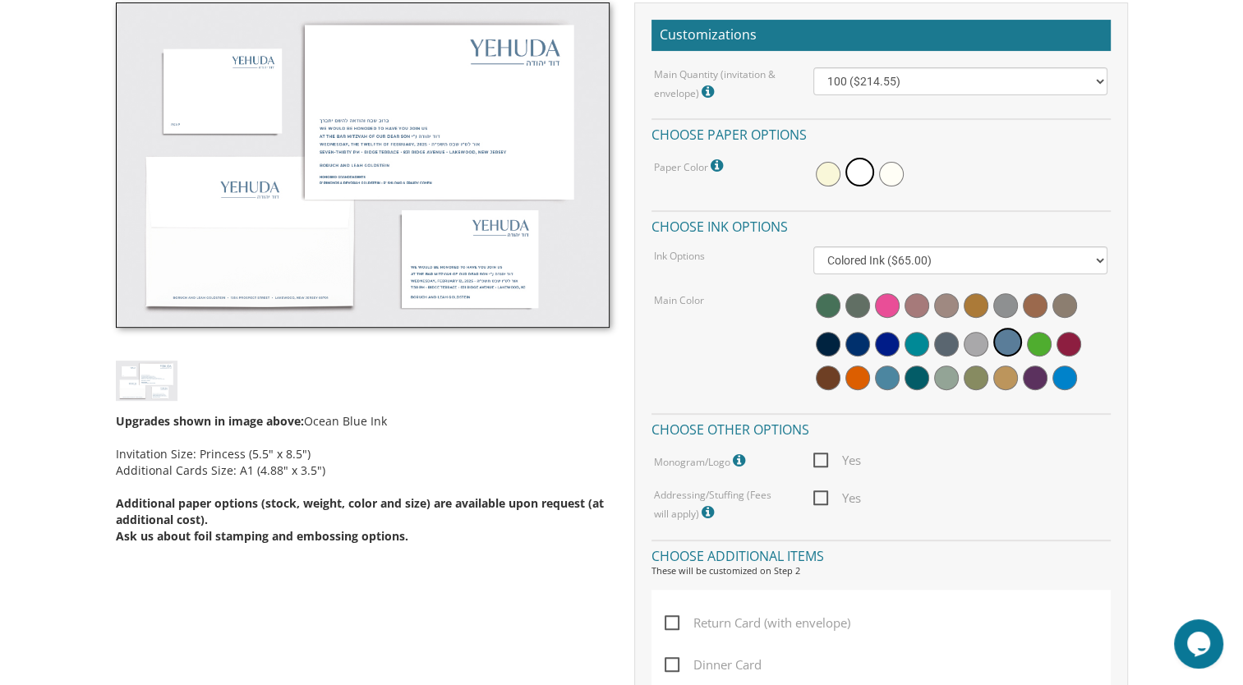
click at [529, 193] on img at bounding box center [363, 164] width 494 height 325
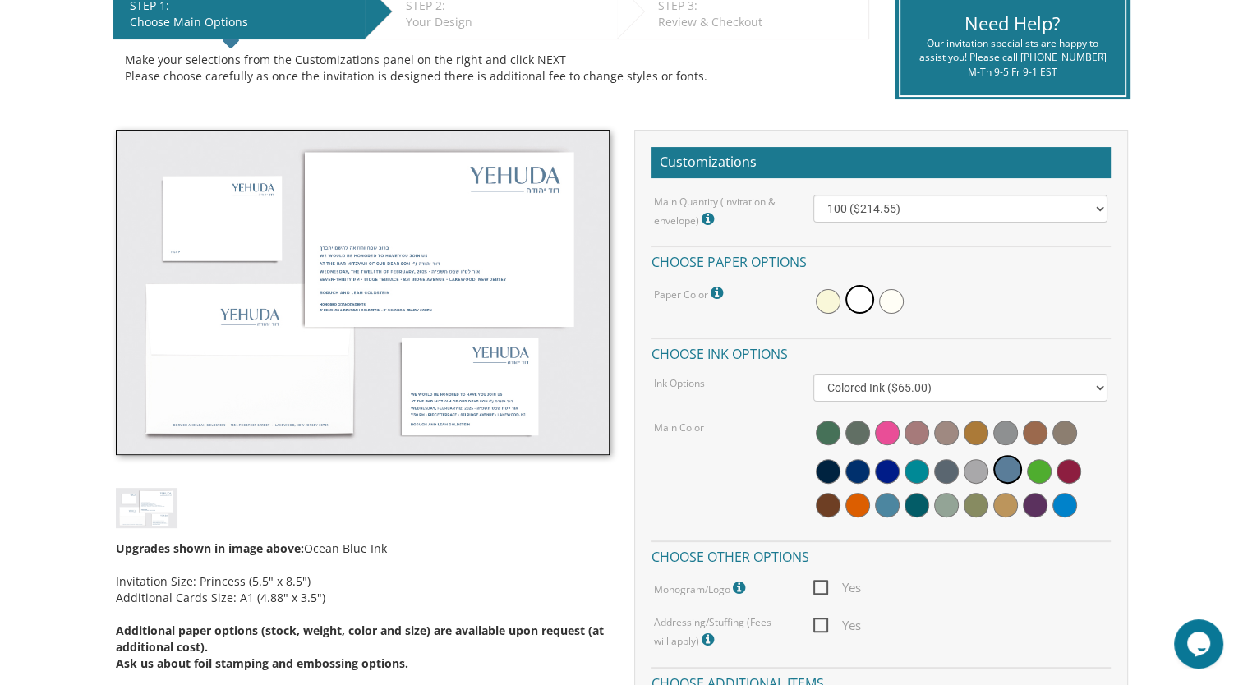
scroll to position [354, 0]
